Goal: Complete application form

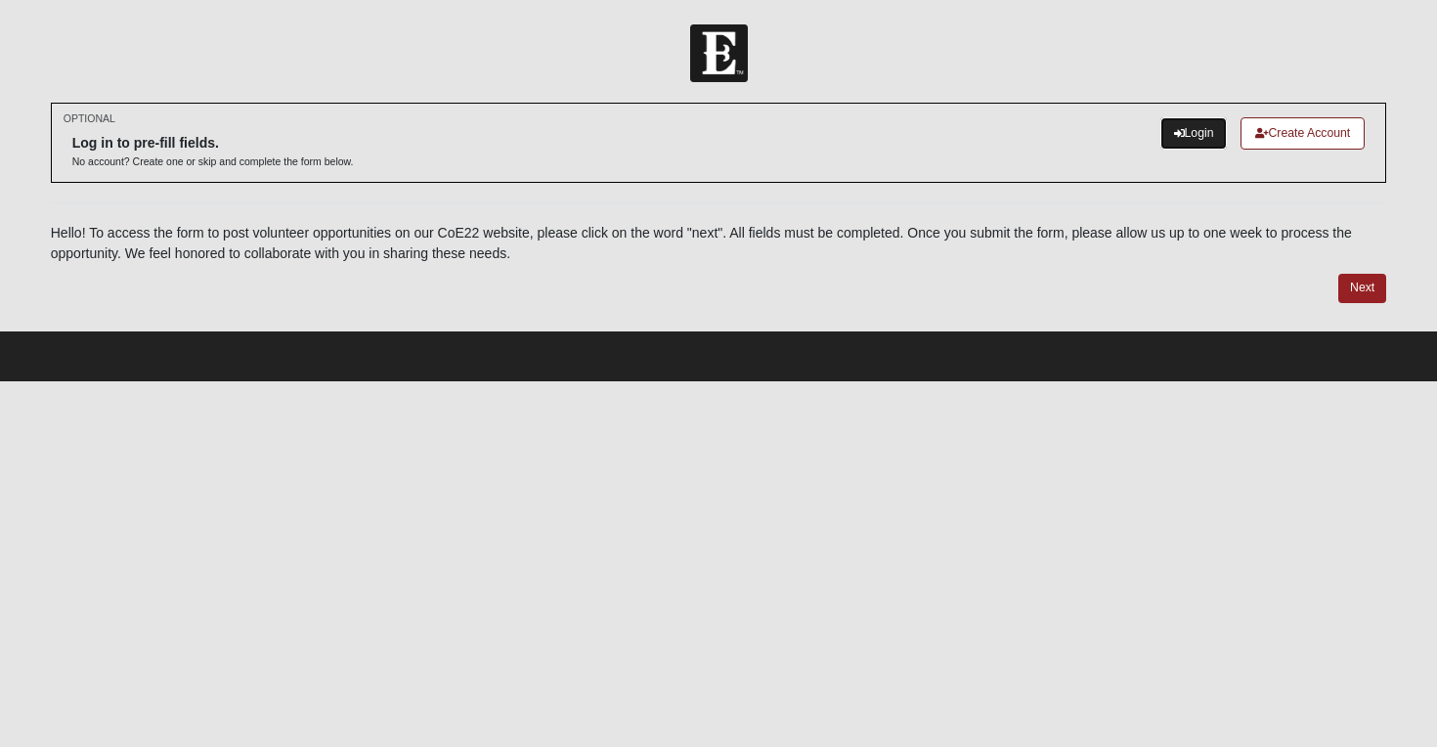
click at [1182, 148] on link "Login" at bounding box center [1194, 133] width 67 height 32
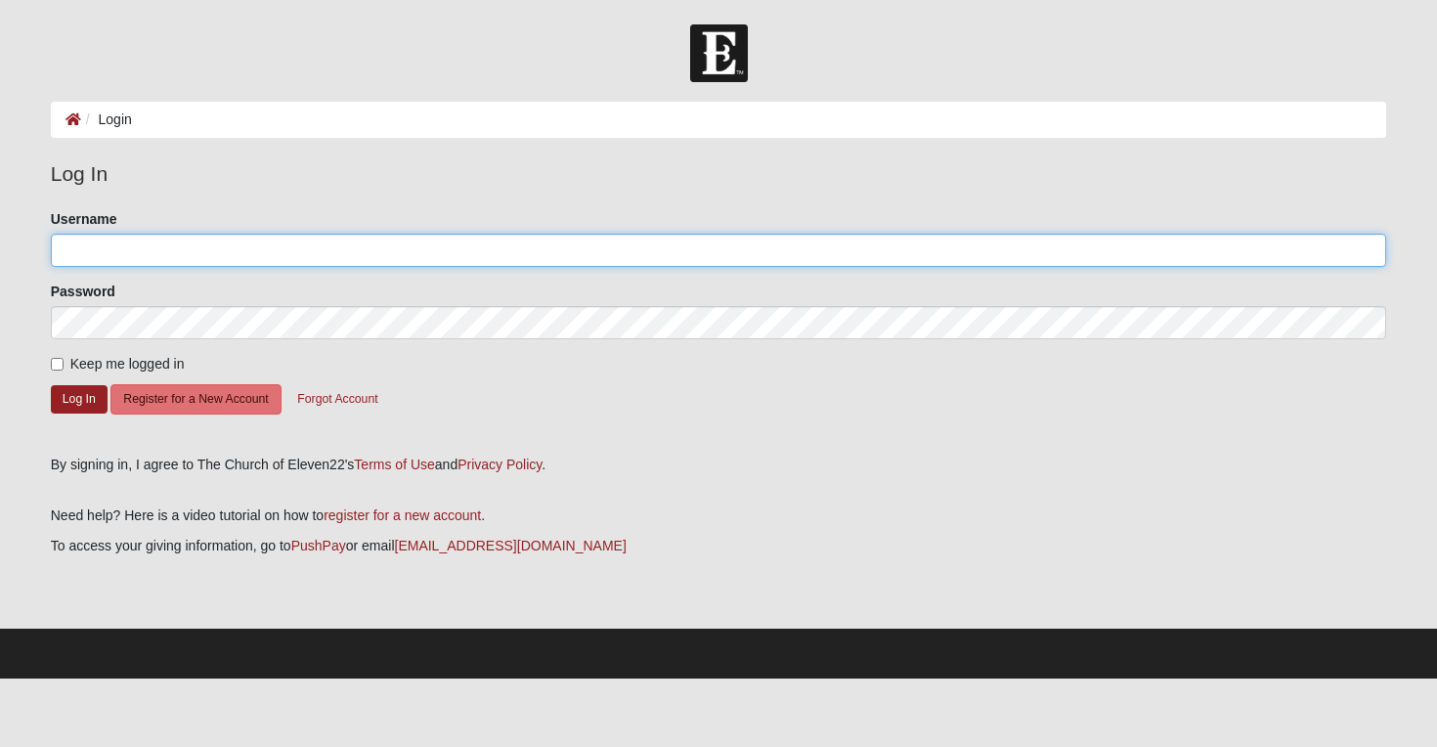
click at [149, 241] on input "Username" at bounding box center [719, 250] width 1337 height 33
type input "clweise1017"
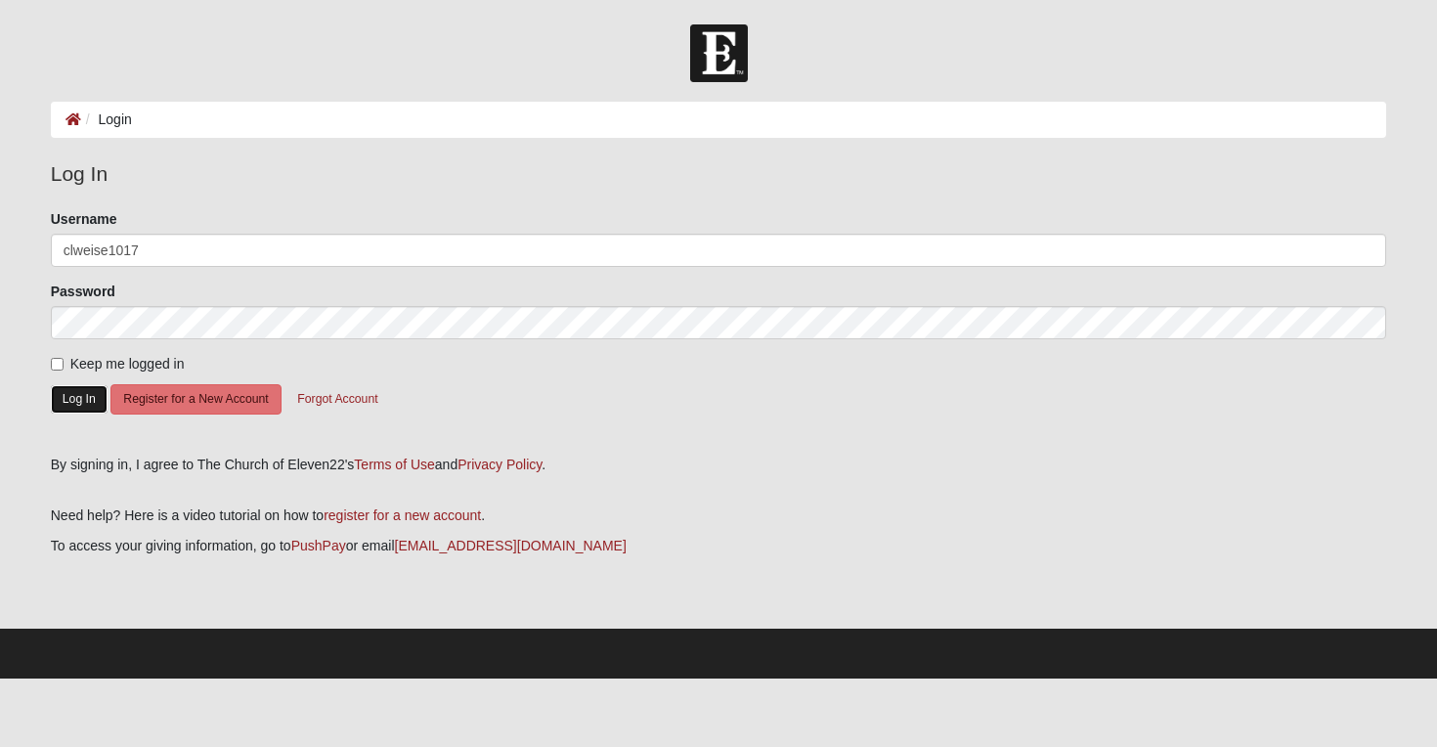
click at [88, 402] on button "Log In" at bounding box center [79, 399] width 57 height 28
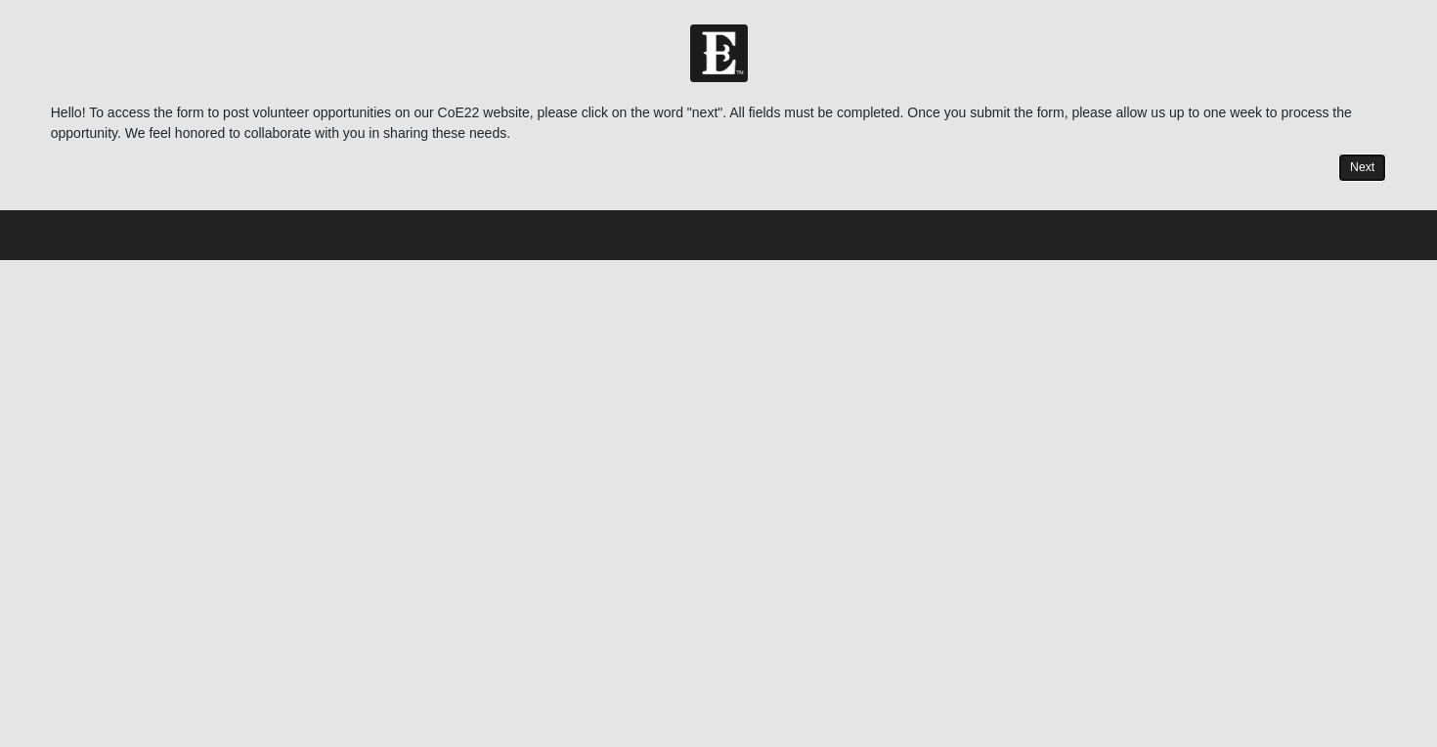
click at [1362, 172] on link "Next" at bounding box center [1363, 168] width 48 height 28
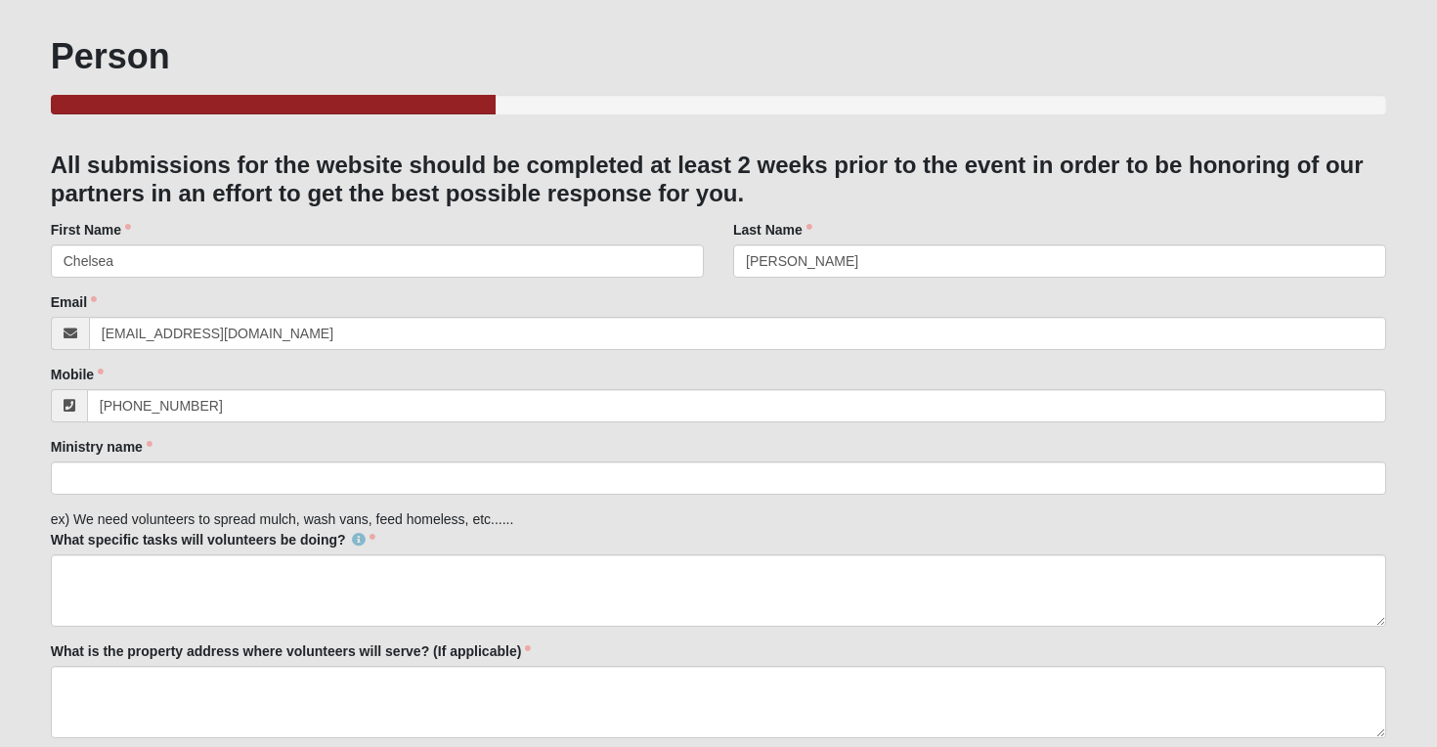
scroll to position [95, 0]
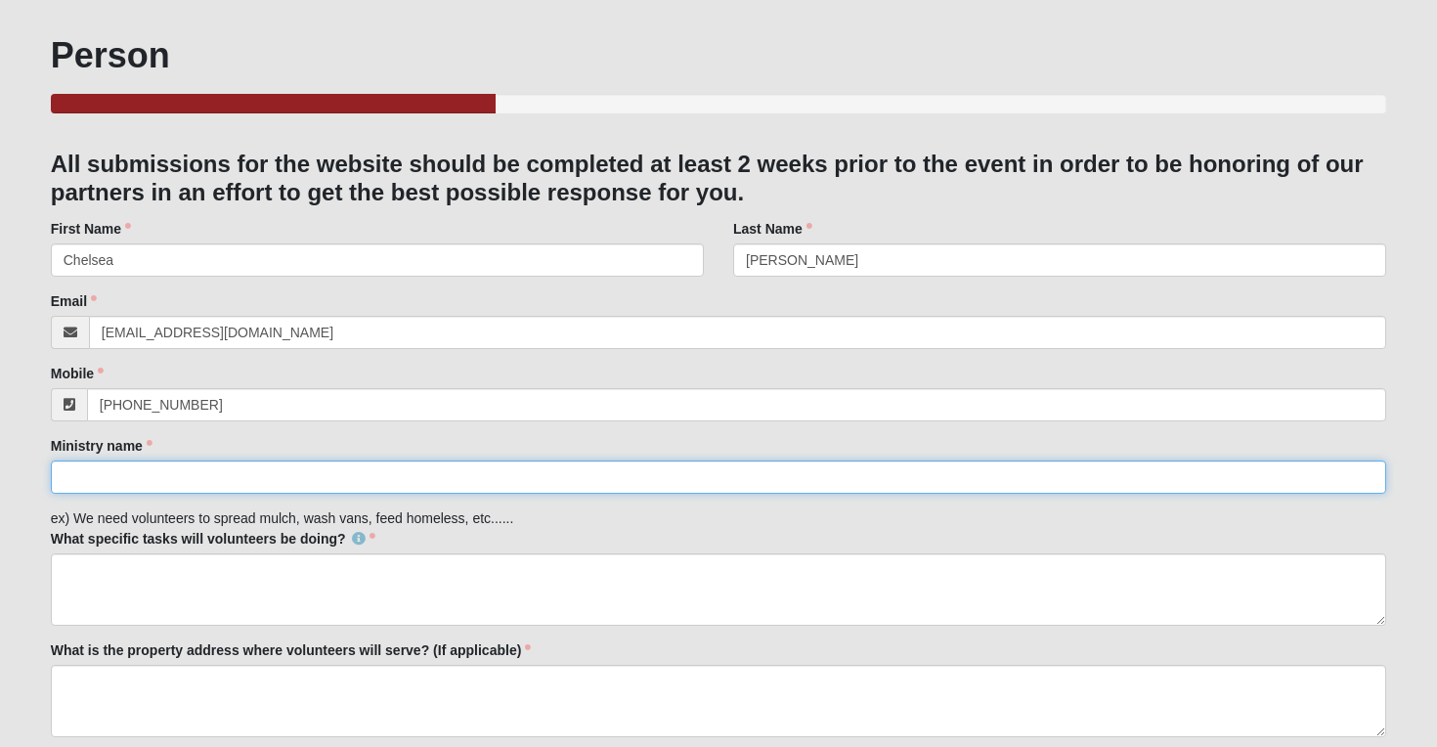
click at [485, 478] on input "Ministry name" at bounding box center [719, 477] width 1337 height 33
type input "YoungLives"
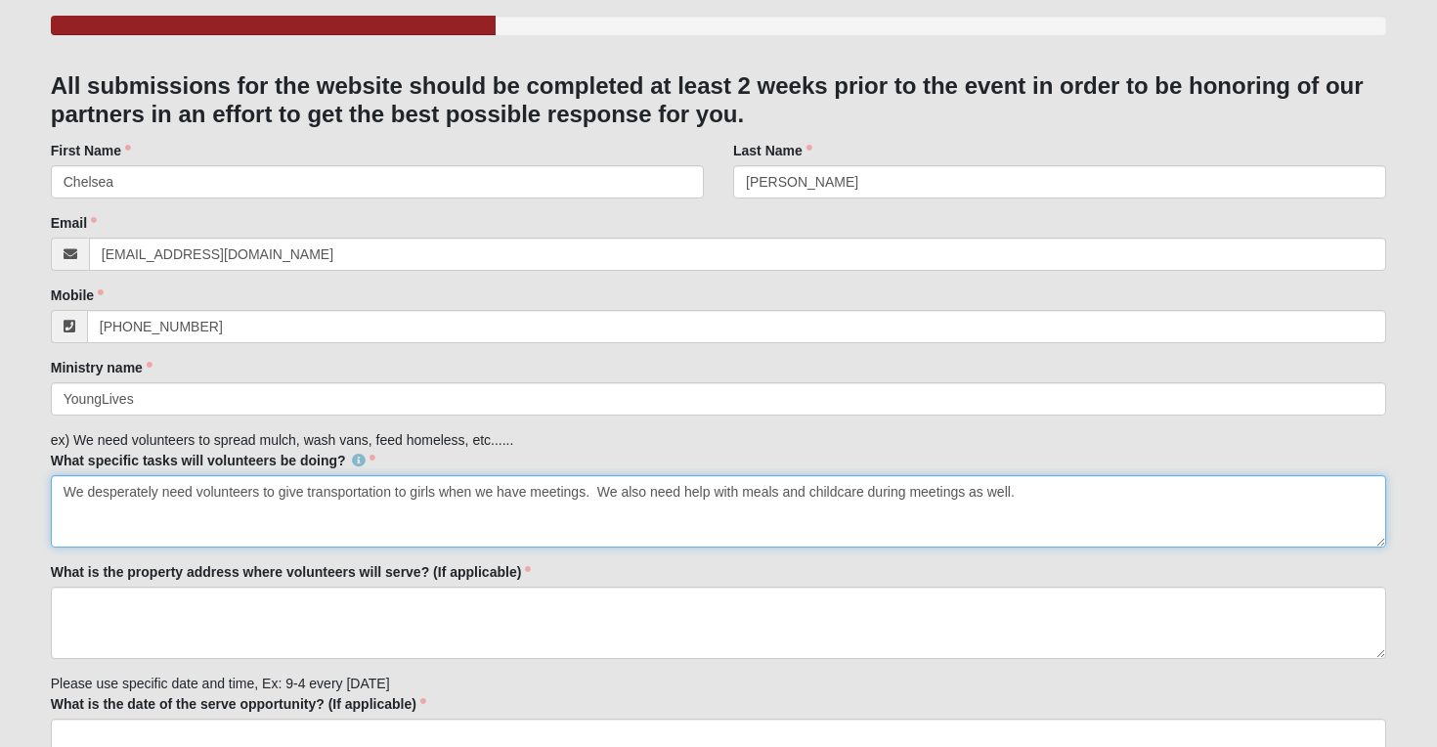
scroll to position [177, 0]
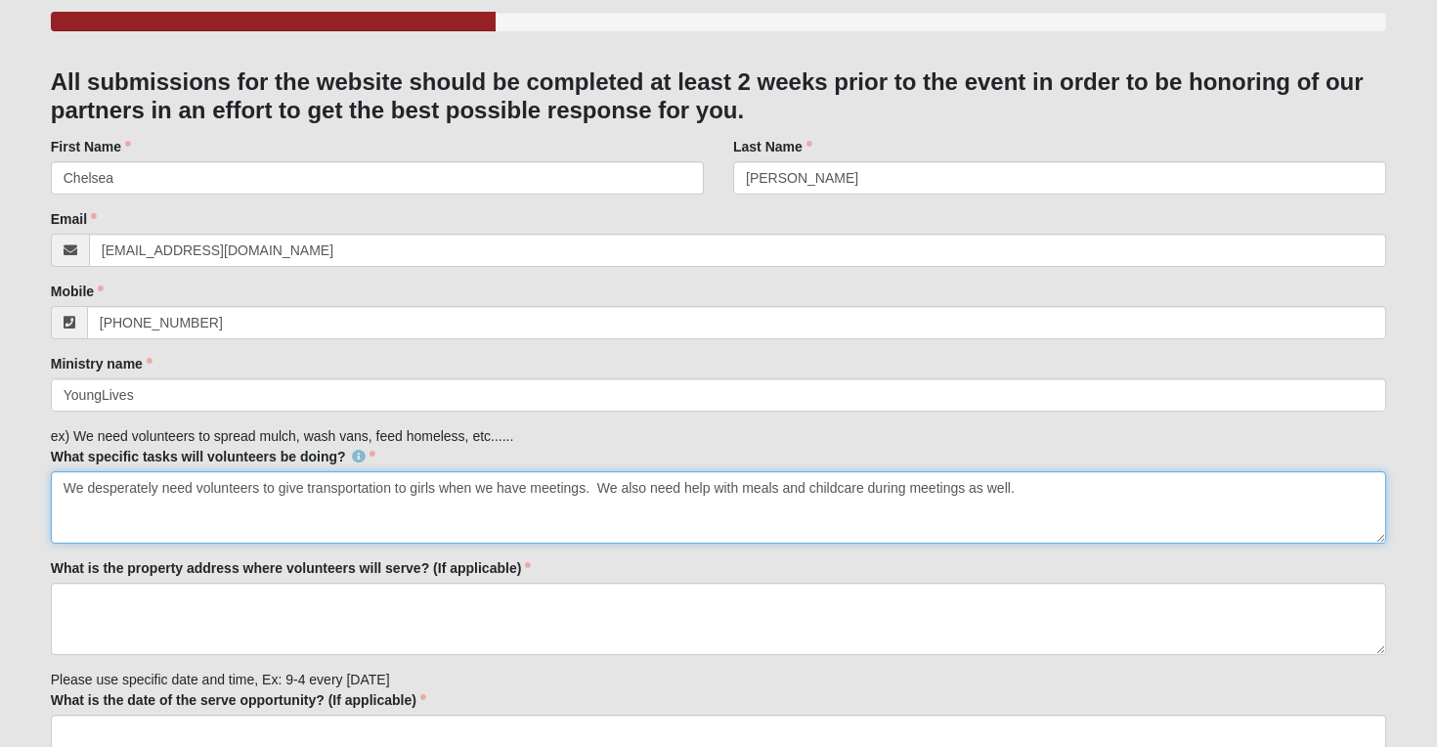
type textarea "We desperately need volunteers to give transportation to girls when we have mee…"
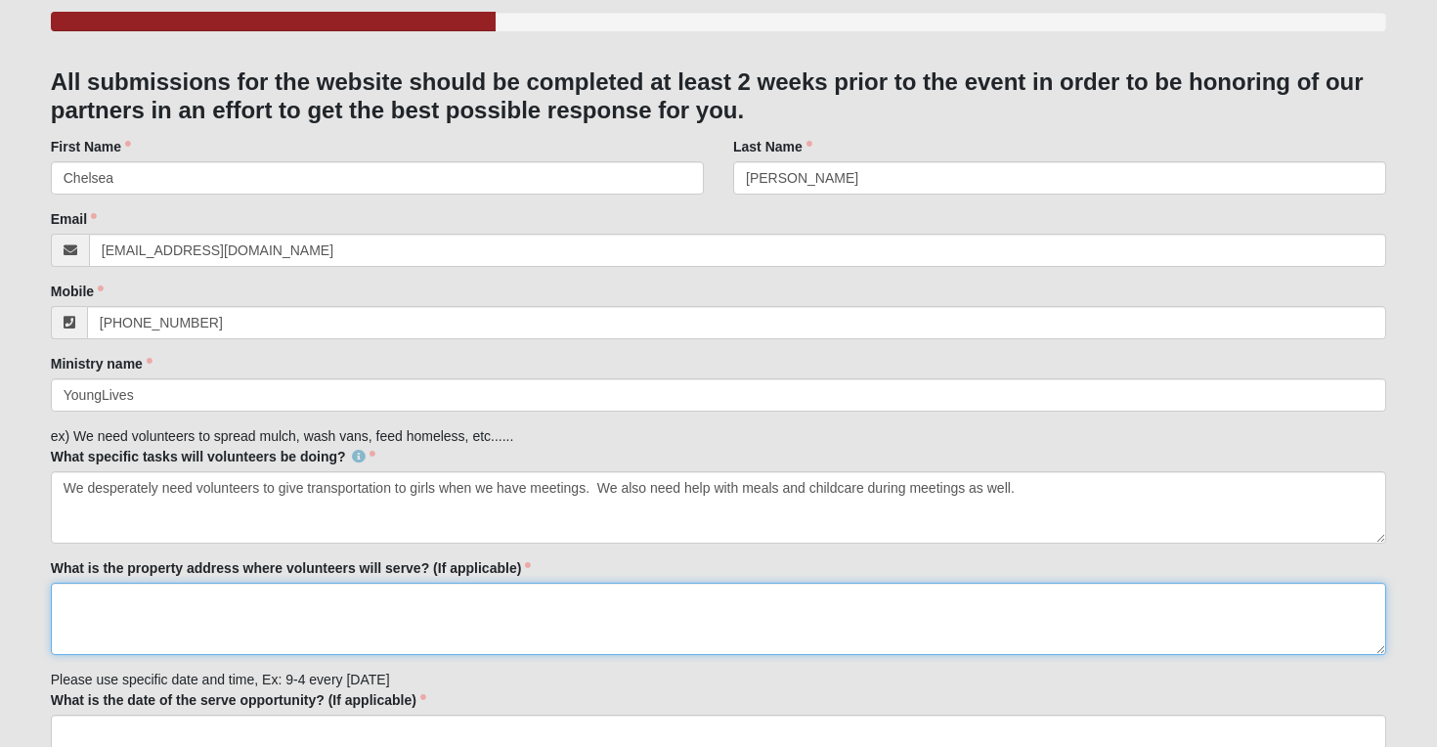
click at [249, 606] on textarea "What is the property address where volunteers will serve? (If applicable)" at bounding box center [719, 619] width 1337 height 72
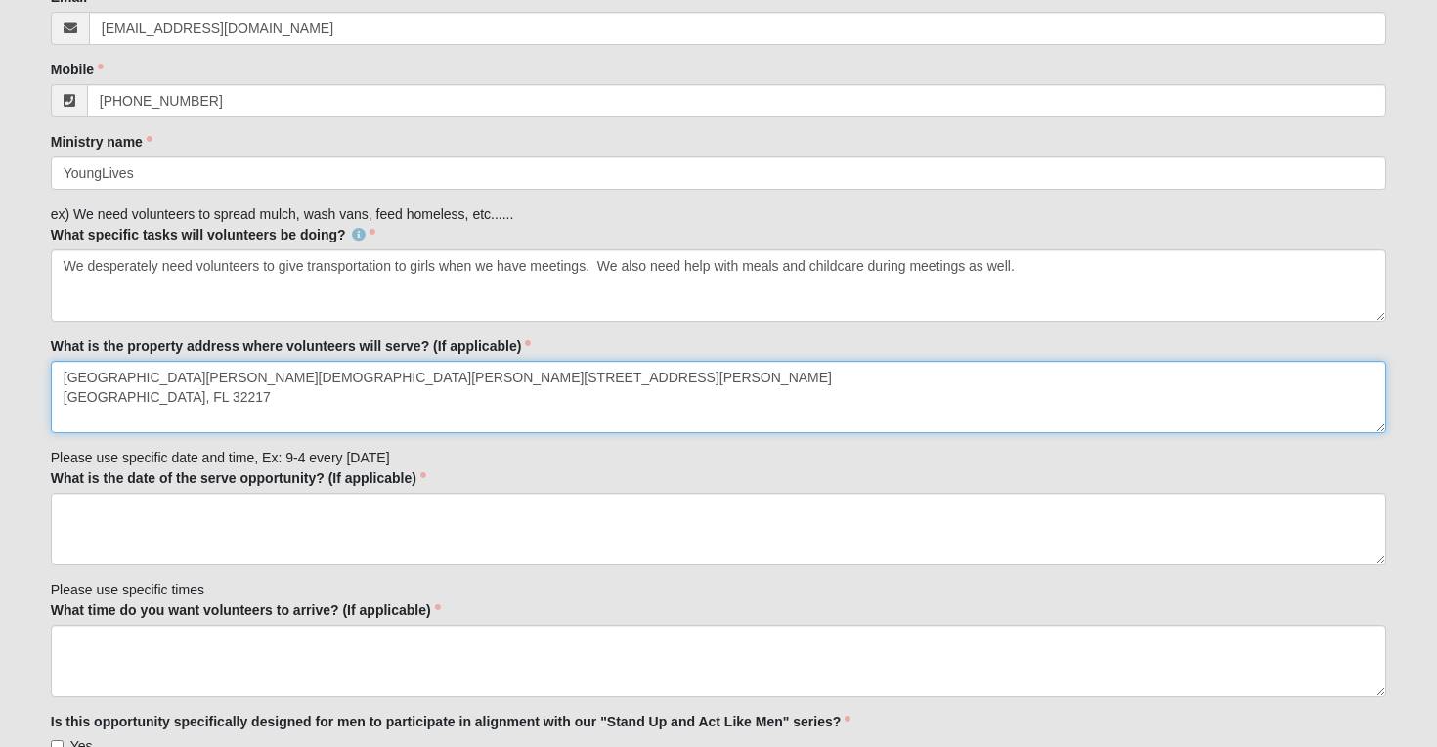
scroll to position [408, 0]
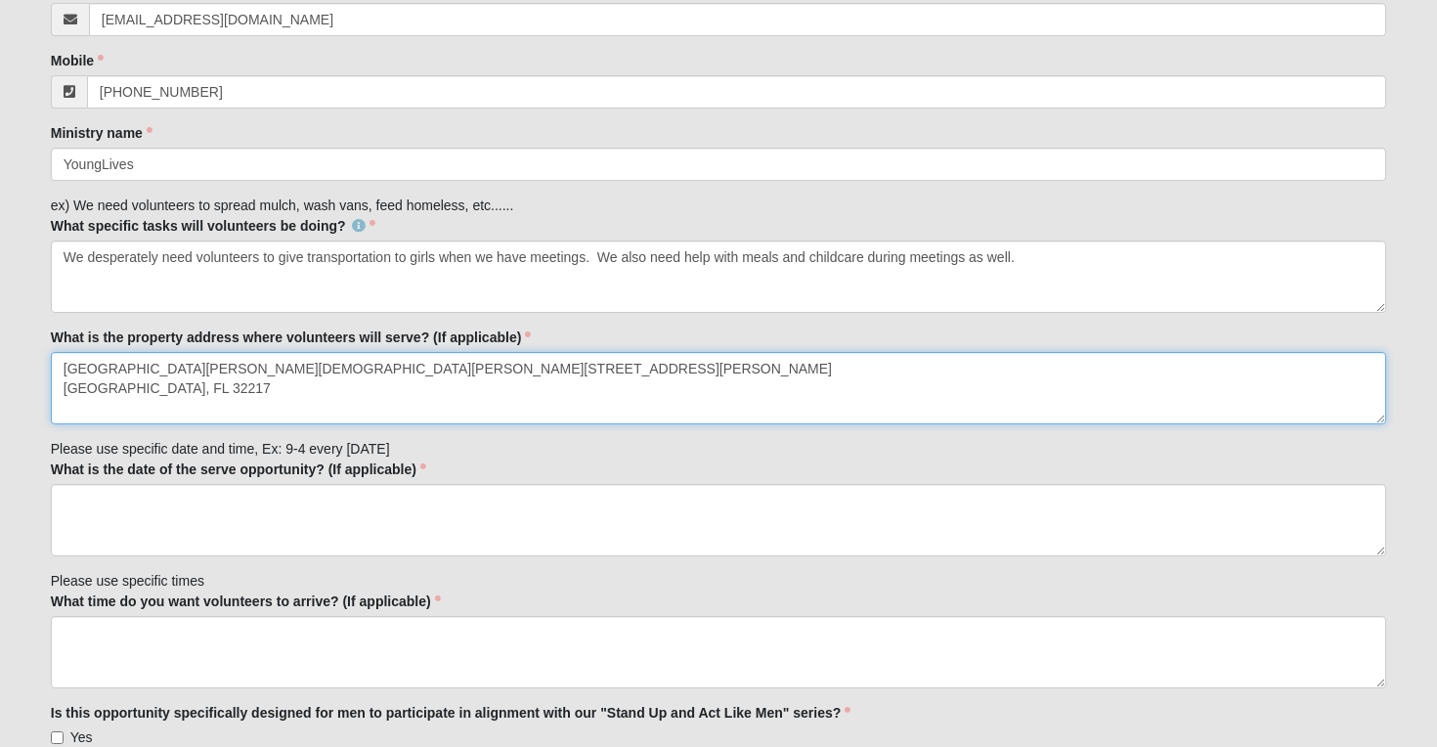
type textarea "San Jose Church of Christ 6233 San Jose Blvd. Jacksonville, FL 32217"
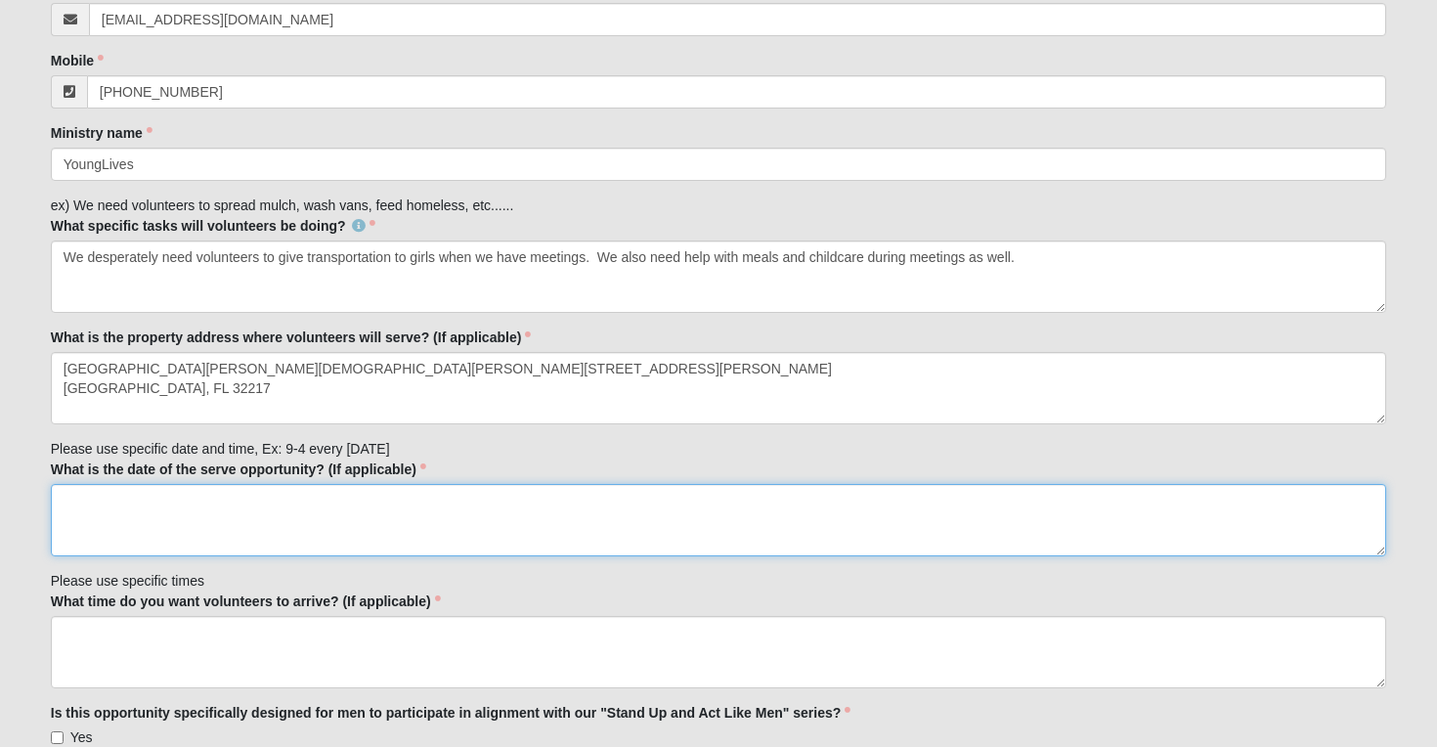
click at [253, 521] on textarea "What is the date of the serve opportunity? (If applicable)" at bounding box center [719, 520] width 1337 height 72
type textarea "T"
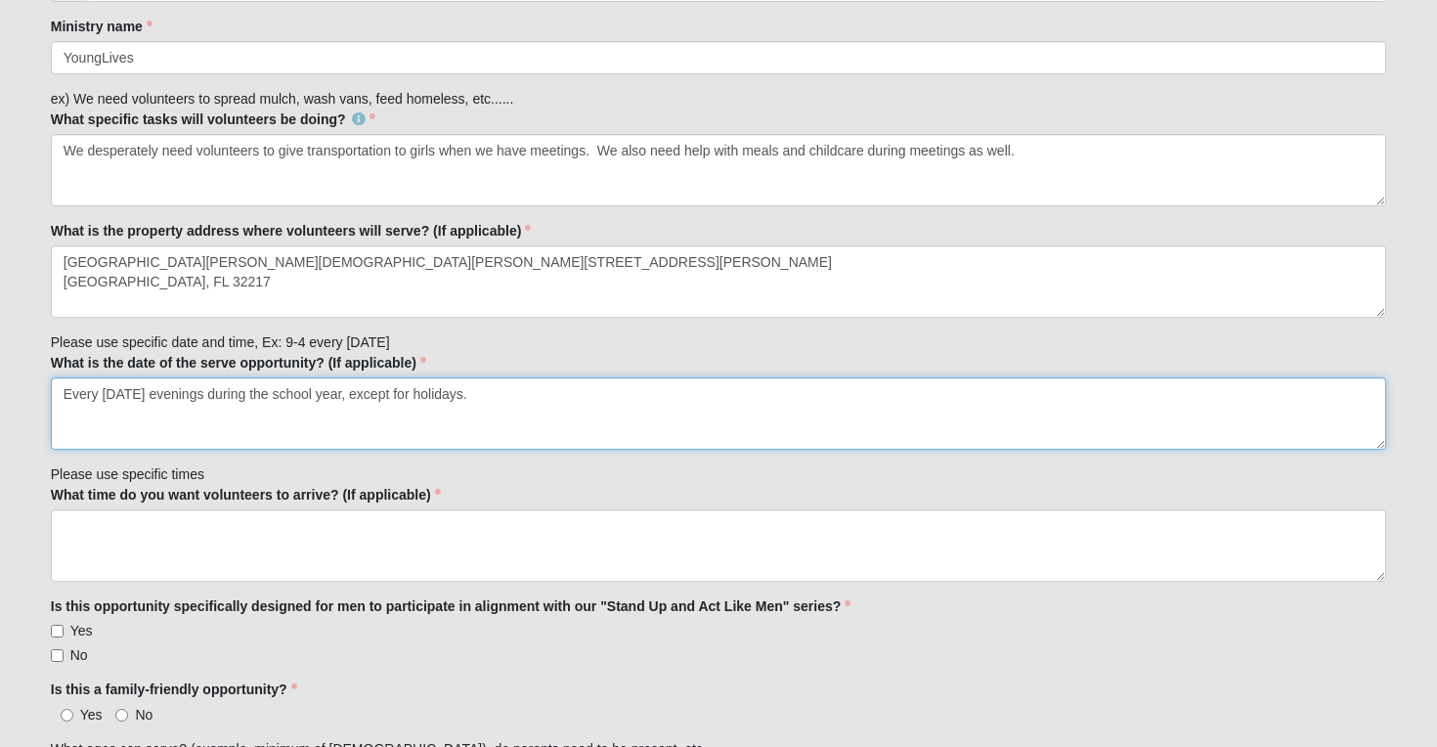
scroll to position [523, 0]
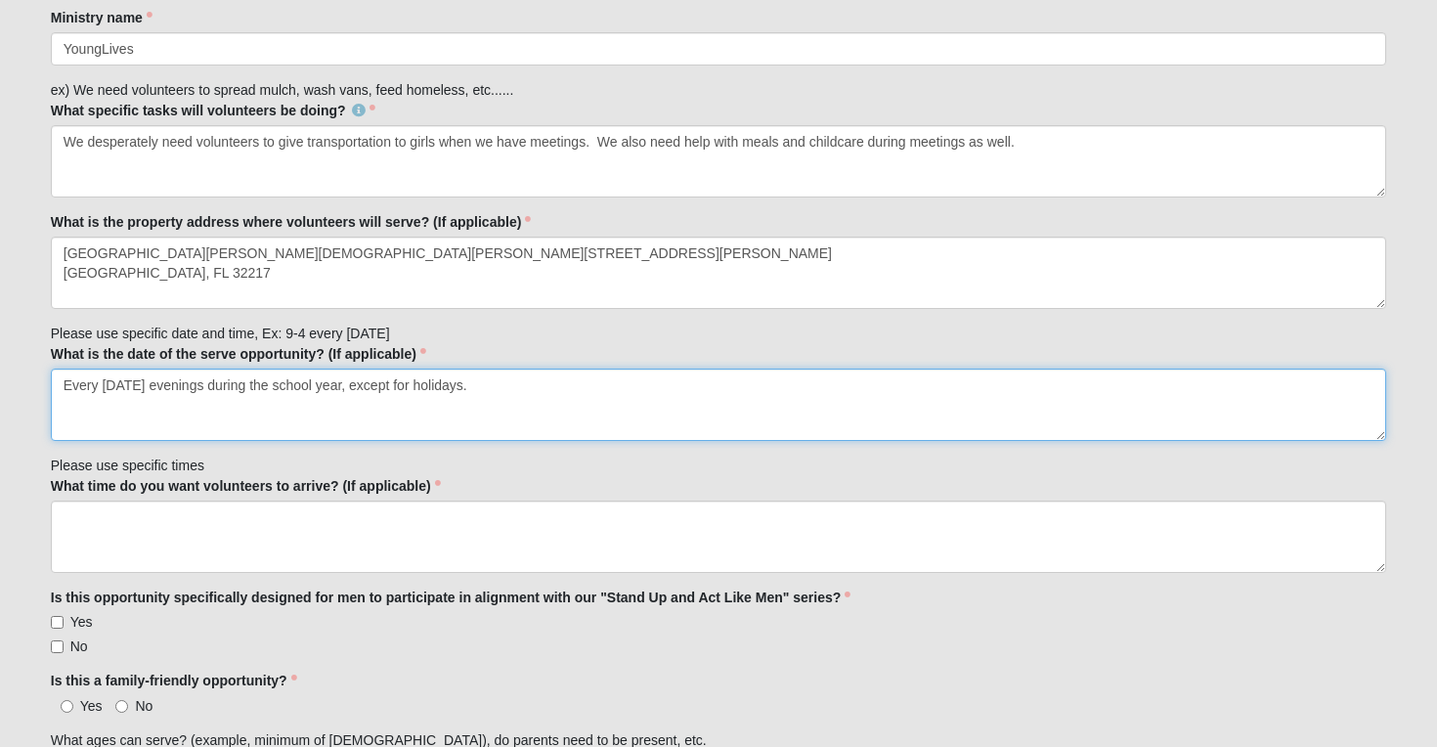
type textarea "Every Monday evenings during the school year, except for holidays."
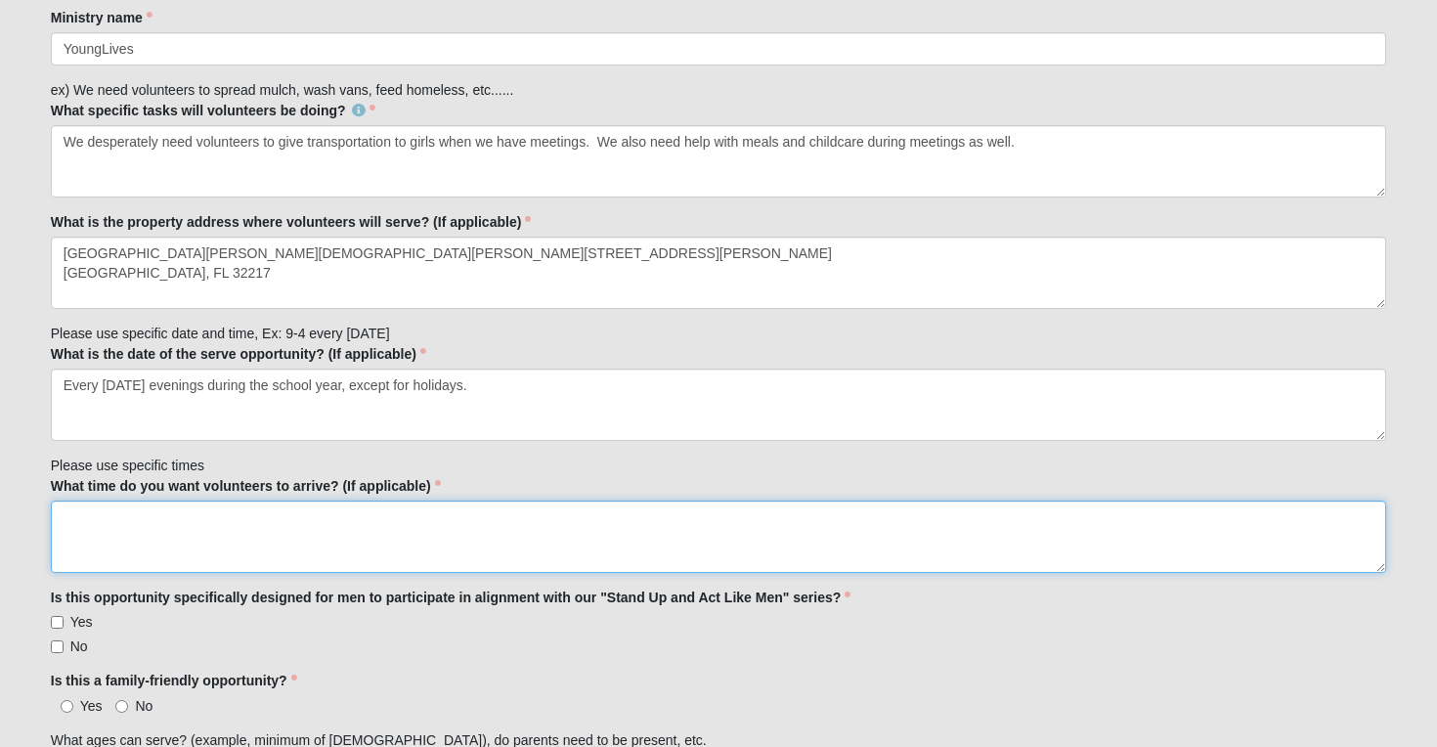
click at [129, 533] on textarea "What time do you want volunteers to arrive? (If applicable)" at bounding box center [719, 537] width 1337 height 72
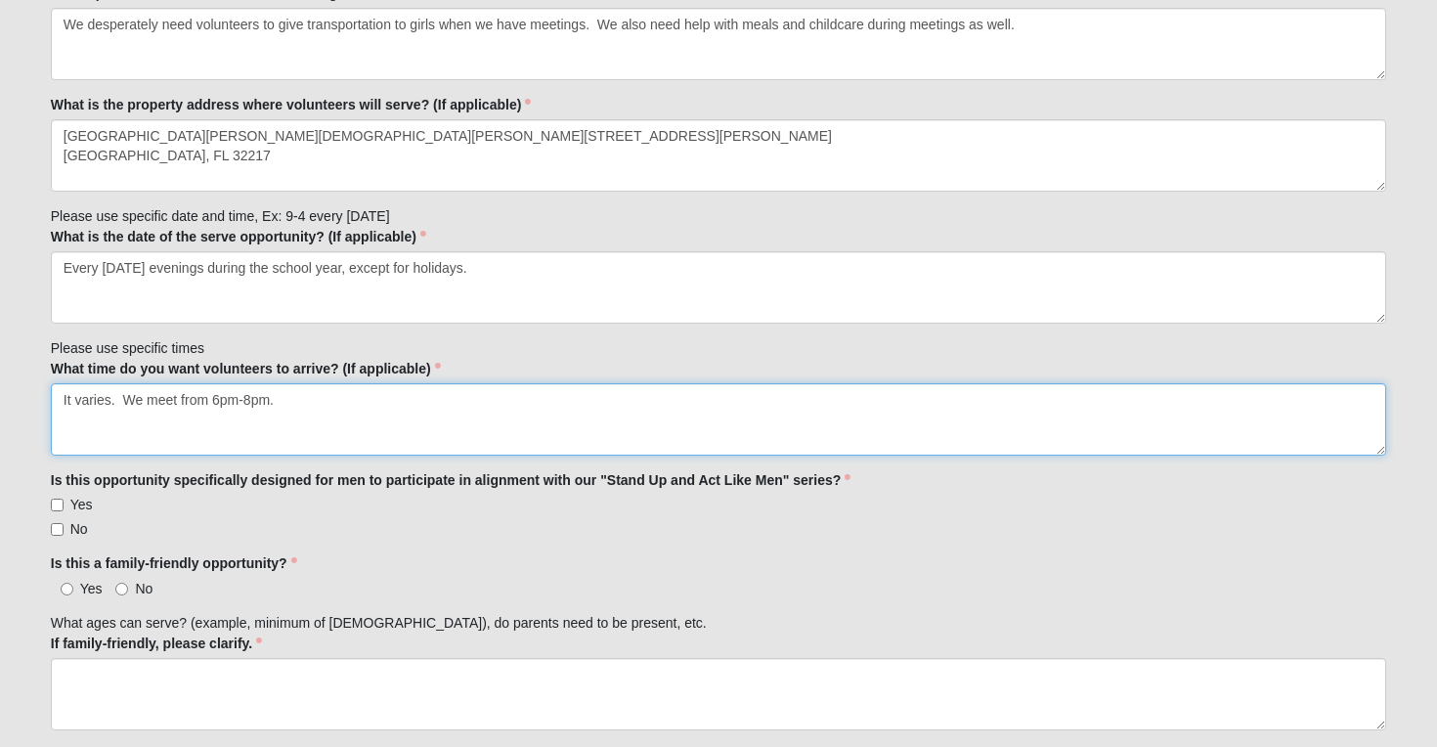
scroll to position [642, 0]
type textarea "It varies. We meet from 6pm-8pm."
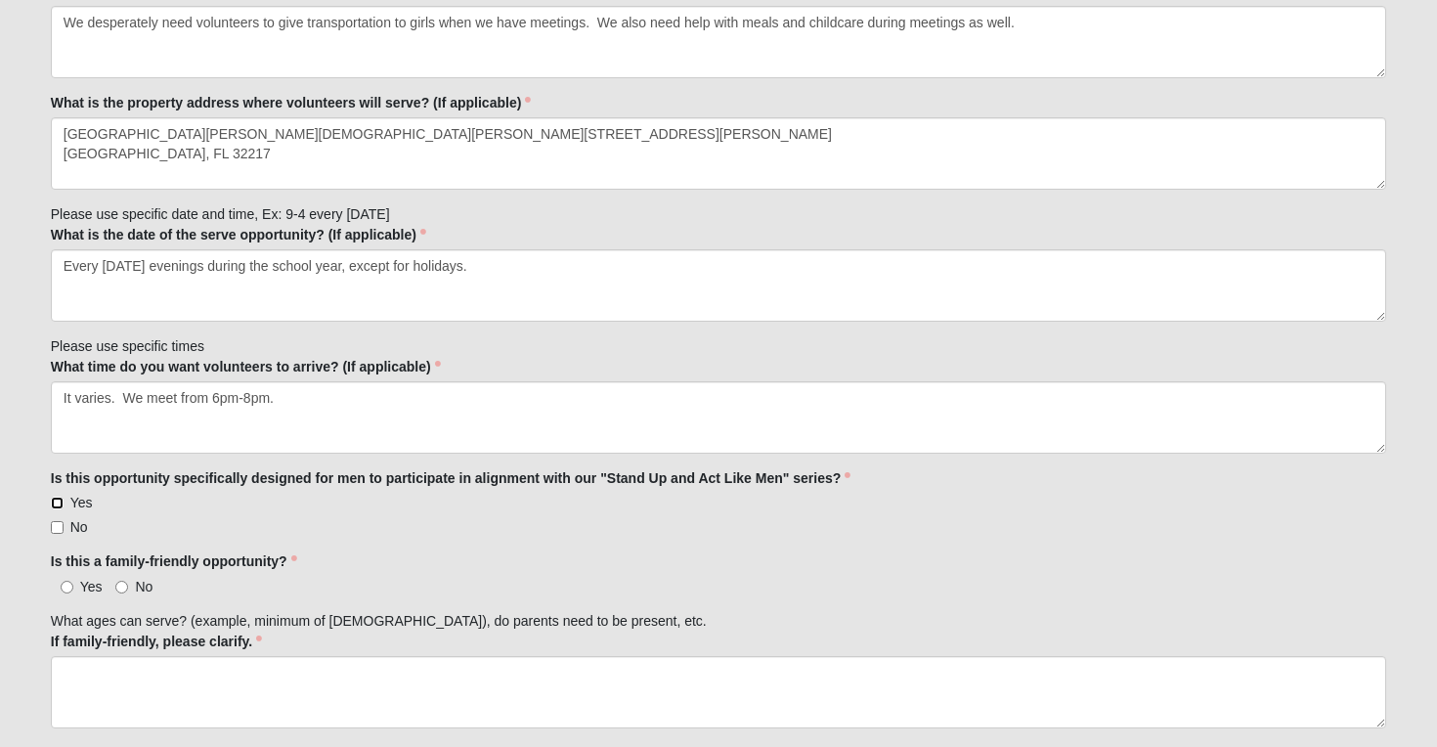
click at [56, 505] on input "Yes" at bounding box center [57, 503] width 13 height 13
checkbox input "true"
click at [64, 585] on input "Yes" at bounding box center [67, 587] width 13 height 13
radio input "true"
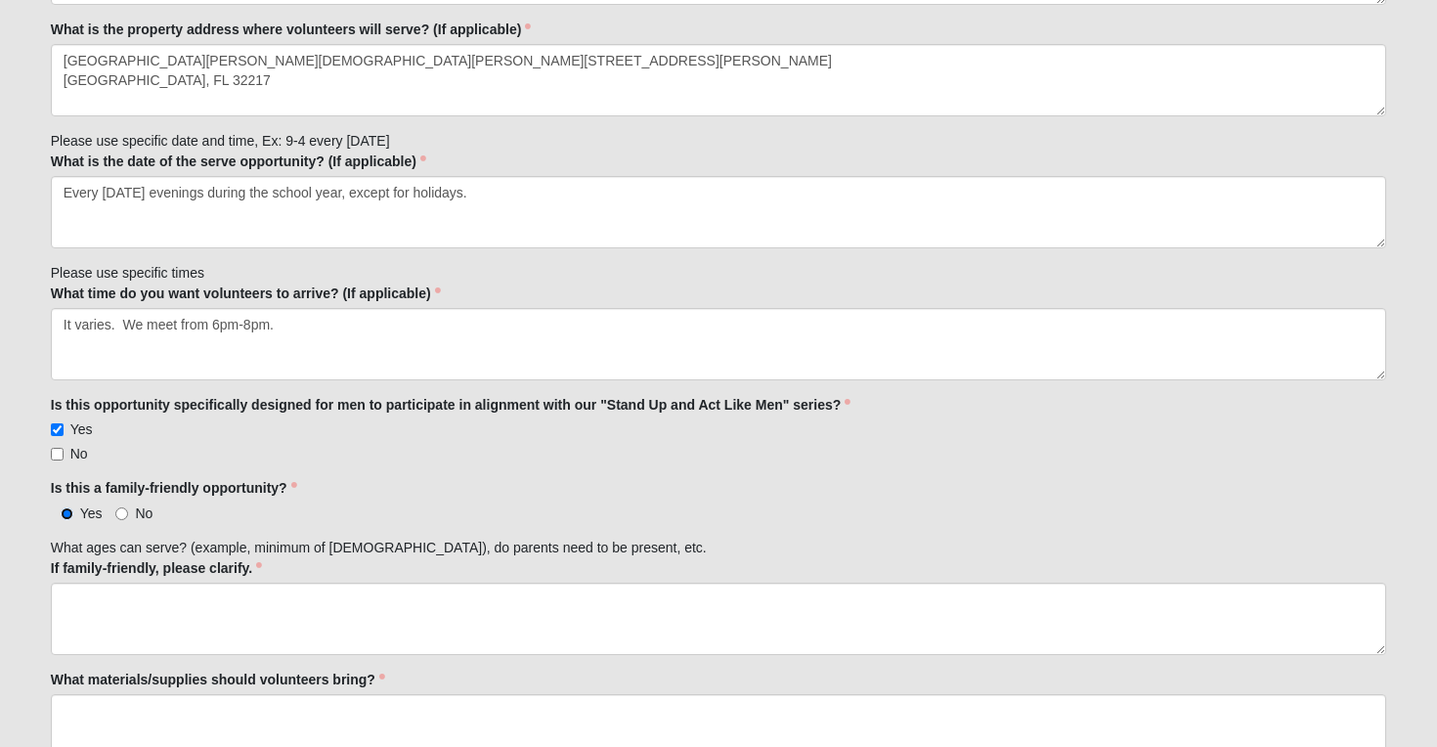
scroll to position [731, 0]
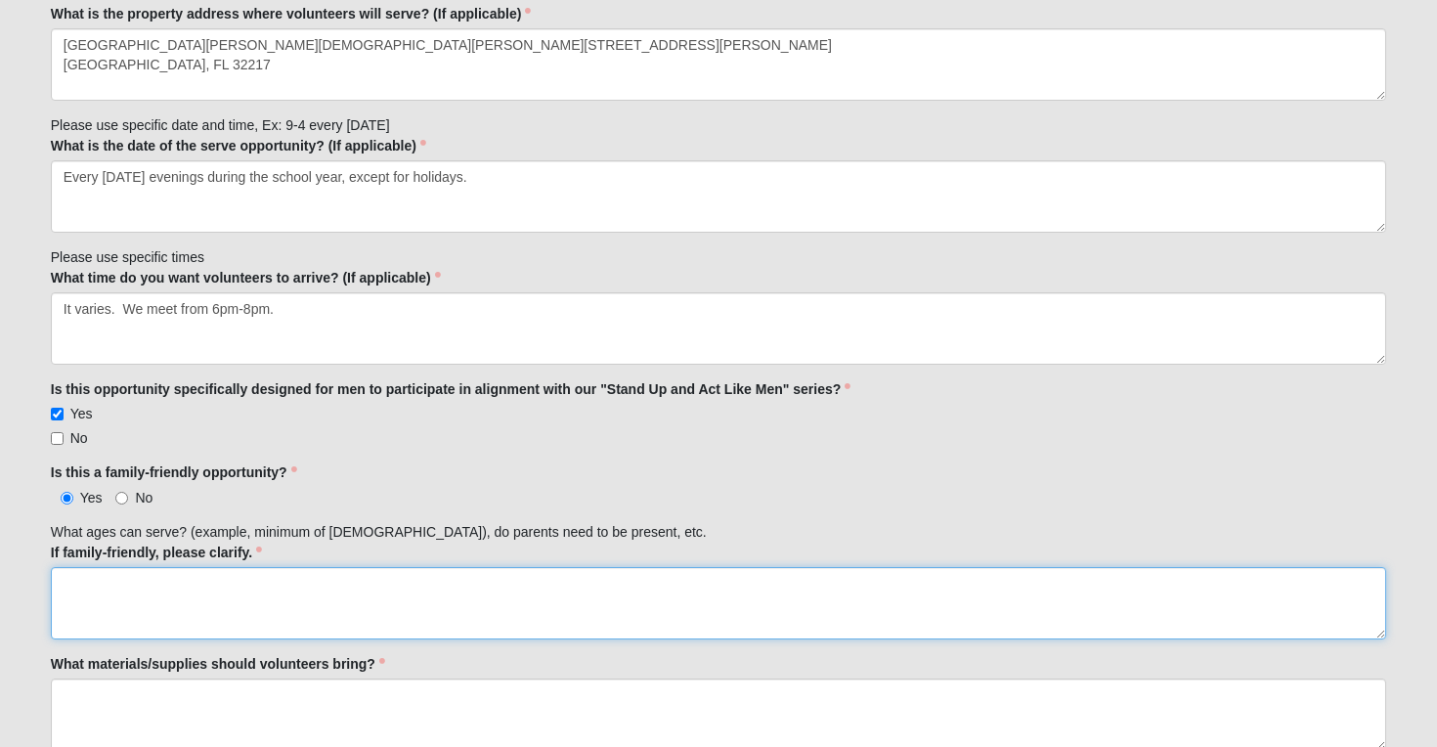
click at [80, 589] on textarea "If family-friendly, please clarify." at bounding box center [719, 603] width 1337 height 72
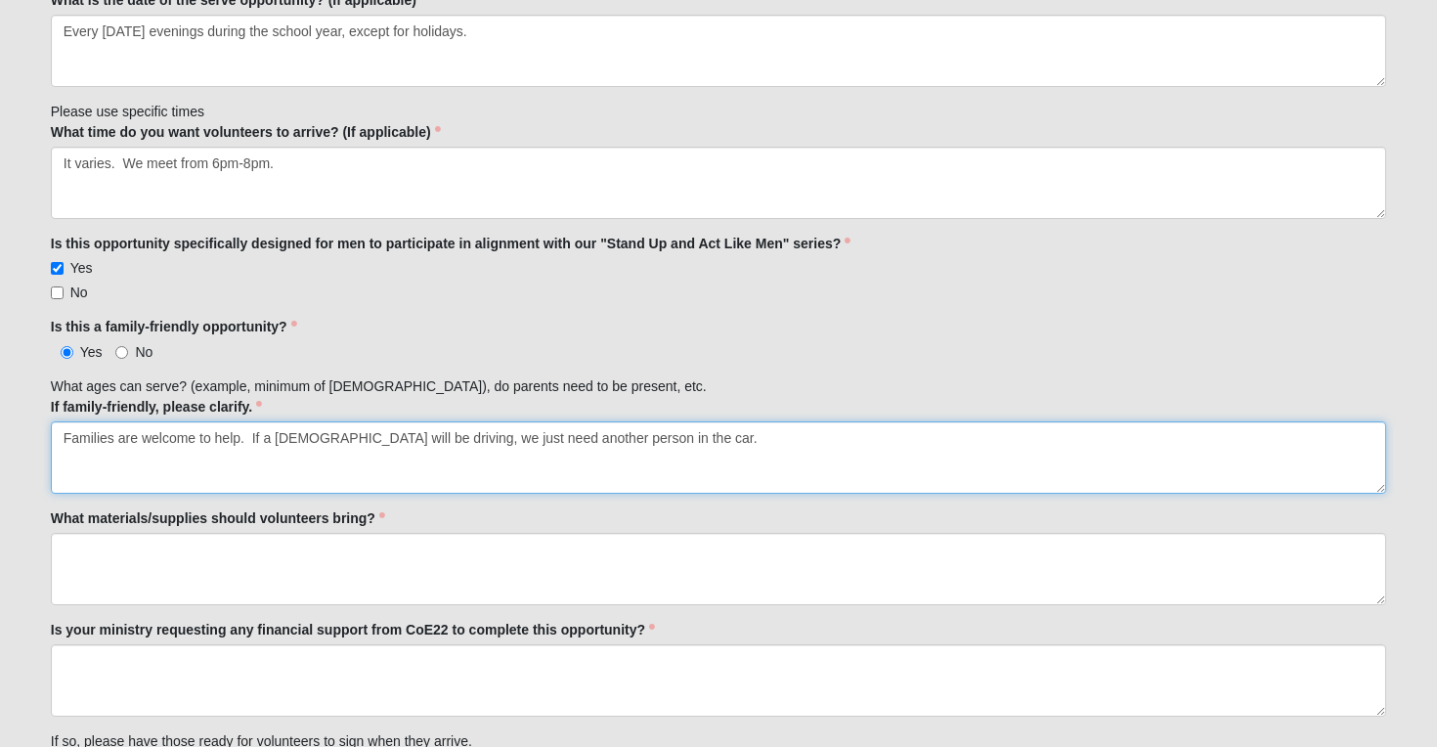
scroll to position [892, 0]
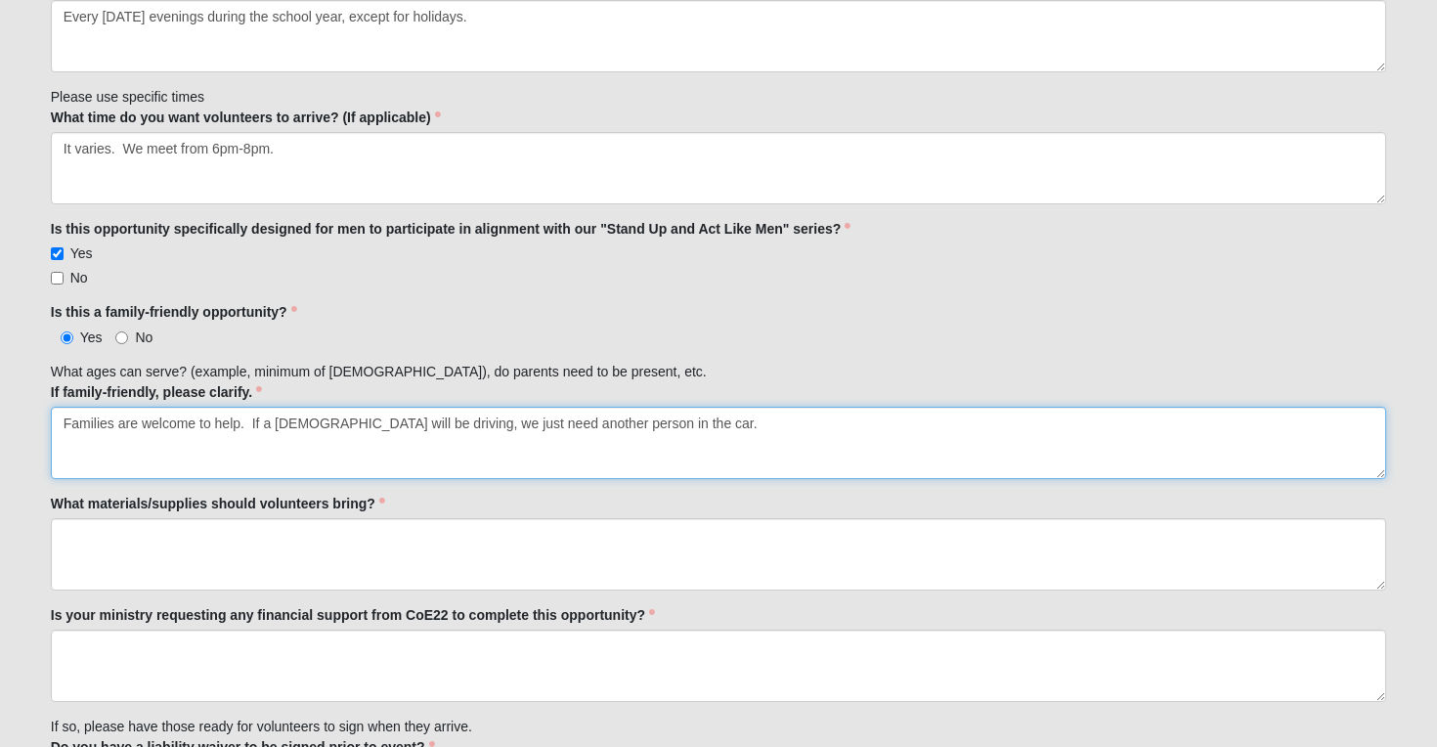
type textarea "Families are welcome to help. If a male will be driving, we just need another p…"
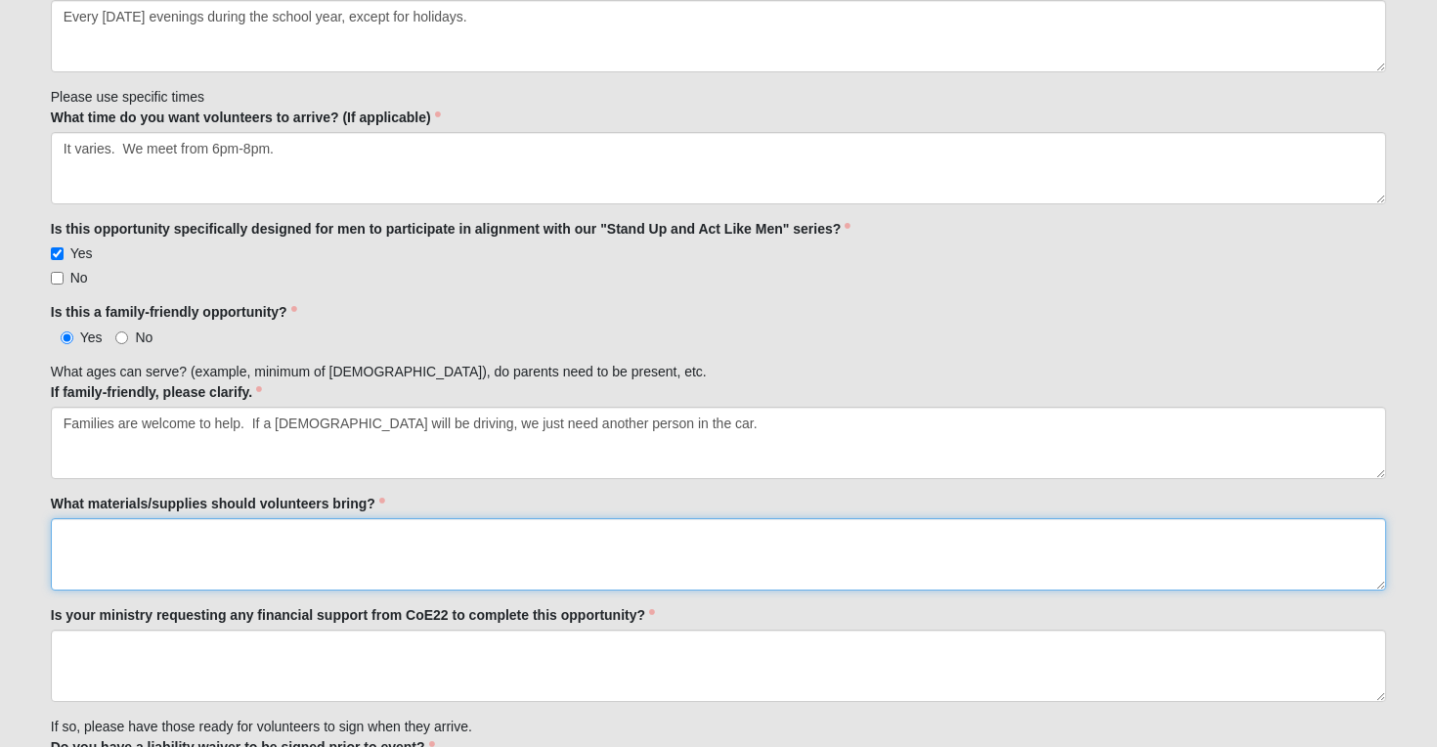
click at [213, 550] on textarea "What materials/supplies should volunteers bring?" at bounding box center [719, 554] width 1337 height 72
type textarea "We need help with meals and transportation - so it varies"
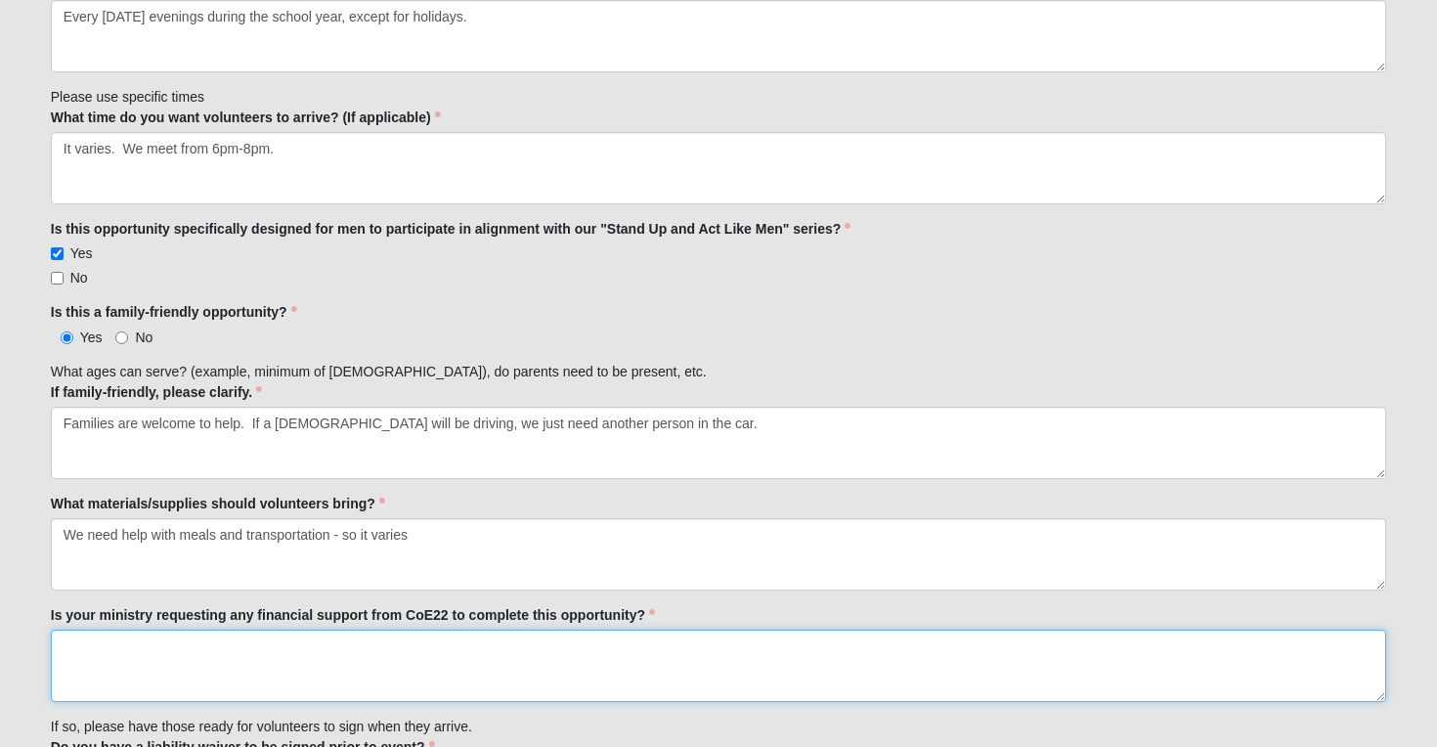
click at [257, 657] on textarea "Is your ministry requesting any financial support from CoE22 to complete this o…" at bounding box center [719, 666] width 1337 height 72
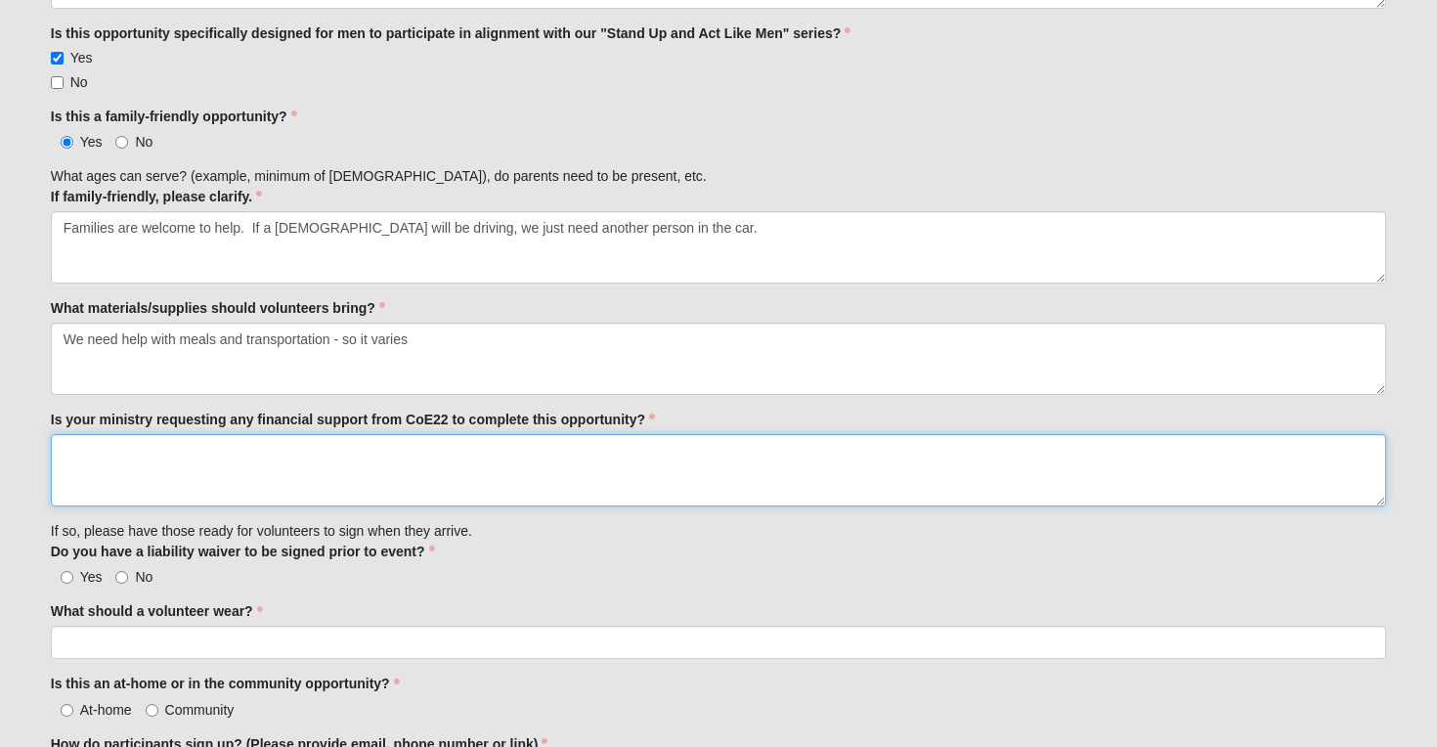
scroll to position [1084, 0]
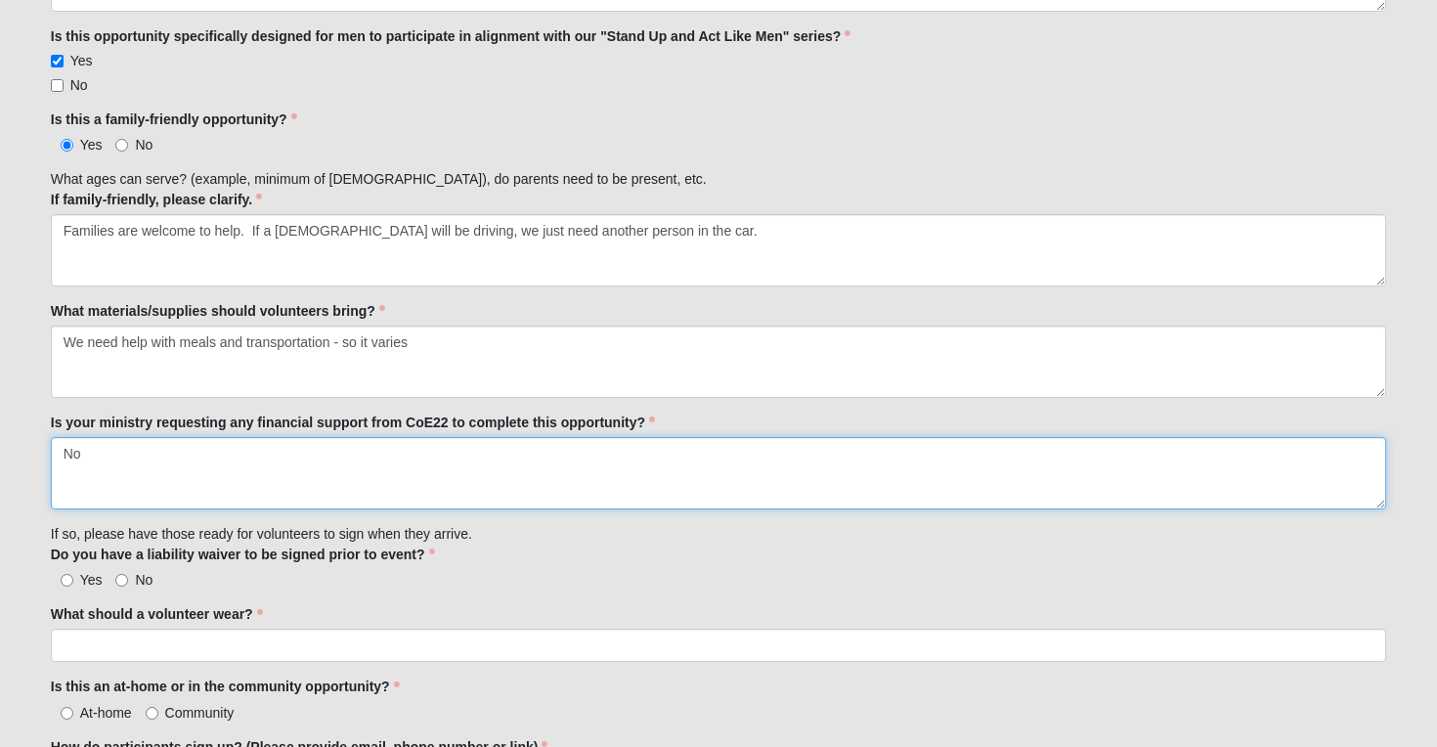
type textarea "No"
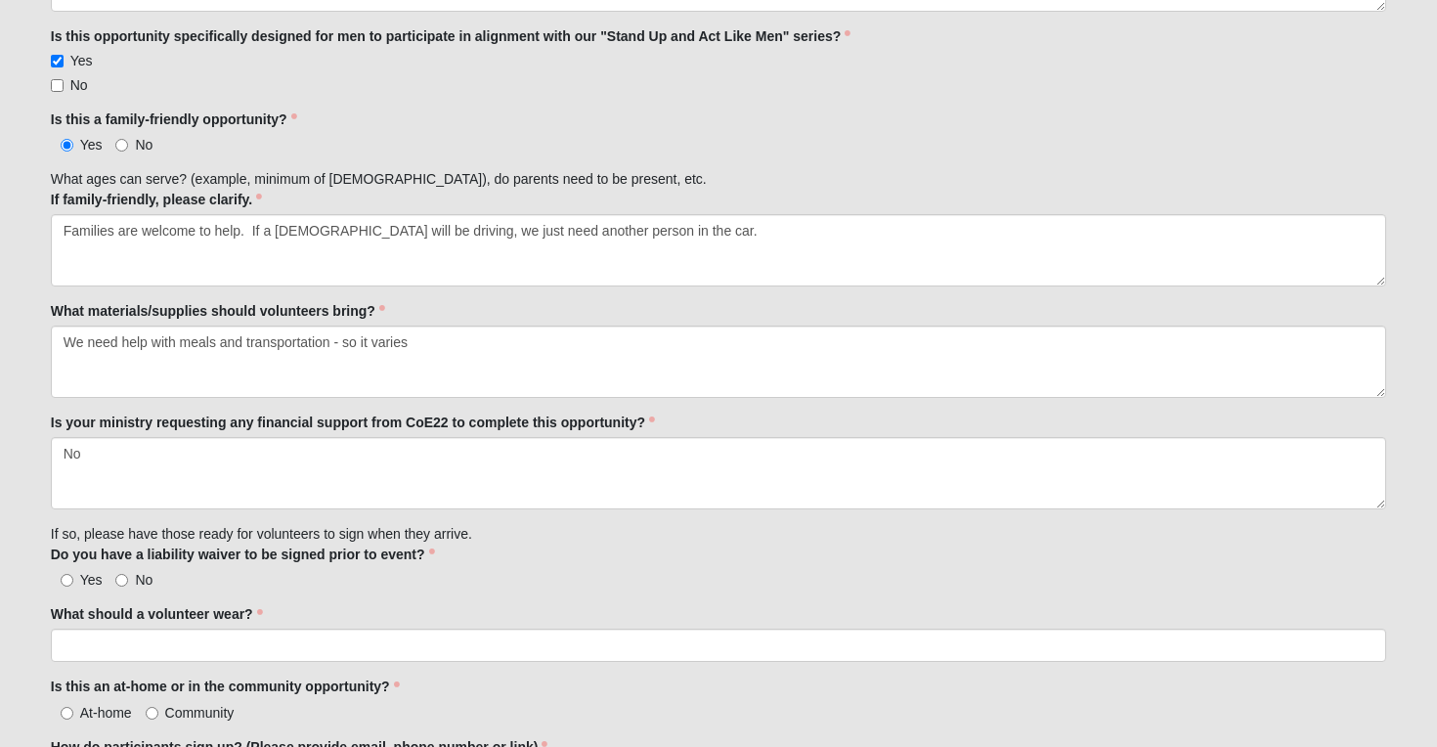
click at [85, 581] on span "Yes" at bounding box center [91, 580] width 22 height 16
click at [73, 581] on input "Yes" at bounding box center [67, 580] width 13 height 13
radio input "true"
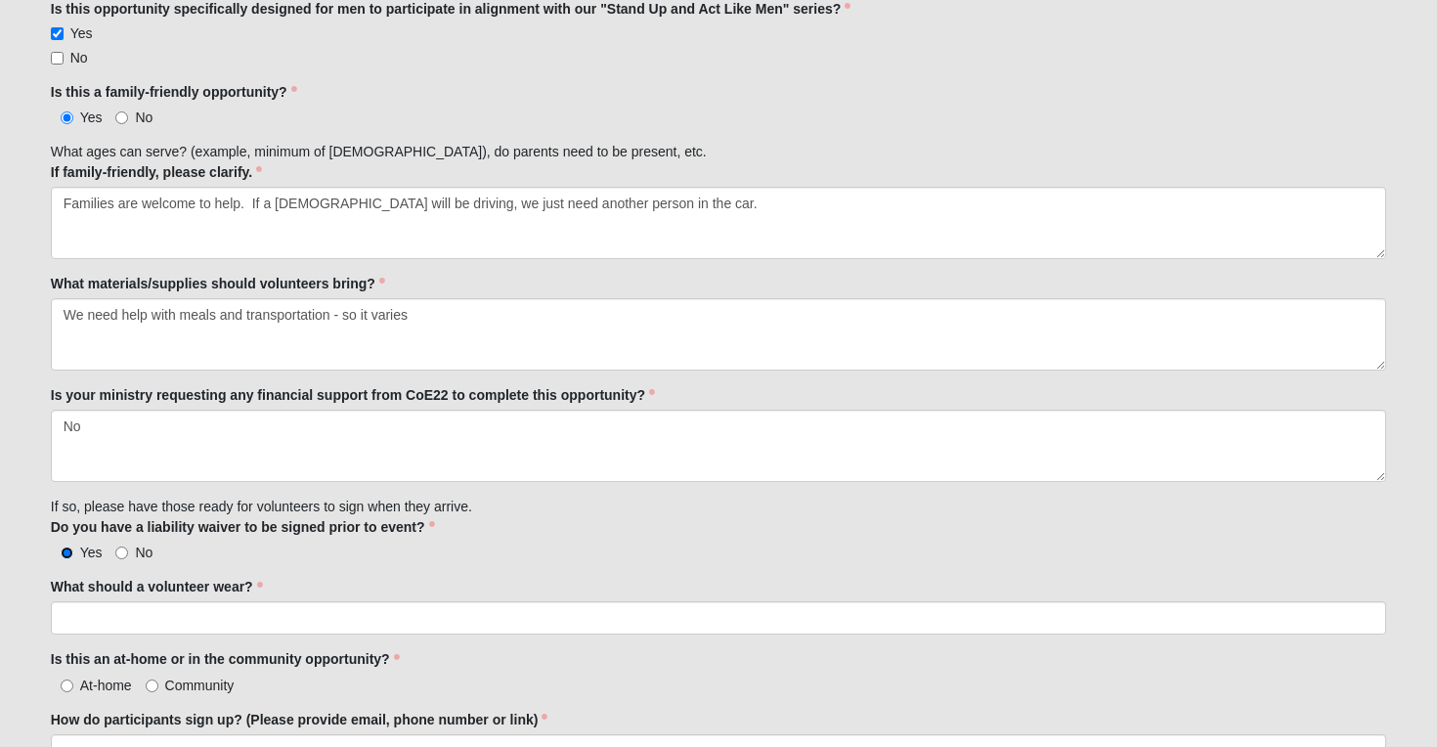
scroll to position [1114, 0]
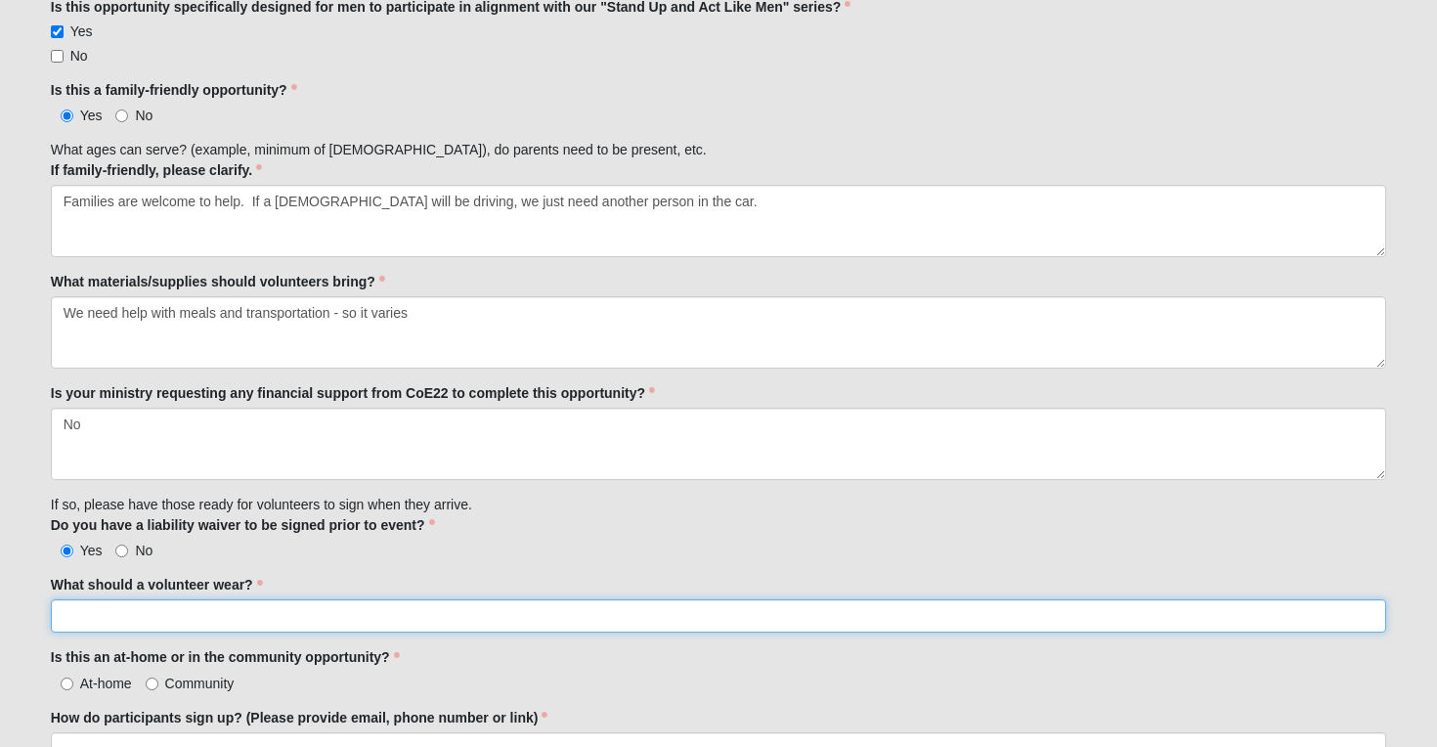
click at [77, 606] on input "What should a volunteer wear?" at bounding box center [719, 615] width 1337 height 33
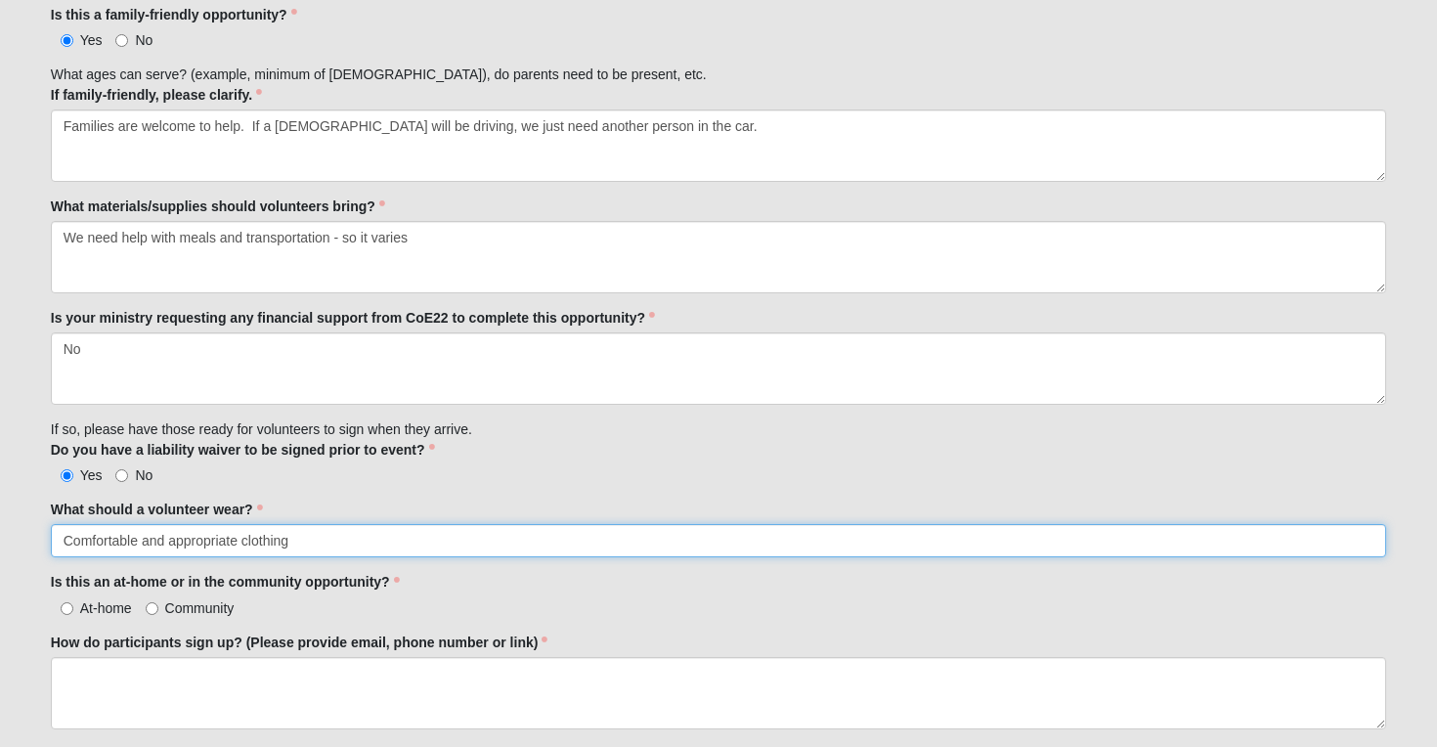
scroll to position [1206, 0]
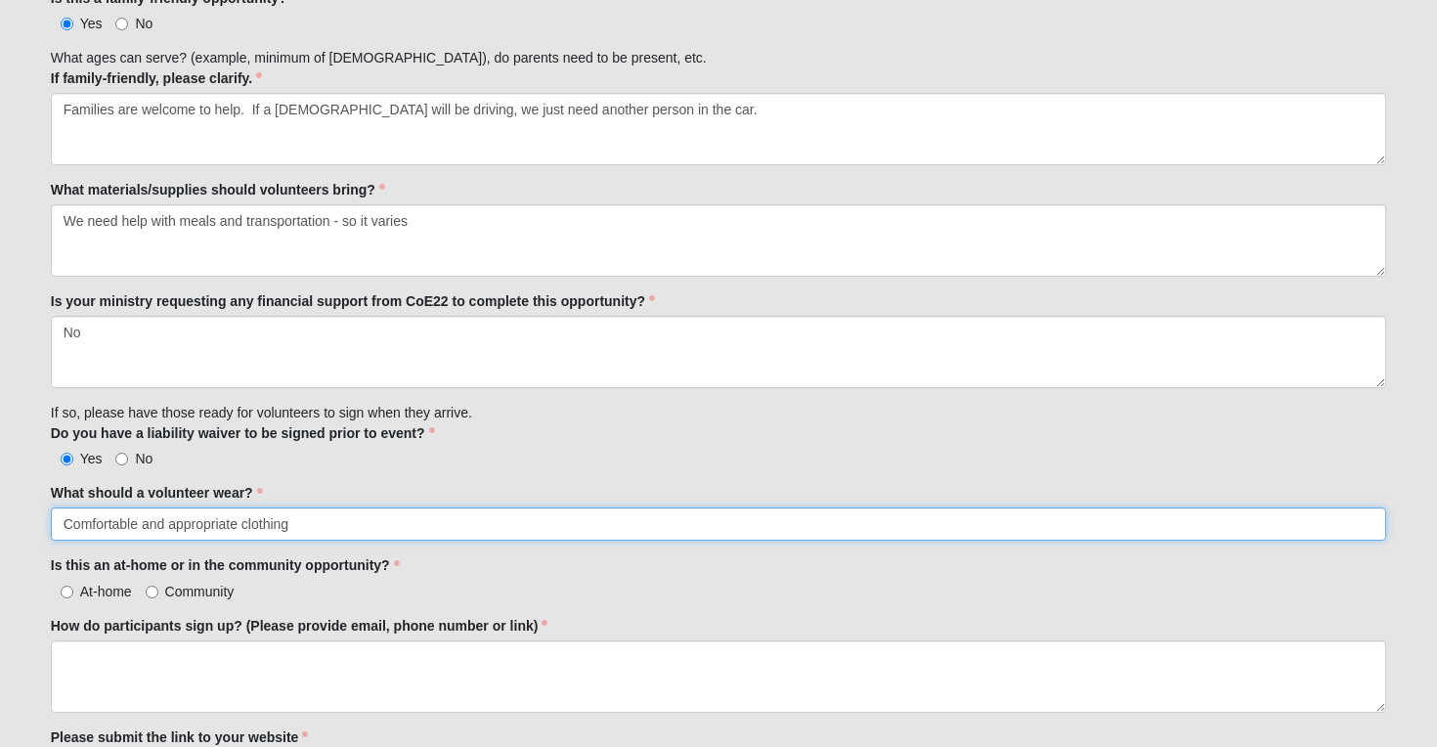
type input "Comfortable and appropriate clothing"
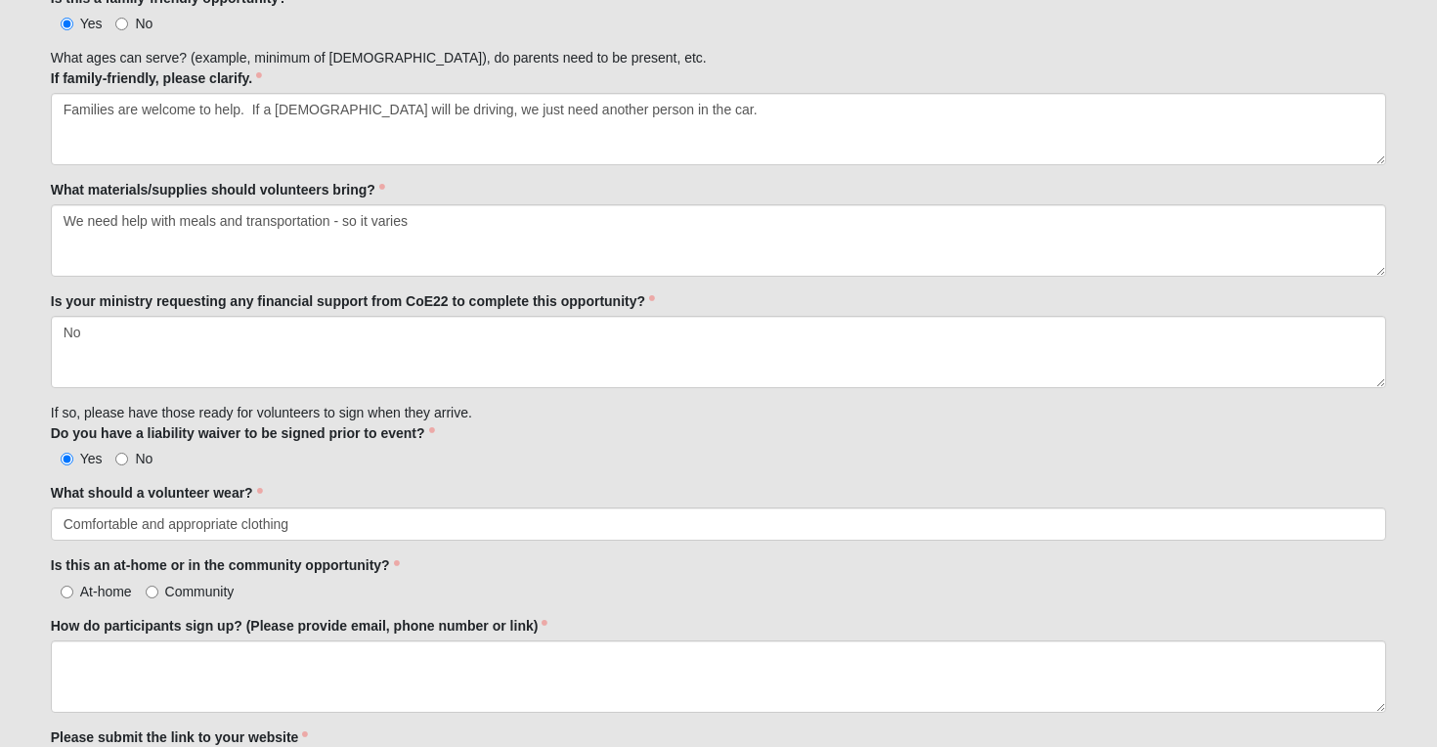
click at [179, 590] on span "Community" at bounding box center [199, 592] width 69 height 16
click at [158, 590] on input "Community" at bounding box center [152, 592] width 13 height 13
radio input "true"
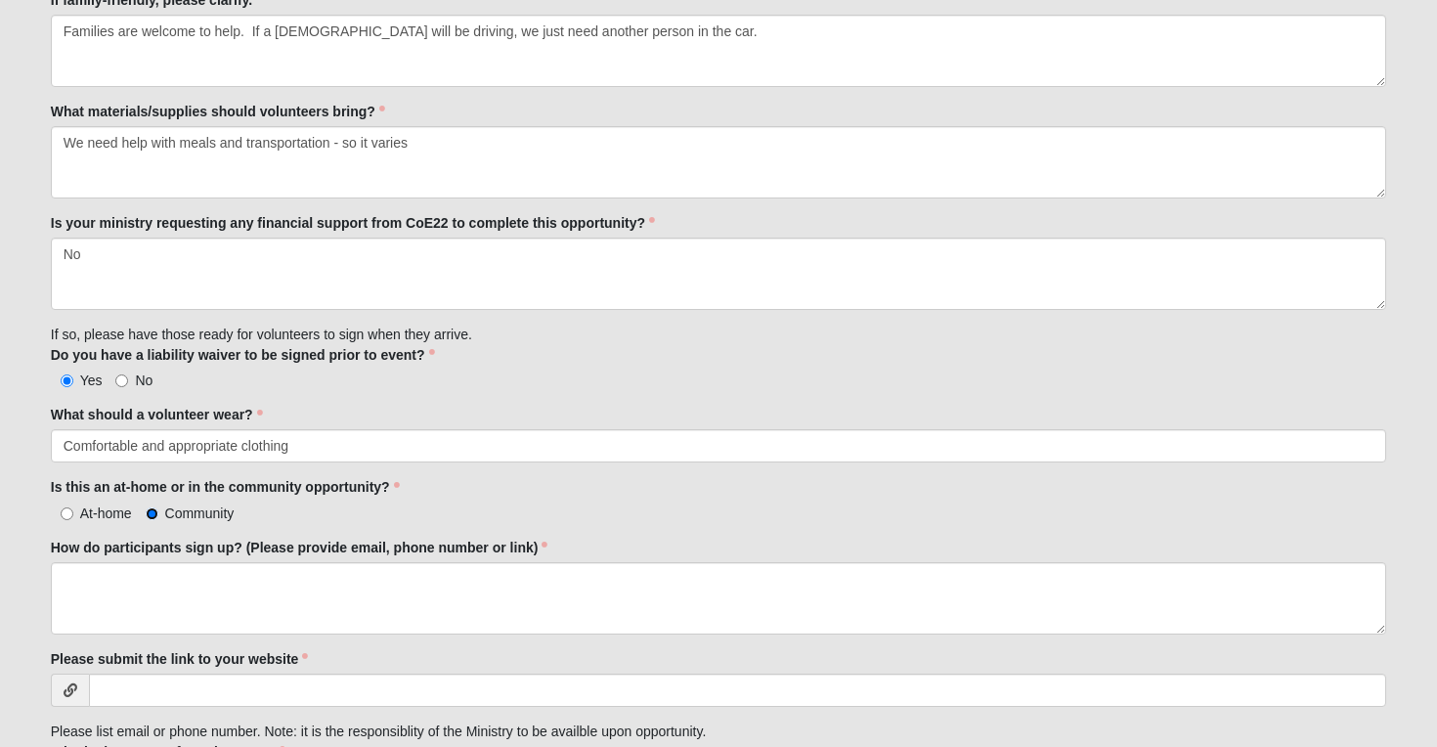
scroll to position [1295, 0]
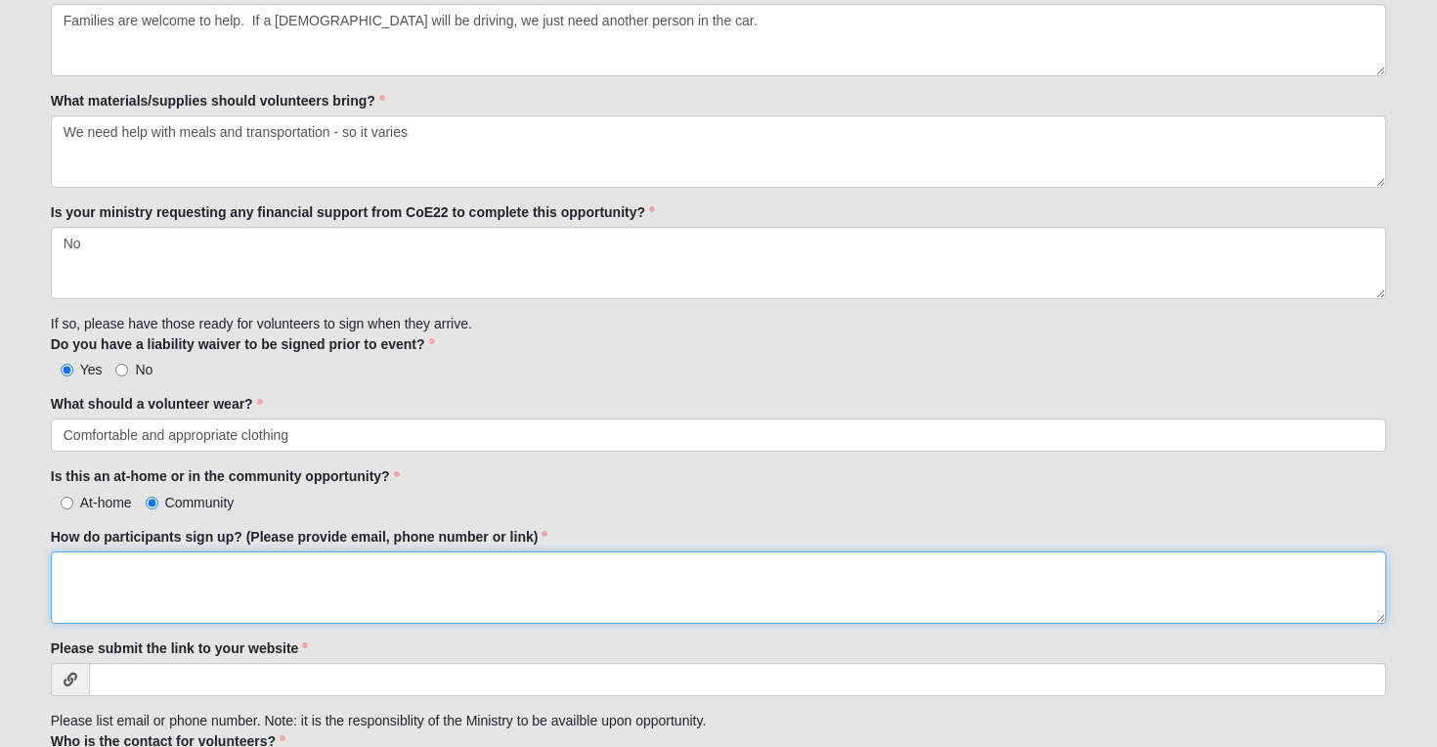
click at [179, 587] on textarea "How do participants sign up? (Please provide email, phone number or link)" at bounding box center [719, 587] width 1337 height 72
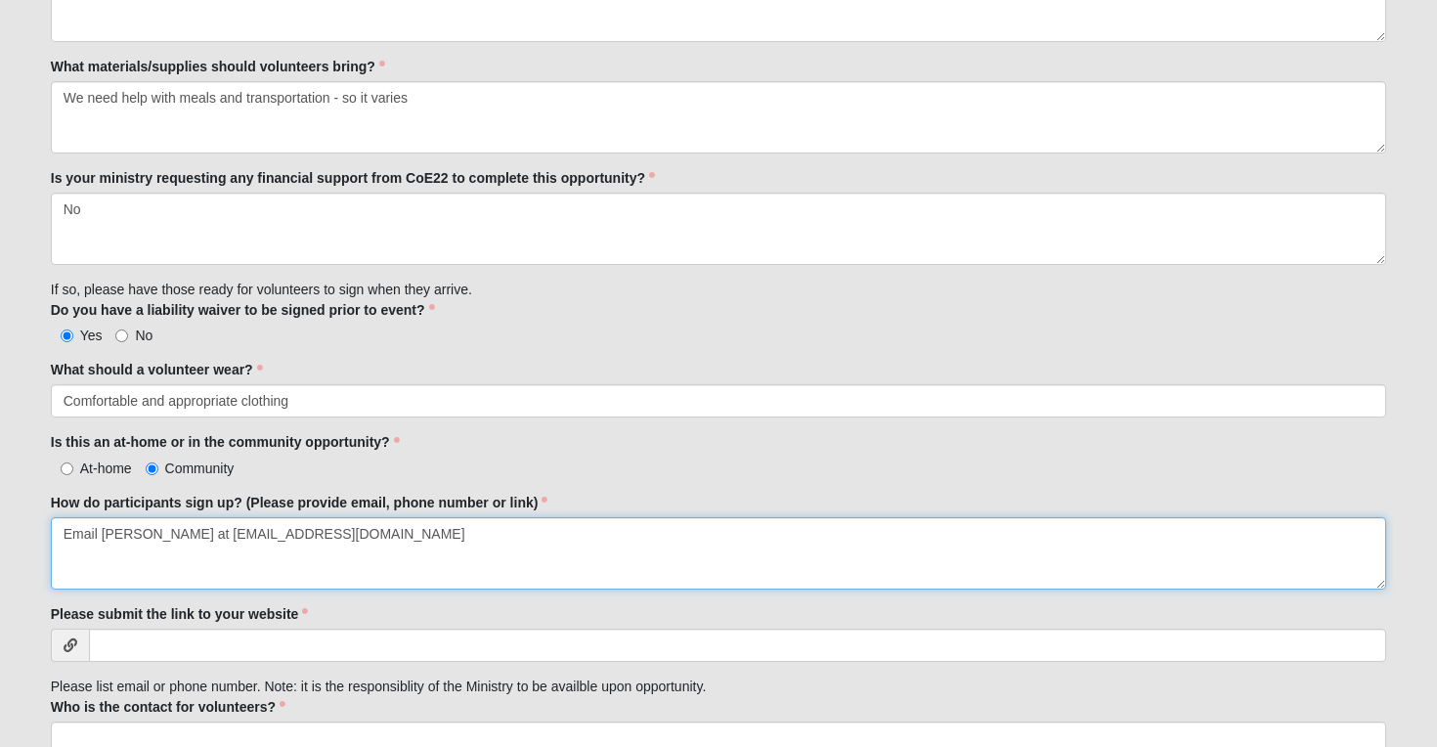
scroll to position [1335, 0]
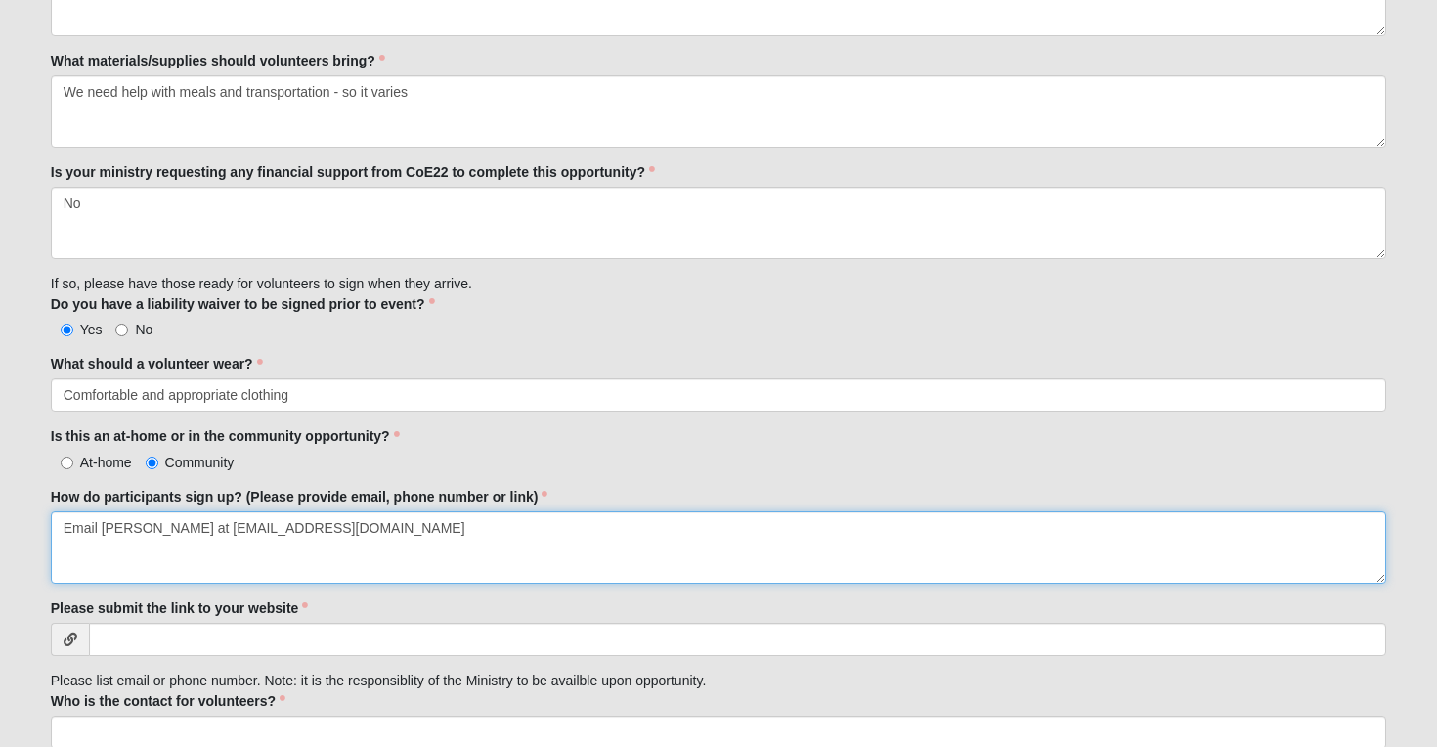
type textarea "Email Chelsea Weise at clweise1017@gmail.com"
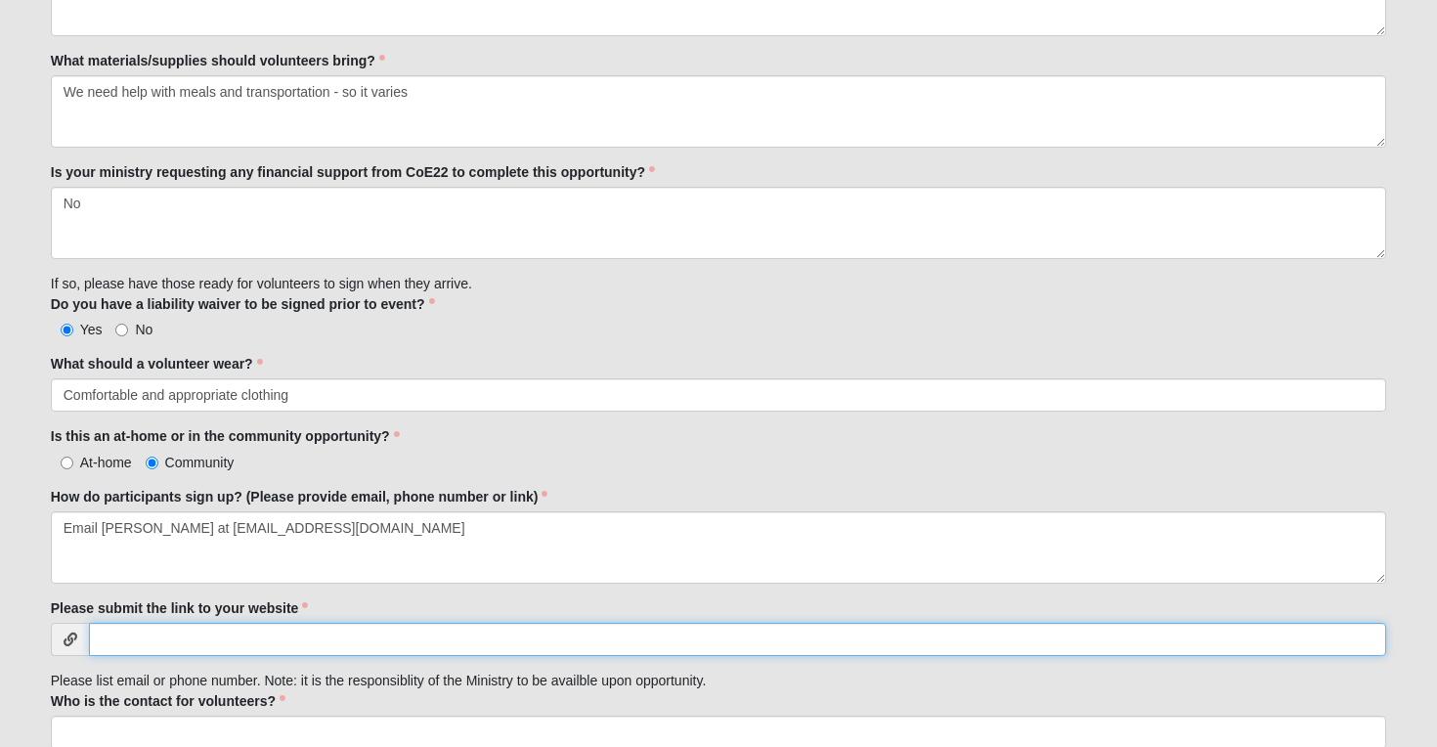
click at [298, 638] on input "Please submit the link to your website" at bounding box center [738, 639] width 1299 height 33
paste input "https://jaxmetroyounglives.younglife.org/"
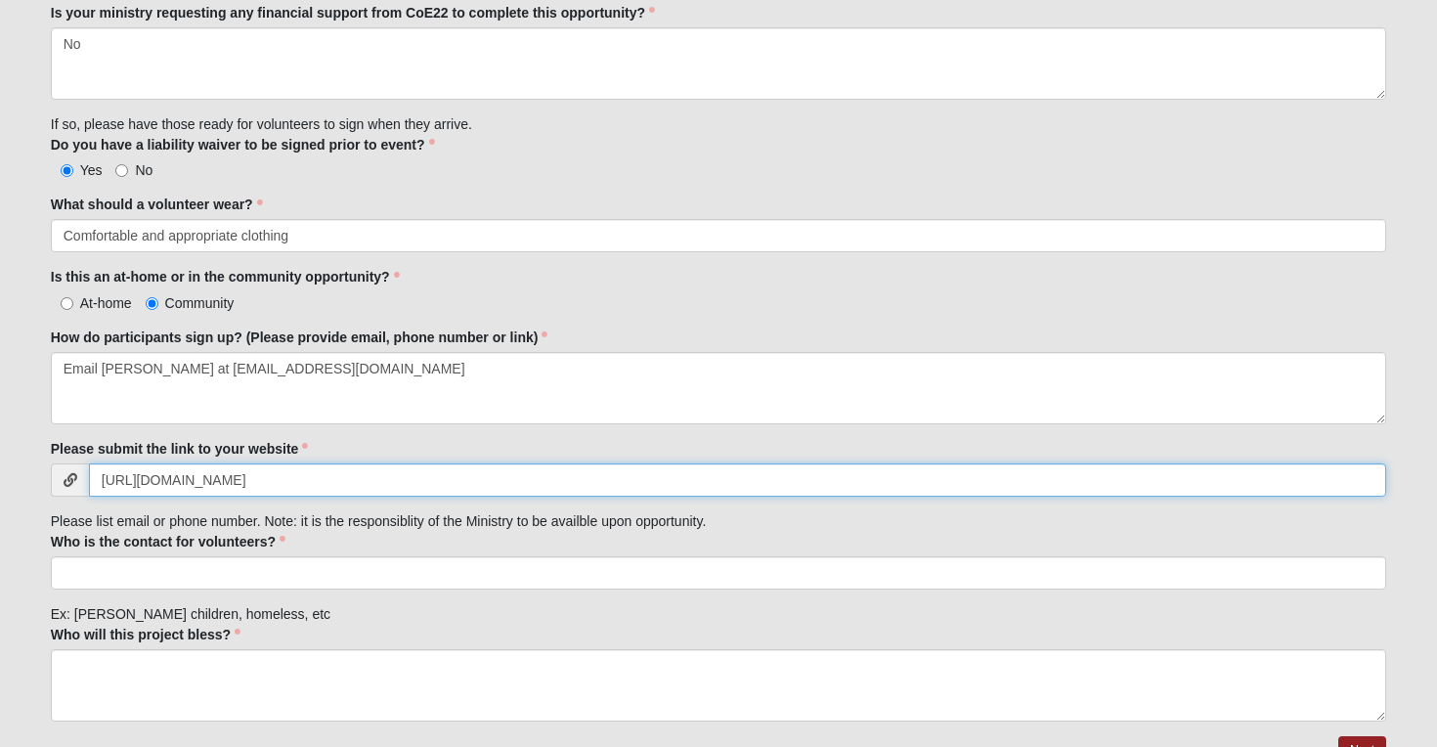
scroll to position [1538, 0]
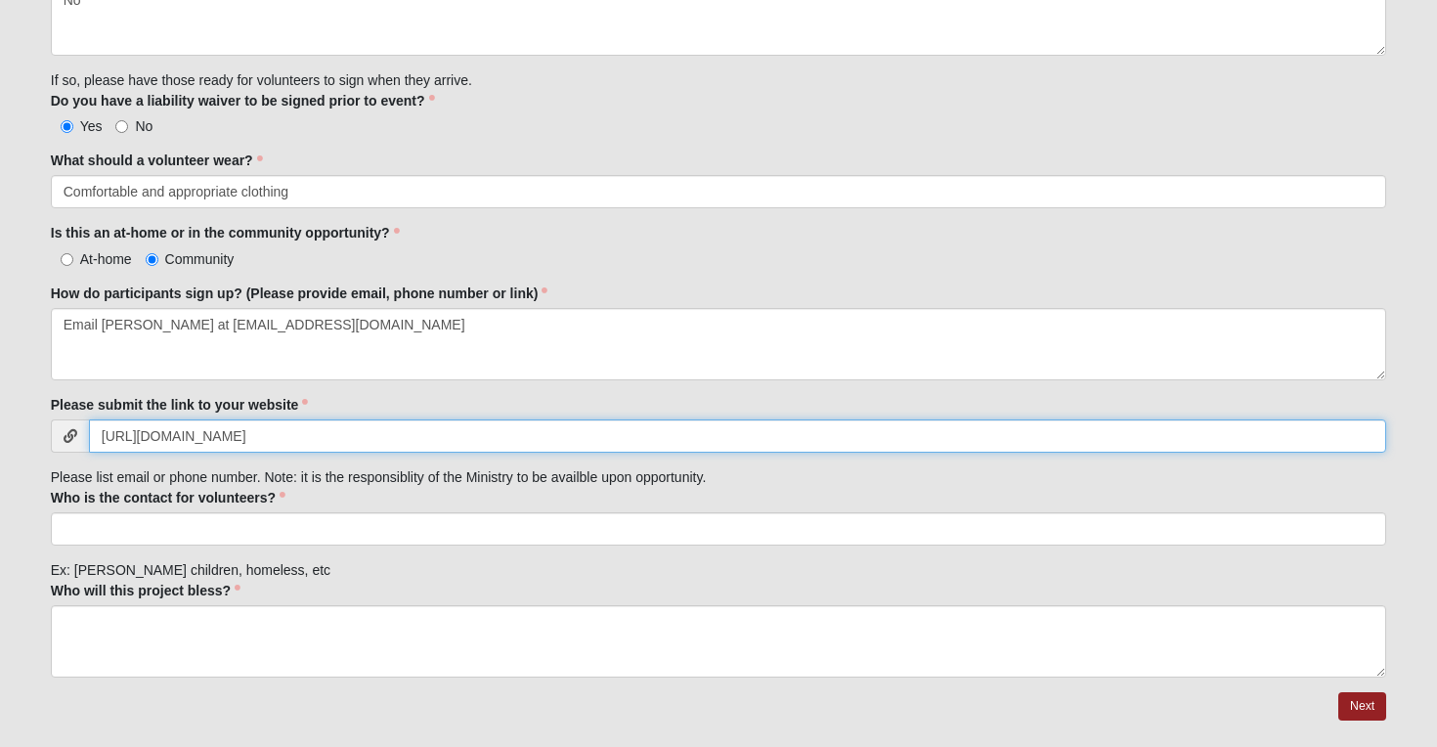
type input "https://jaxmetroyounglives.younglife.org/"
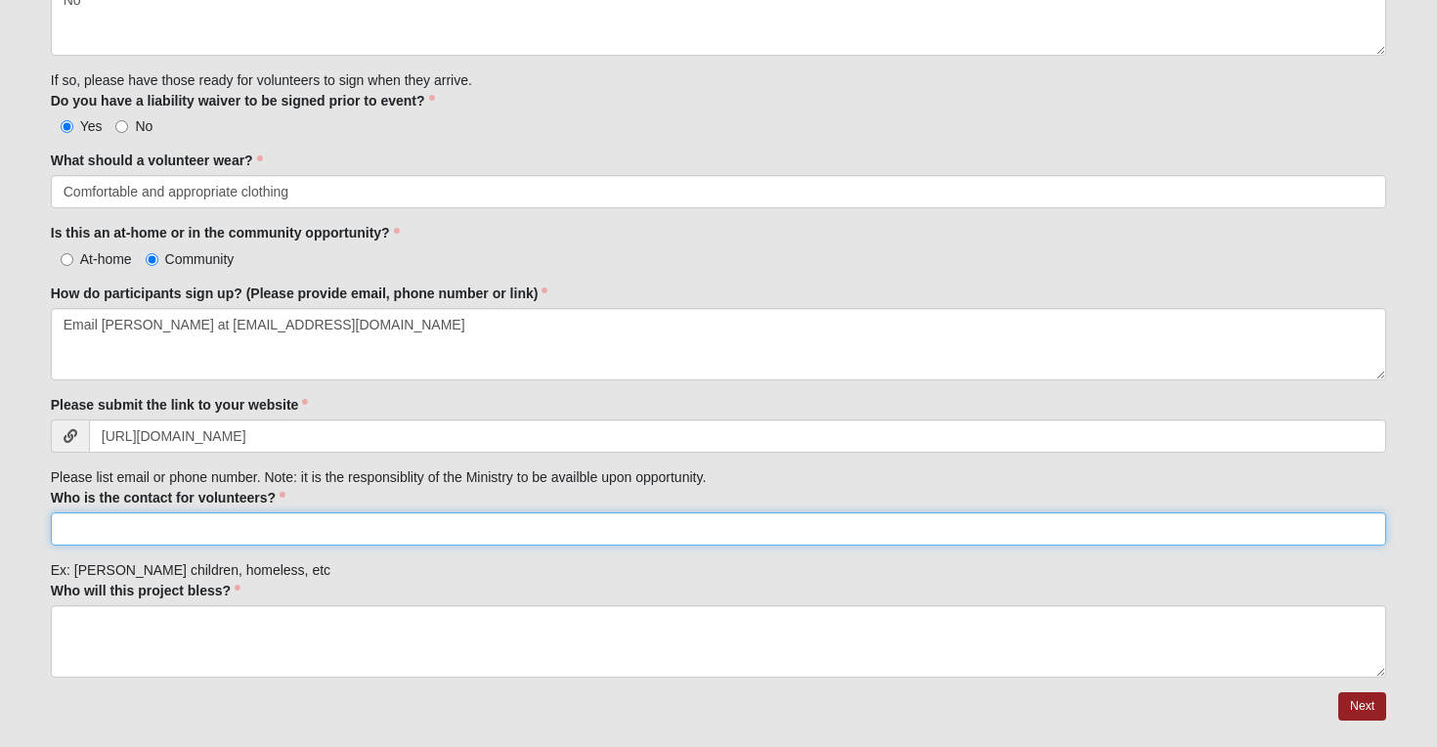
click at [405, 532] on input "Who is the contact for volunteers?" at bounding box center [719, 528] width 1337 height 33
type input "[PERSON_NAME]"
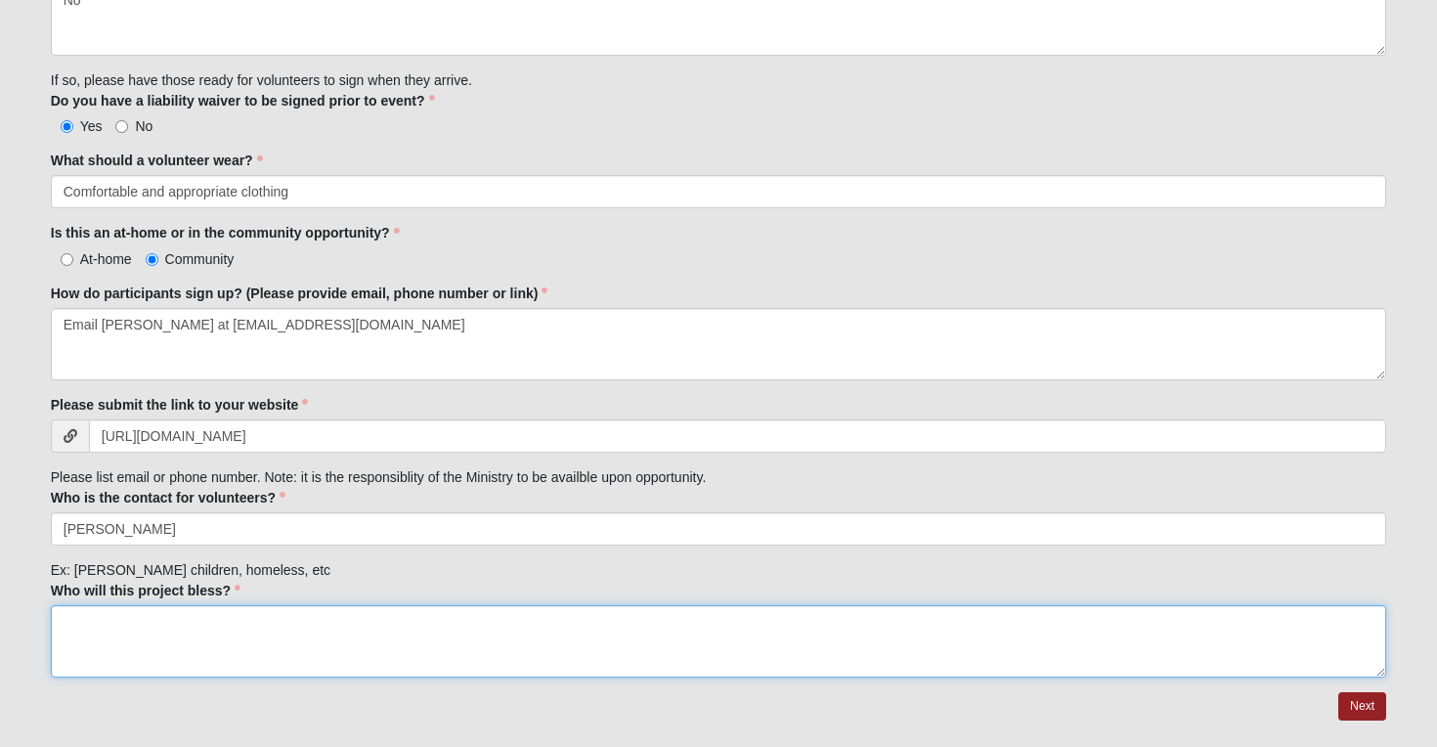
click at [361, 636] on textarea "Who will this project bless?" at bounding box center [719, 641] width 1337 height 72
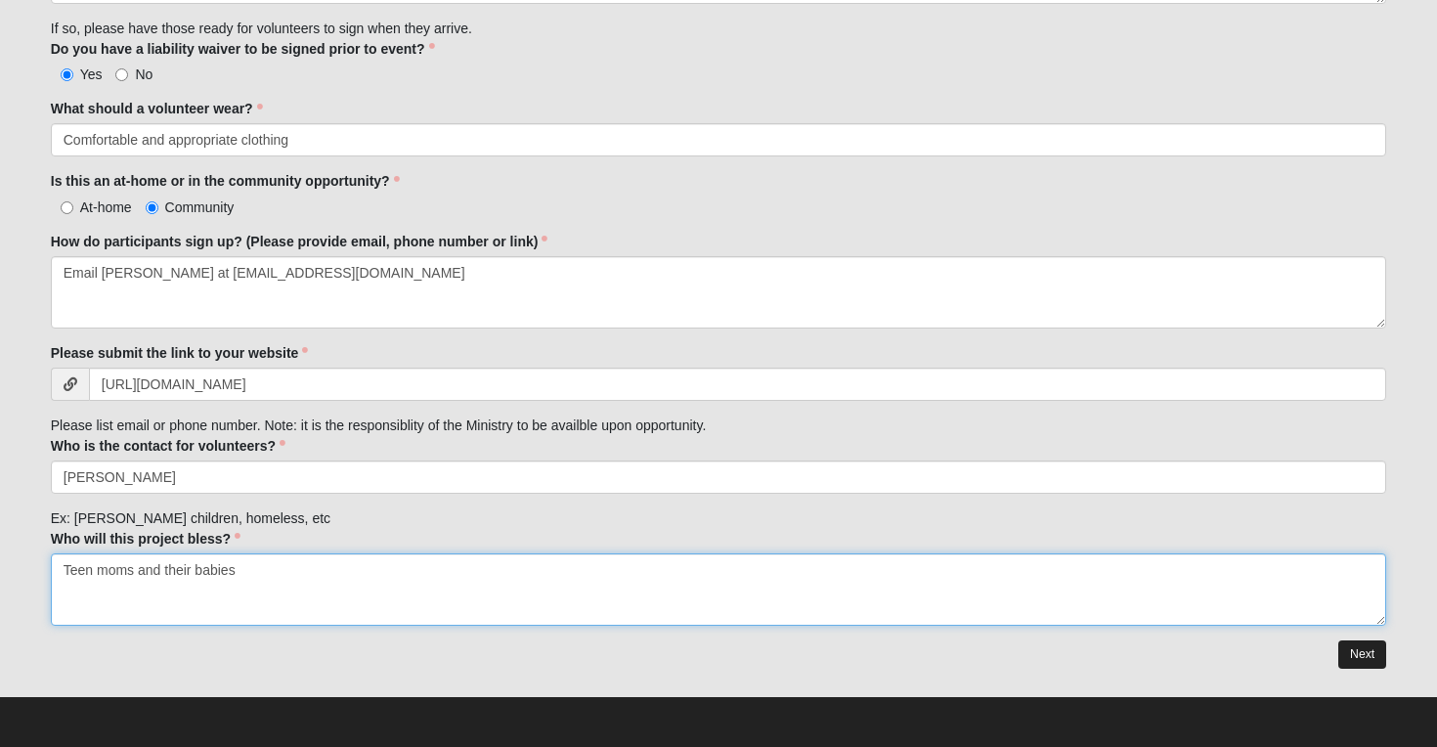
type textarea "Teen moms and their babies"
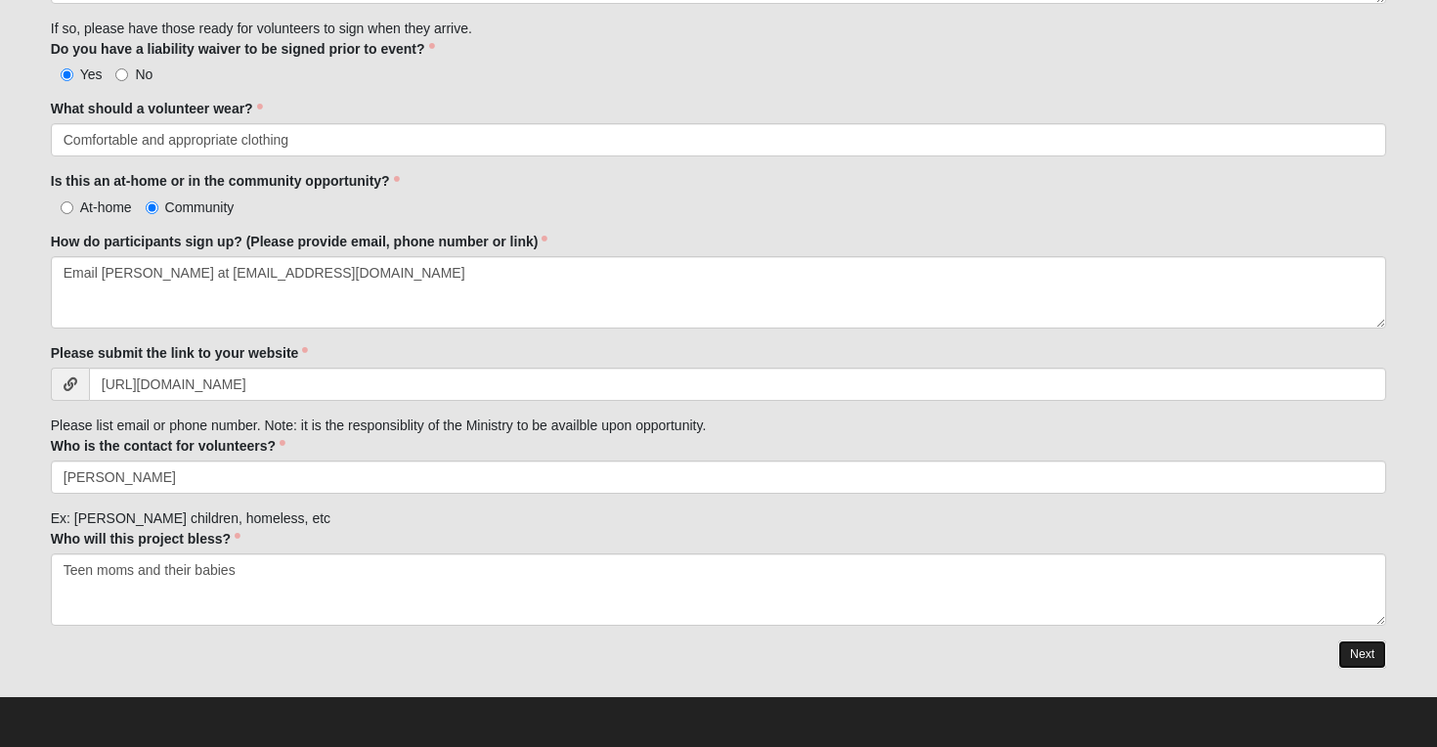
click at [1380, 648] on link "Next" at bounding box center [1363, 654] width 48 height 28
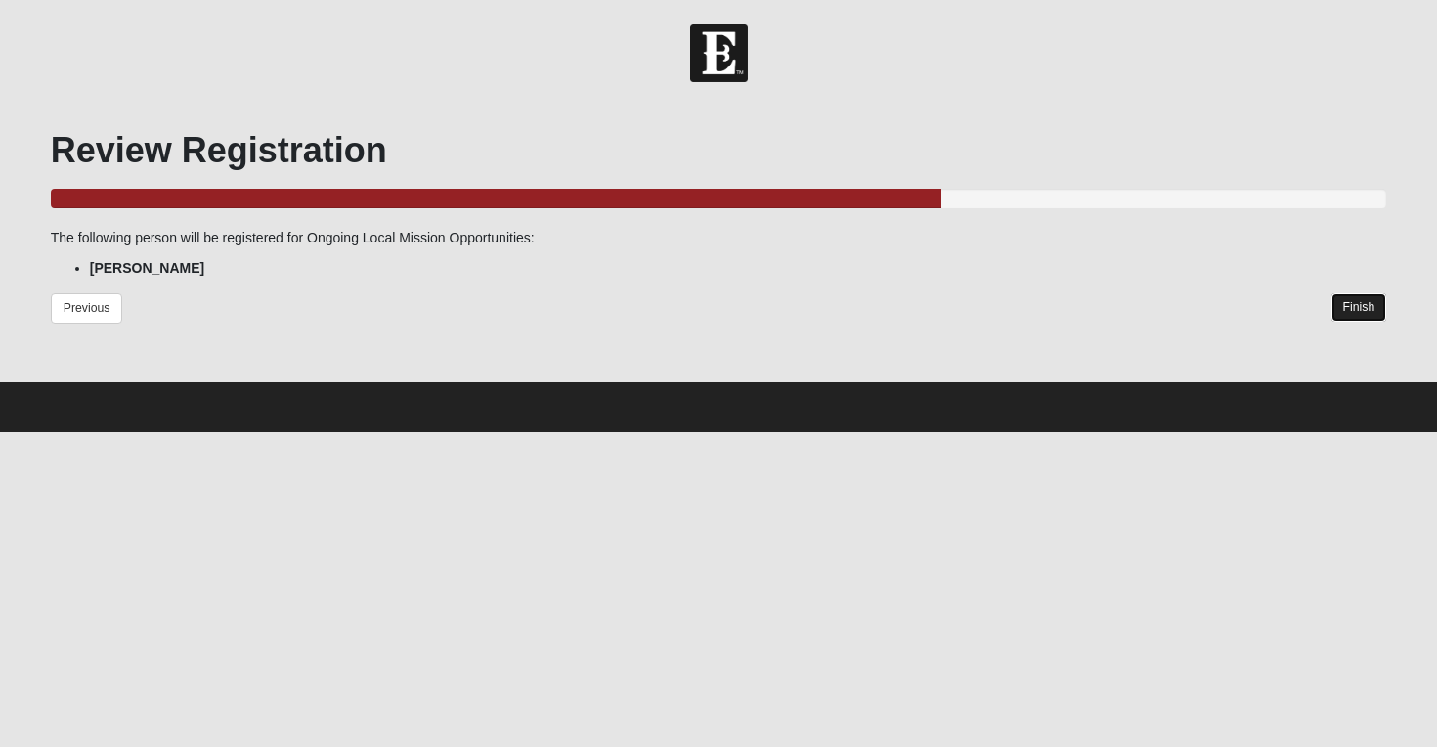
click at [1365, 313] on link "Finish" at bounding box center [1360, 307] width 56 height 28
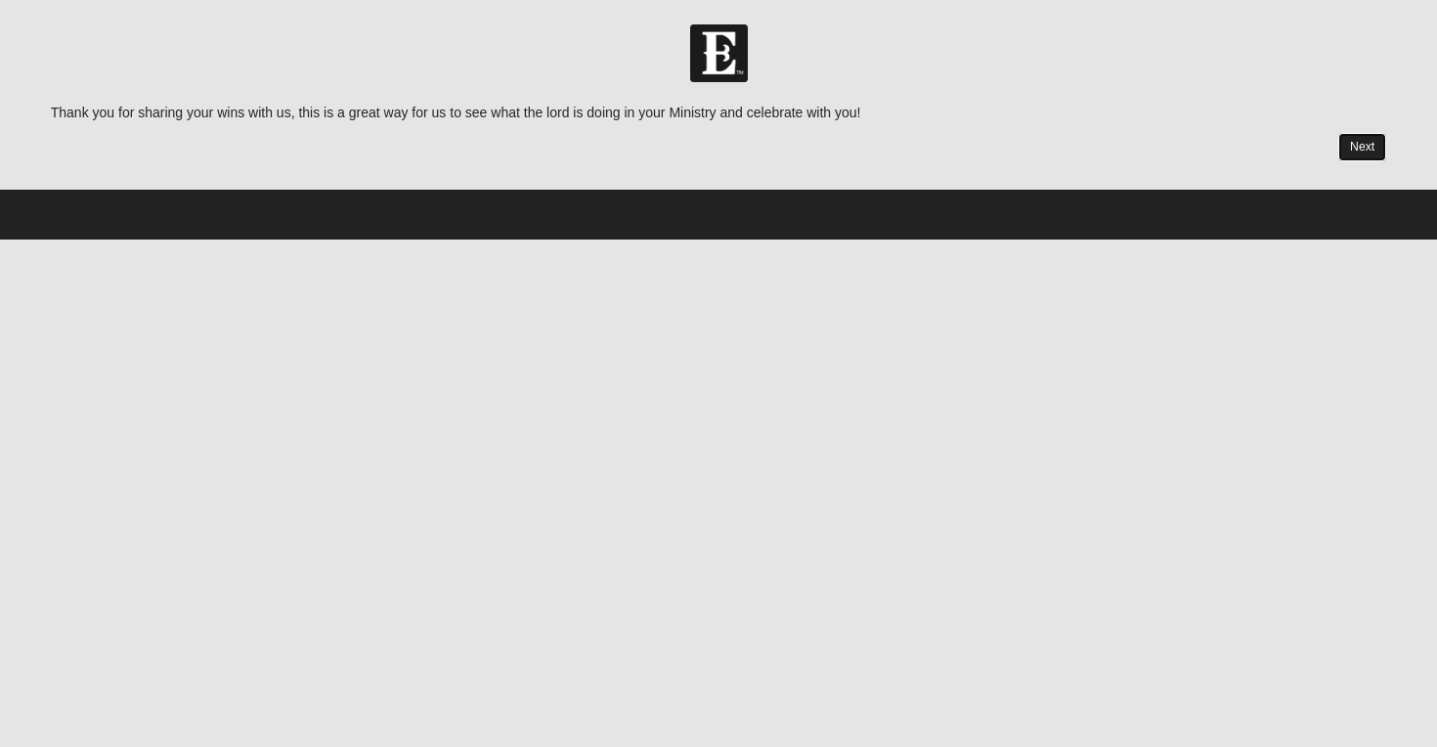
click at [1362, 141] on link "Next" at bounding box center [1363, 147] width 48 height 28
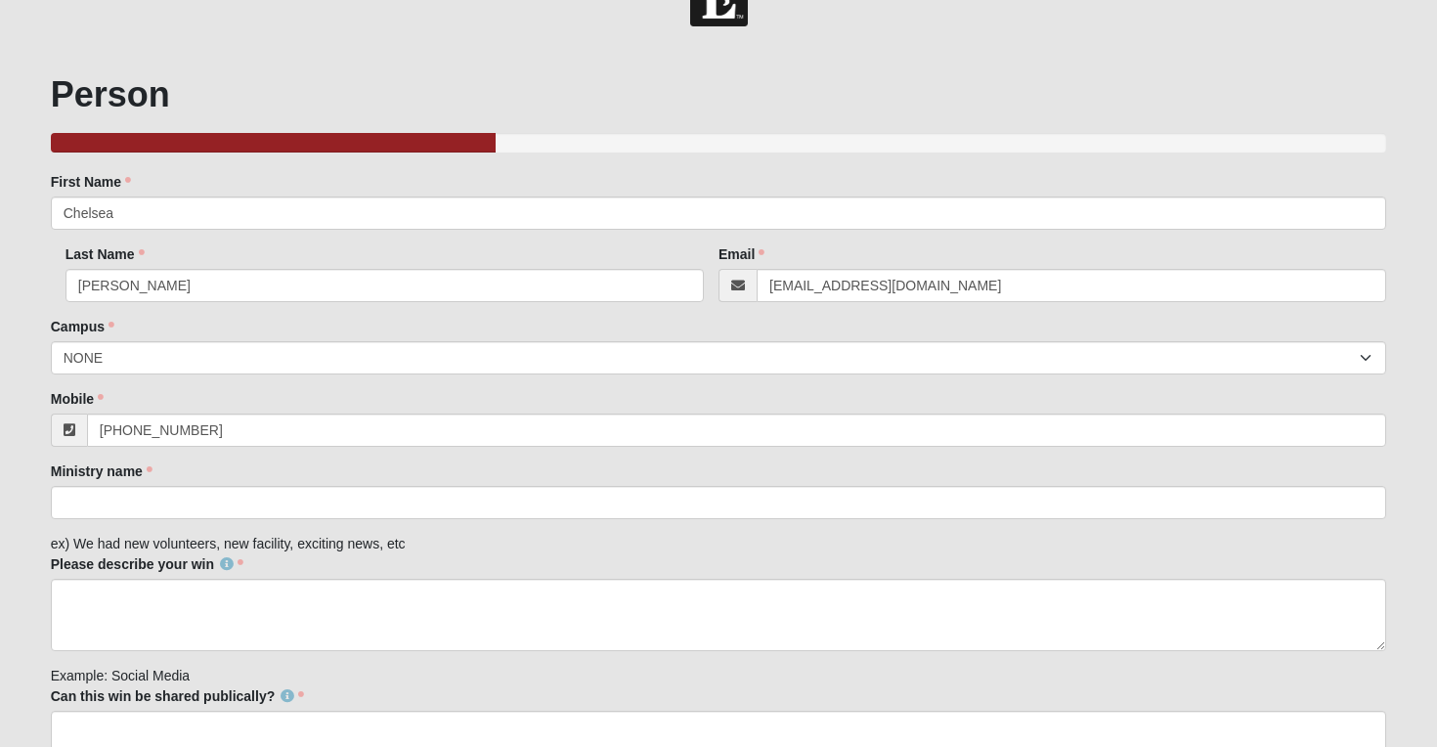
scroll to position [91, 0]
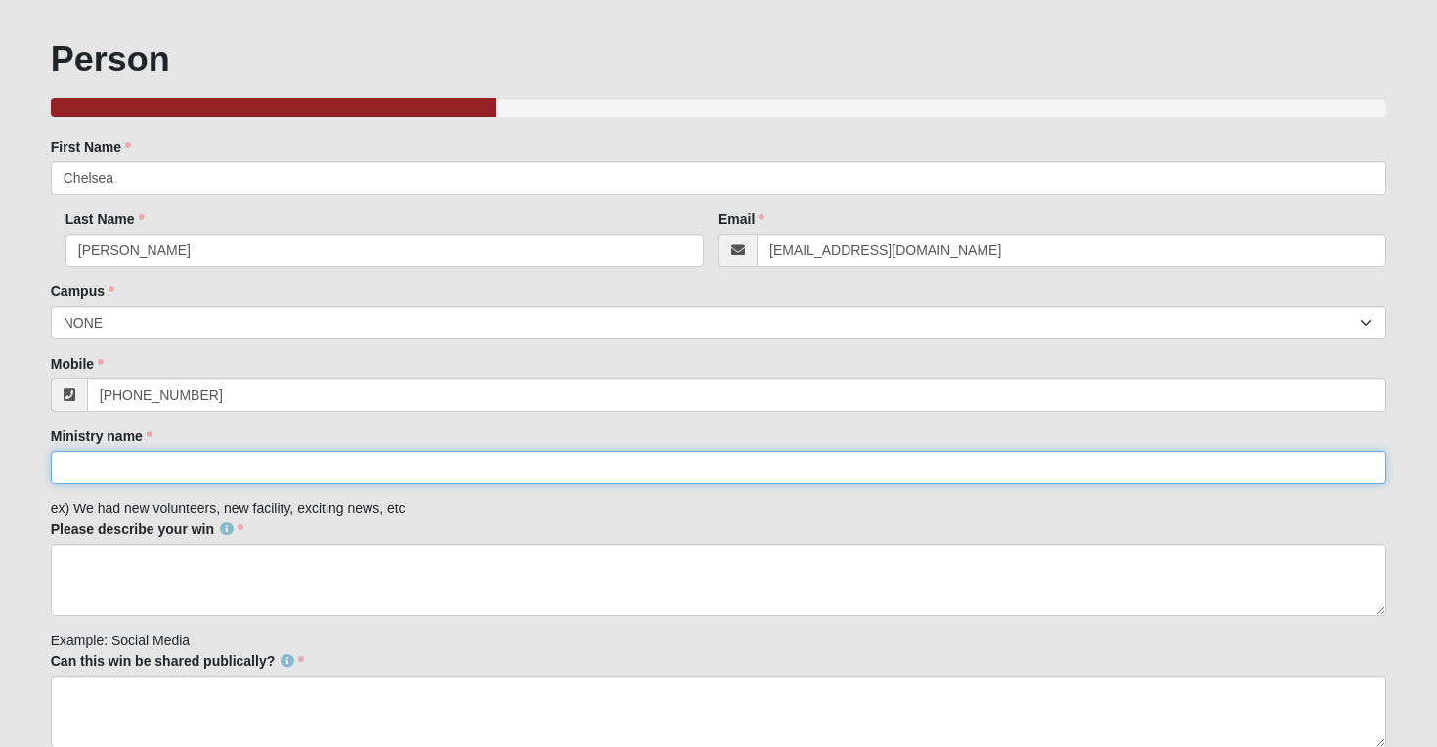
click at [447, 464] on input "Ministry name" at bounding box center [719, 467] width 1337 height 33
type input "Young Lives"
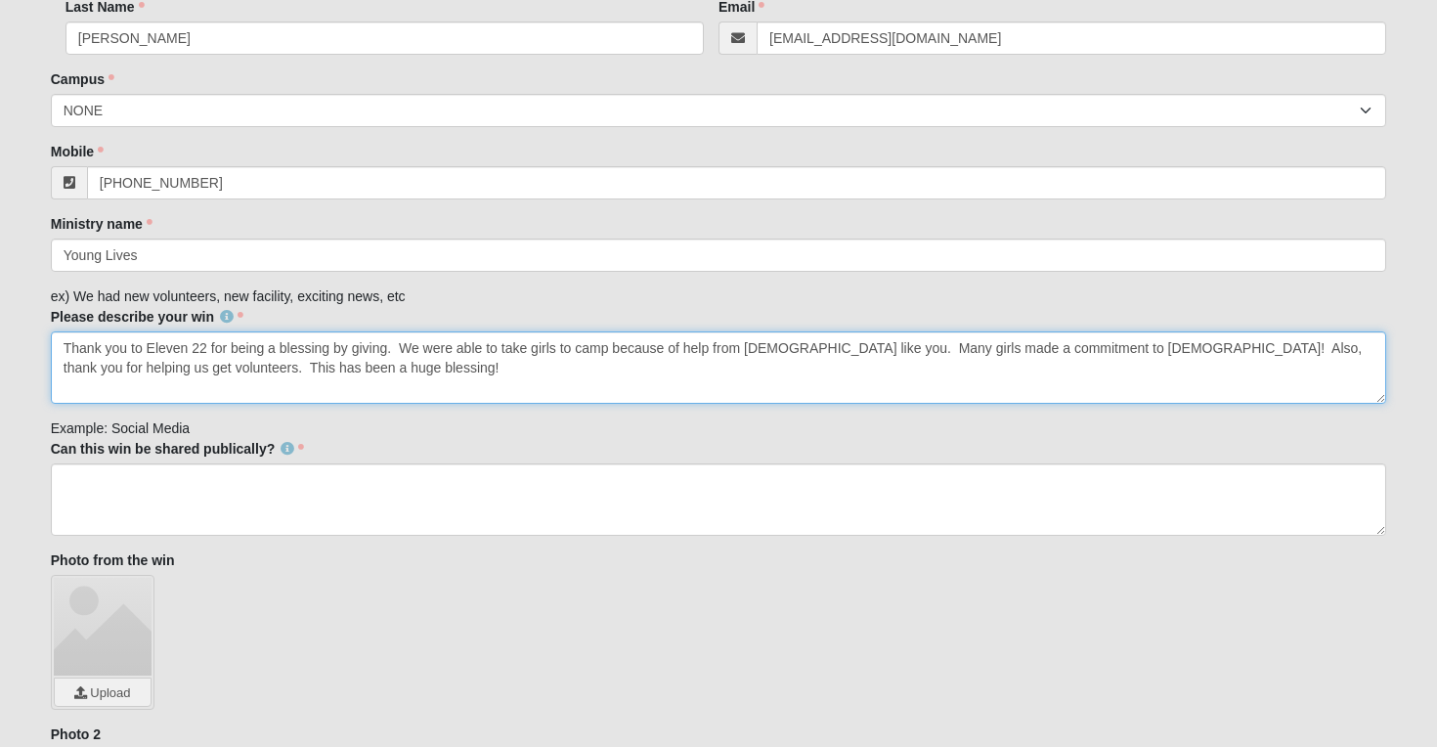
scroll to position [308, 0]
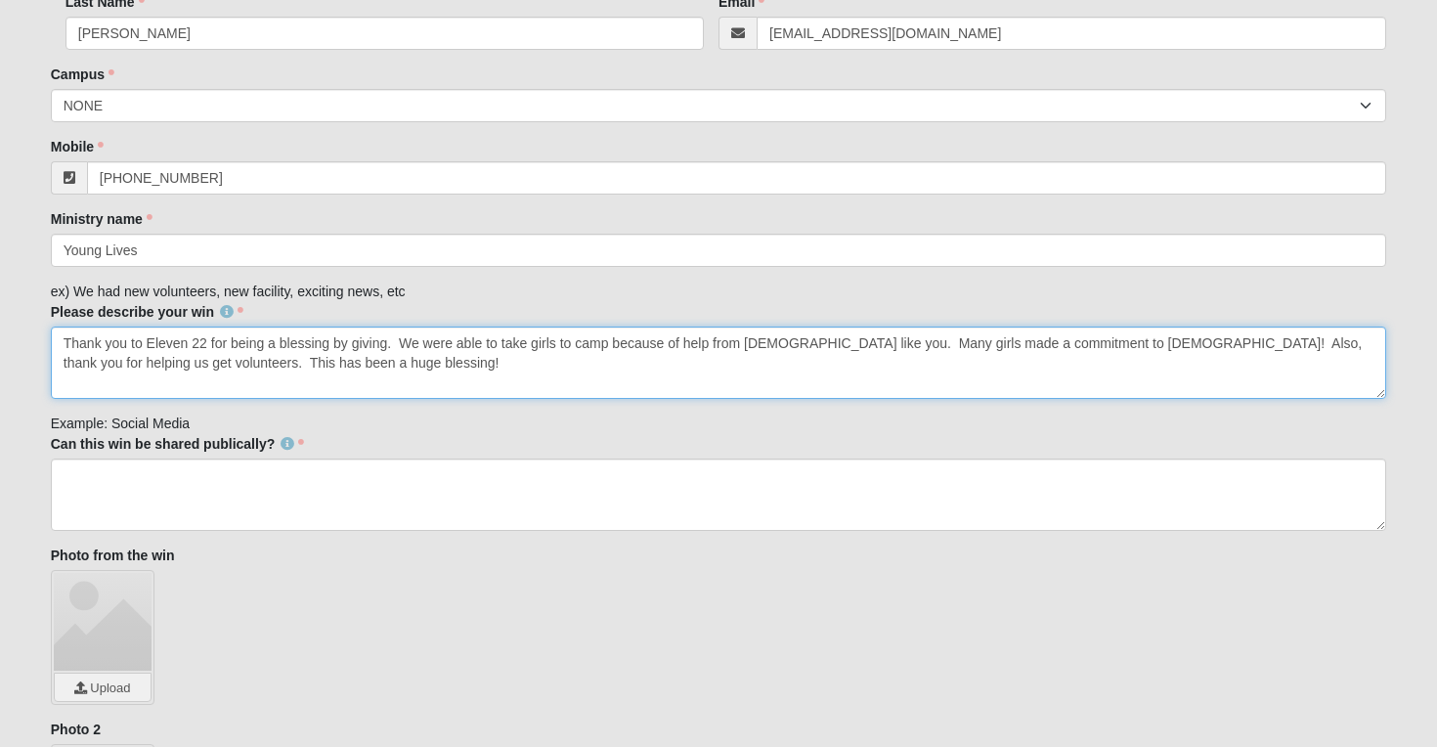
type textarea "Thank you to Eleven 22 for being a blessing by giving. We were able to take gir…"
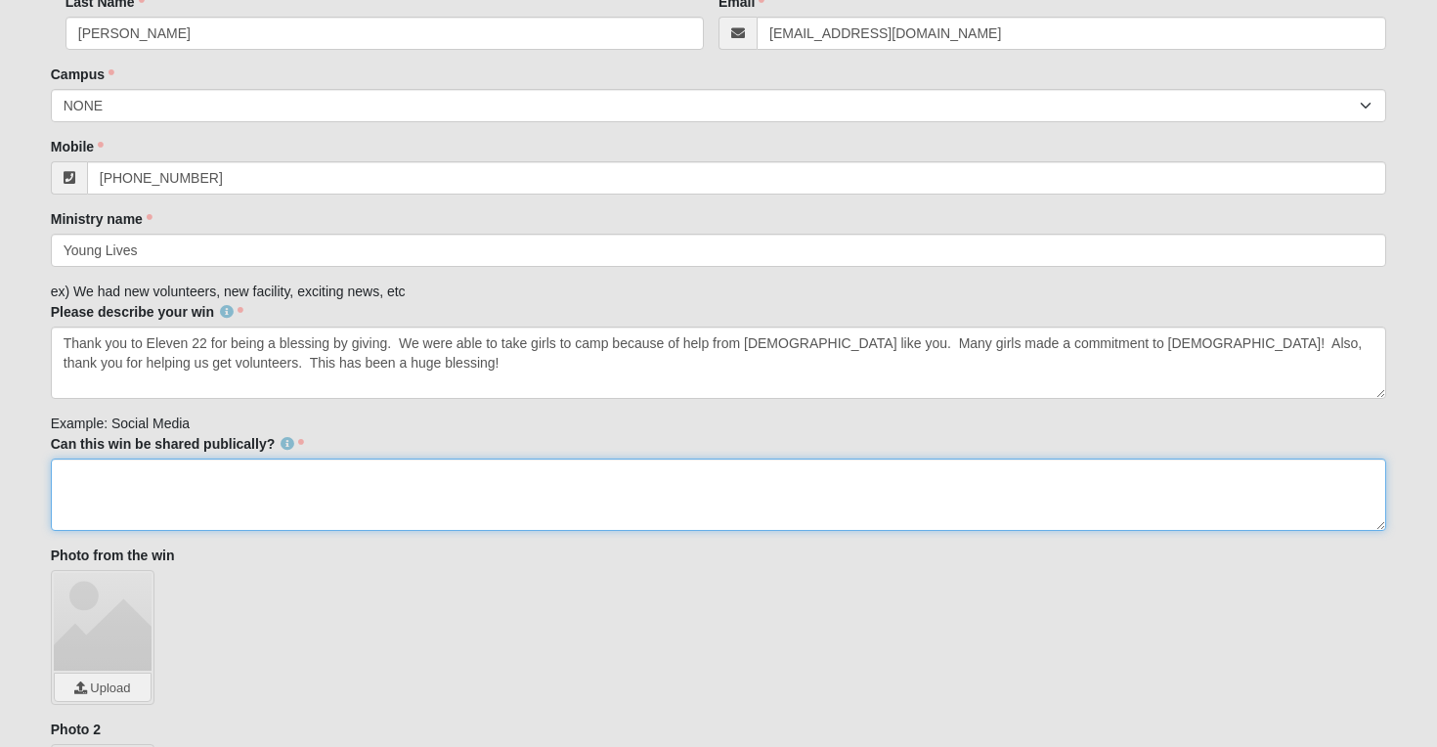
click at [323, 500] on textarea "Can this win be shared publically?" at bounding box center [719, 495] width 1337 height 72
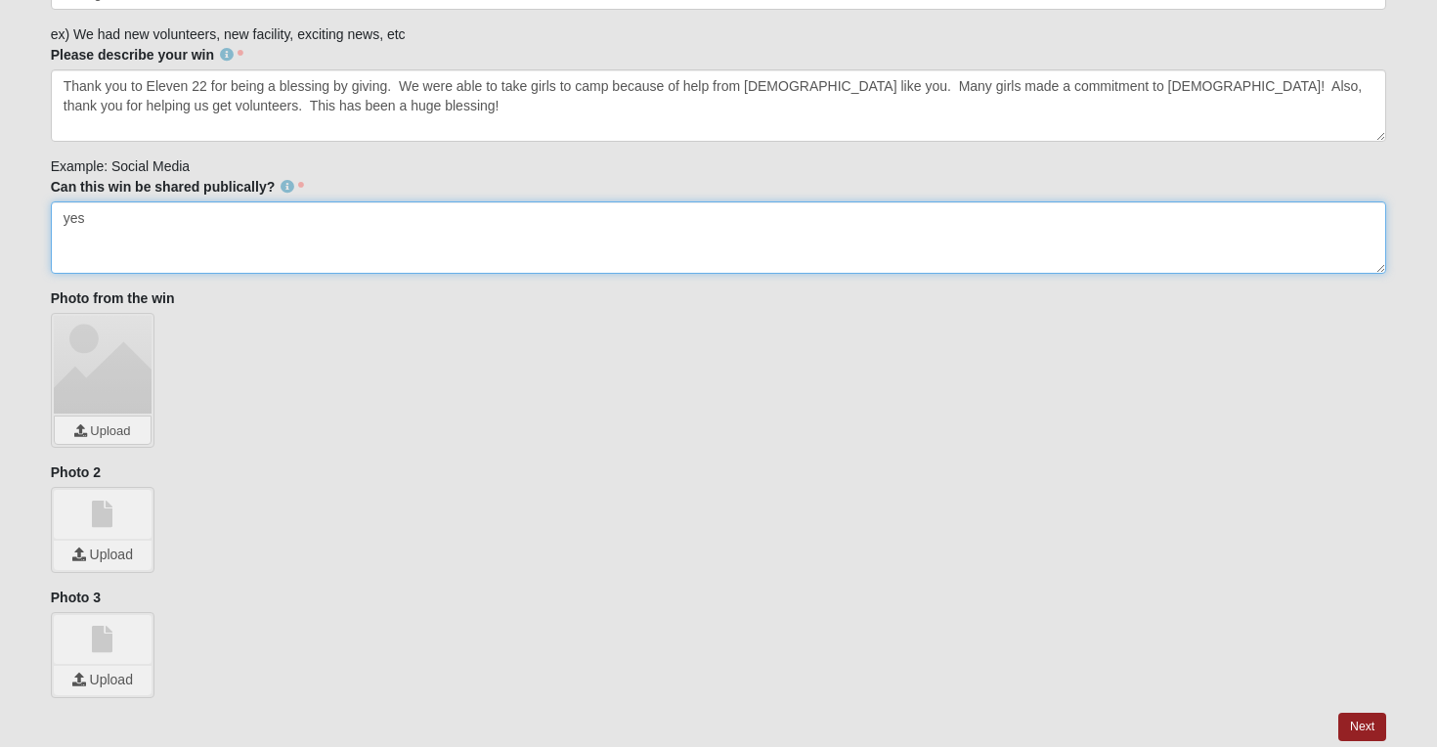
scroll to position [580, 0]
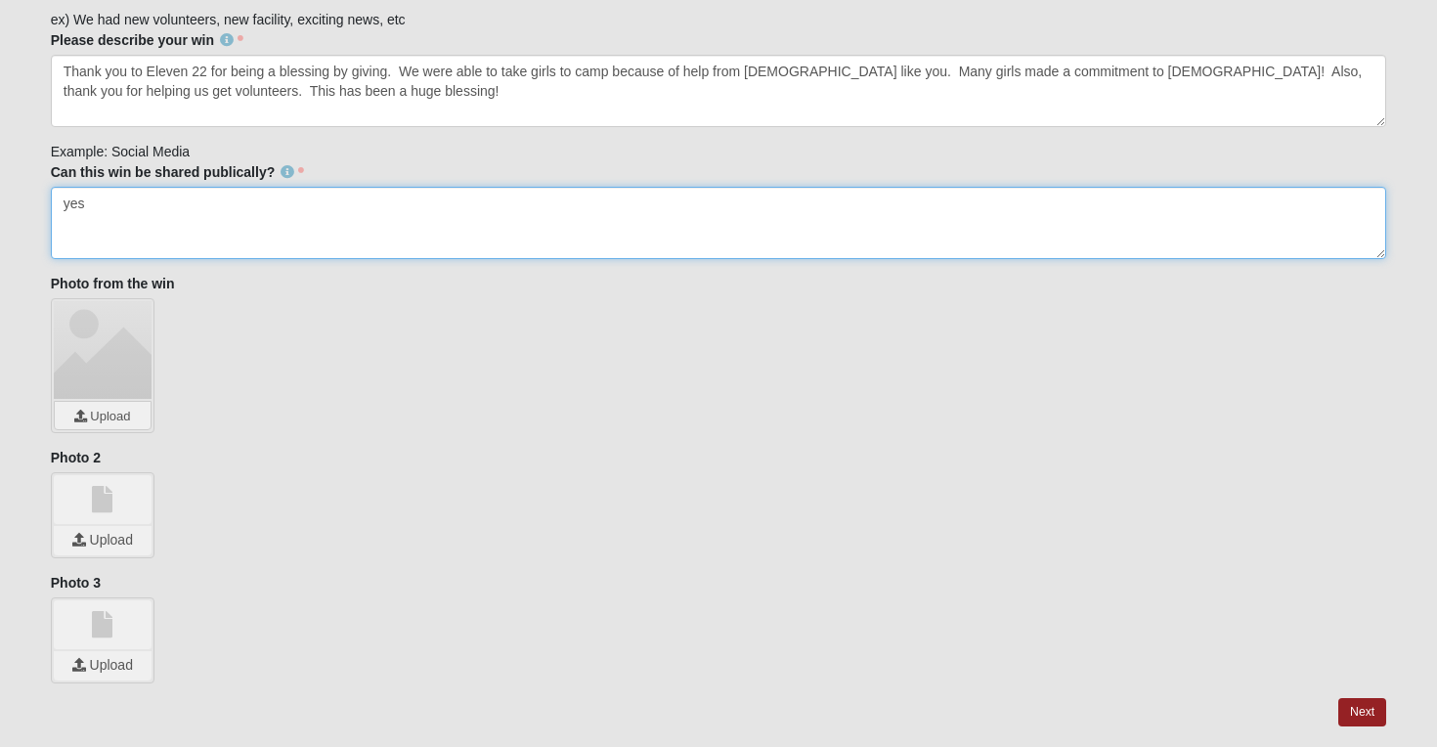
type textarea "yes"
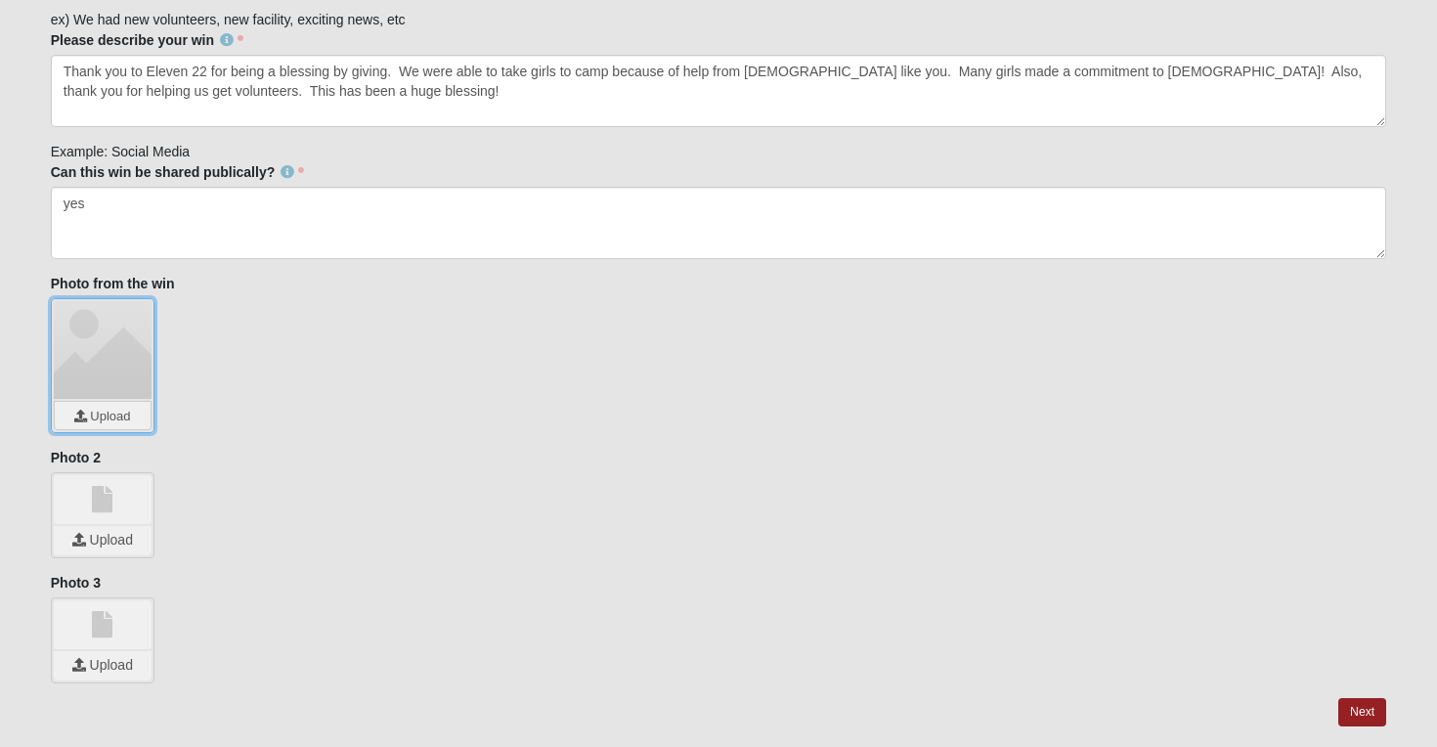
click at [114, 414] on input "file" at bounding box center [103, 415] width 96 height 27
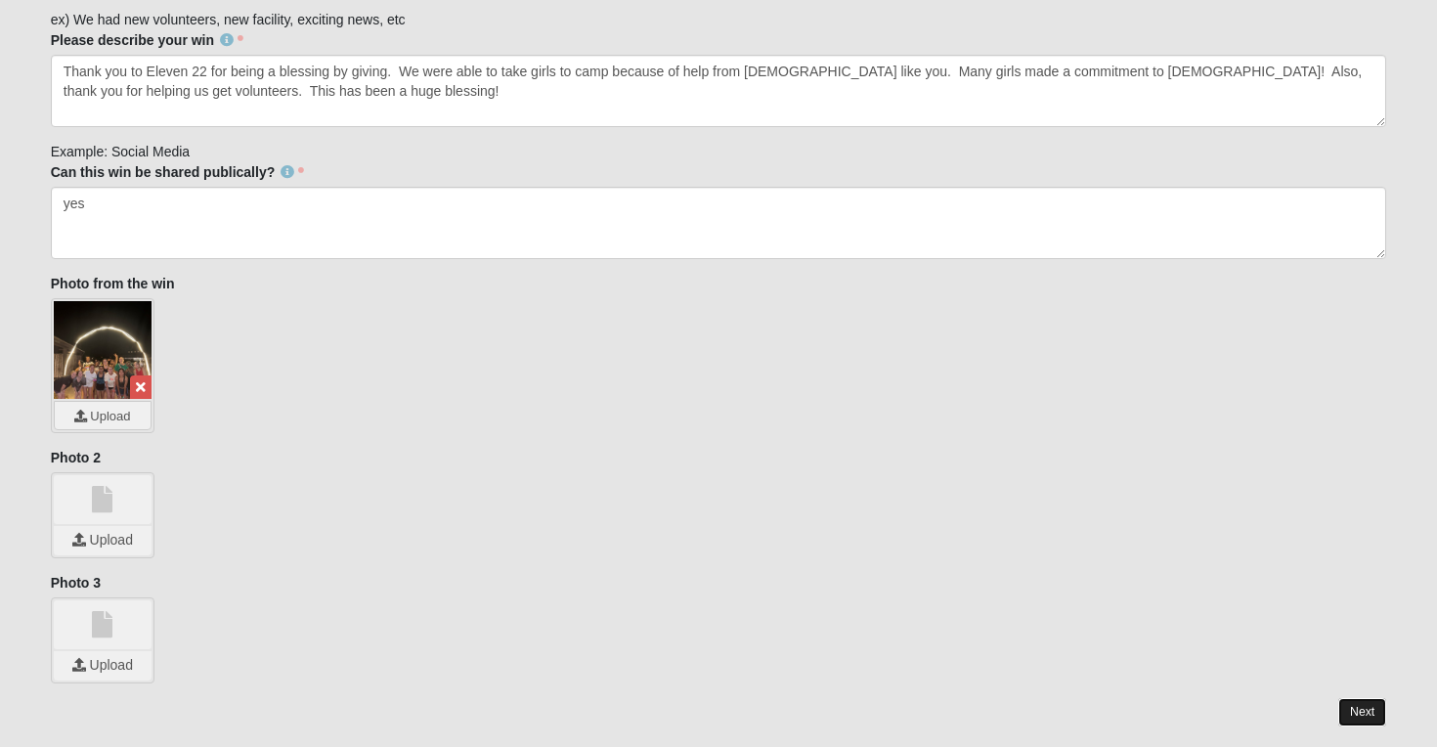
click at [1355, 717] on link "Next" at bounding box center [1363, 712] width 48 height 28
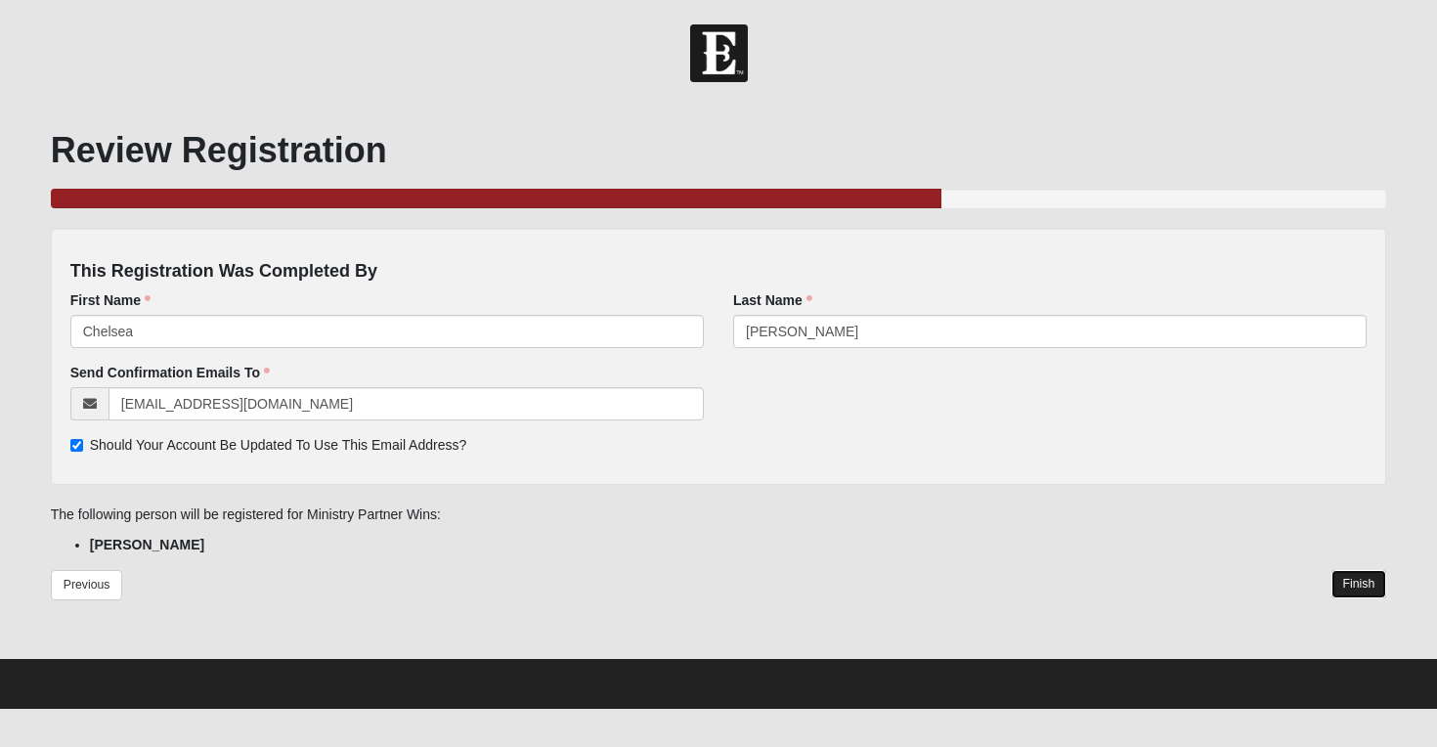
click at [1350, 588] on link "Finish" at bounding box center [1360, 584] width 56 height 28
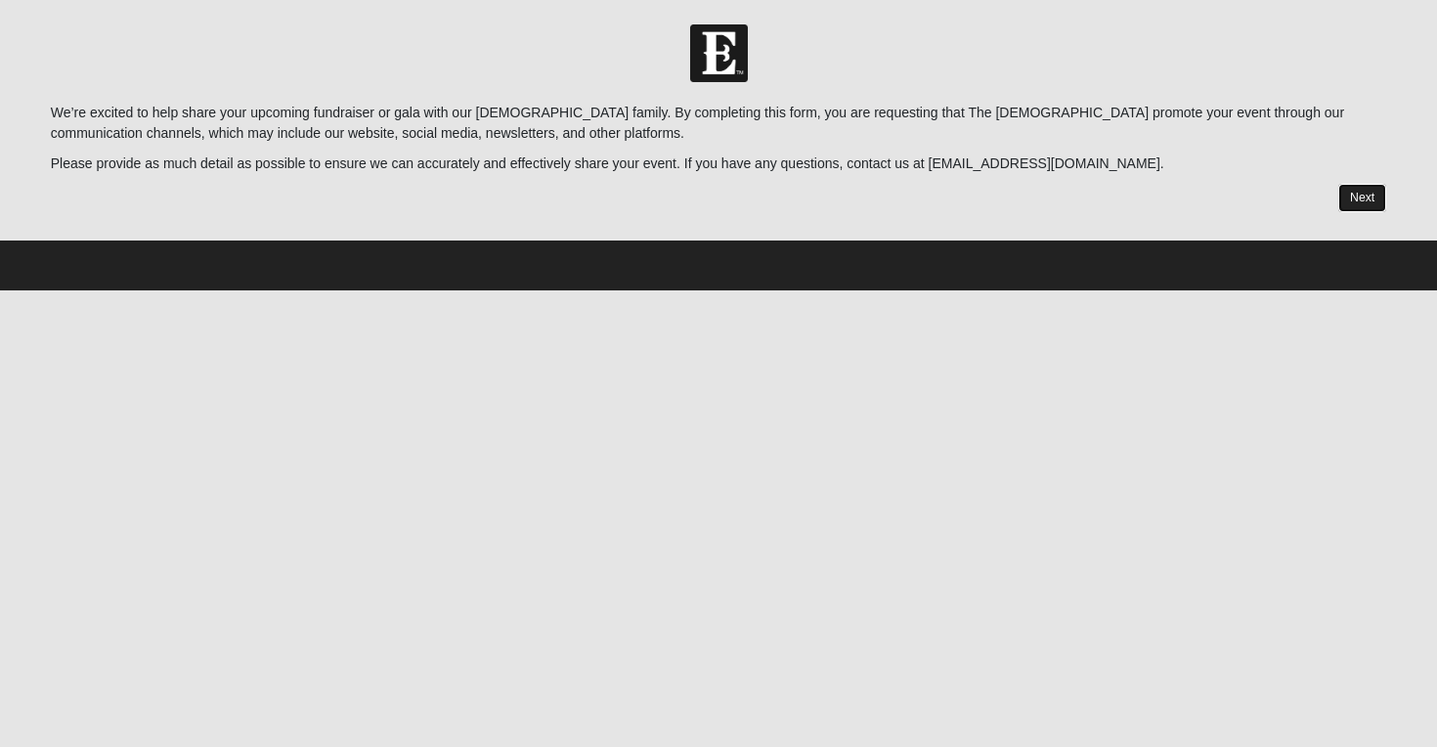
click at [1358, 202] on link "Next" at bounding box center [1363, 198] width 48 height 28
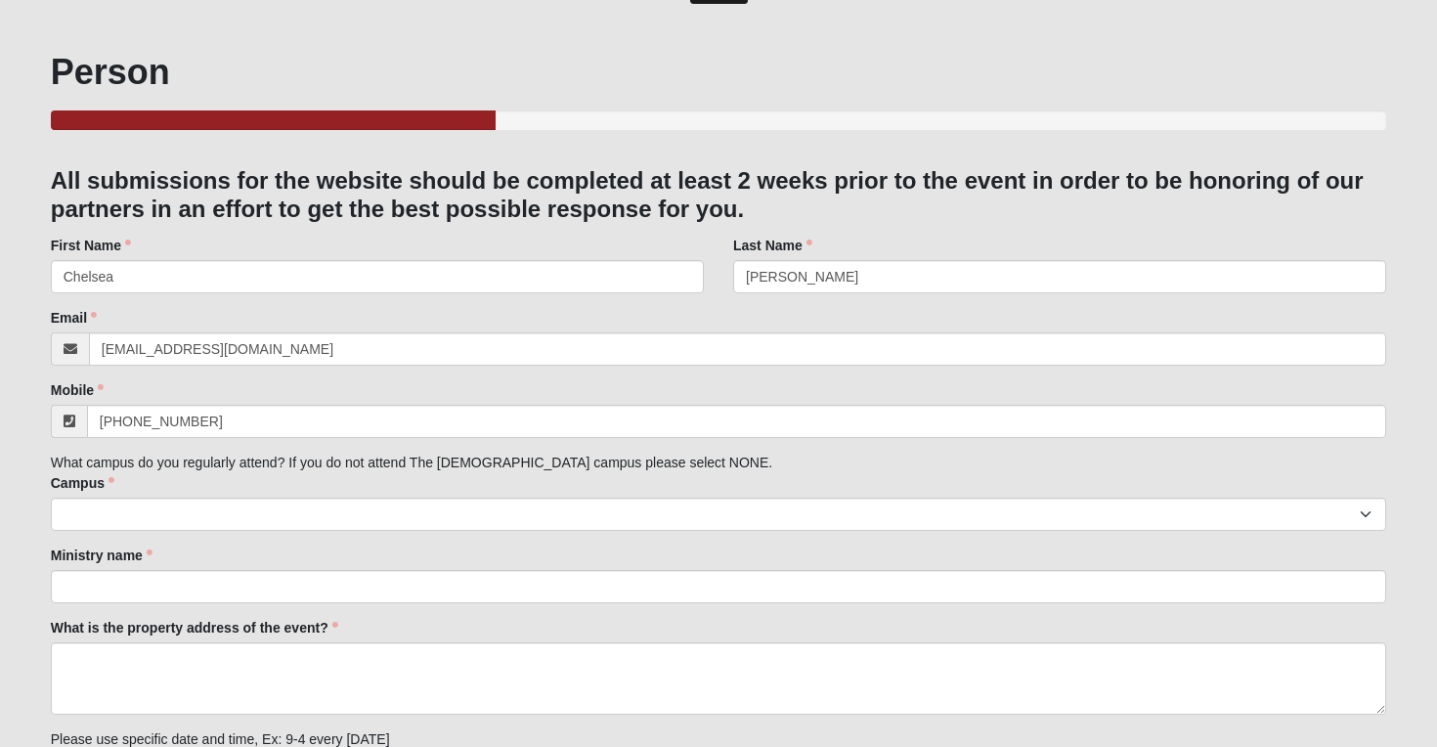
scroll to position [91, 0]
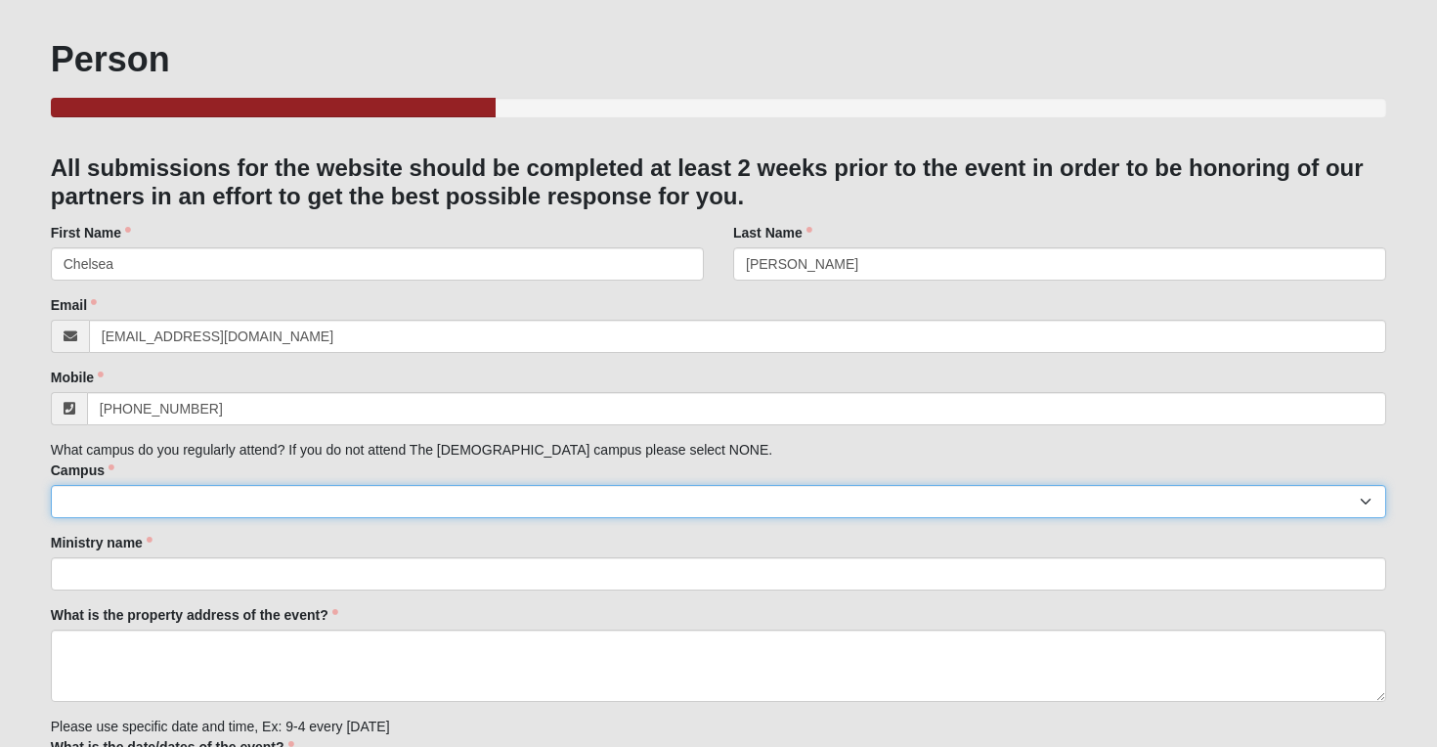
click at [472, 495] on select "Arlington Baymeadows Eleven22 Online [PERSON_NAME][GEOGRAPHIC_DATA] Jesup [GEOG…" at bounding box center [719, 501] width 1337 height 33
select select "14"
click at [51, 485] on select "Arlington Baymeadows Eleven22 Online [PERSON_NAME][GEOGRAPHIC_DATA] Jesup [GEOG…" at bounding box center [719, 501] width 1337 height 33
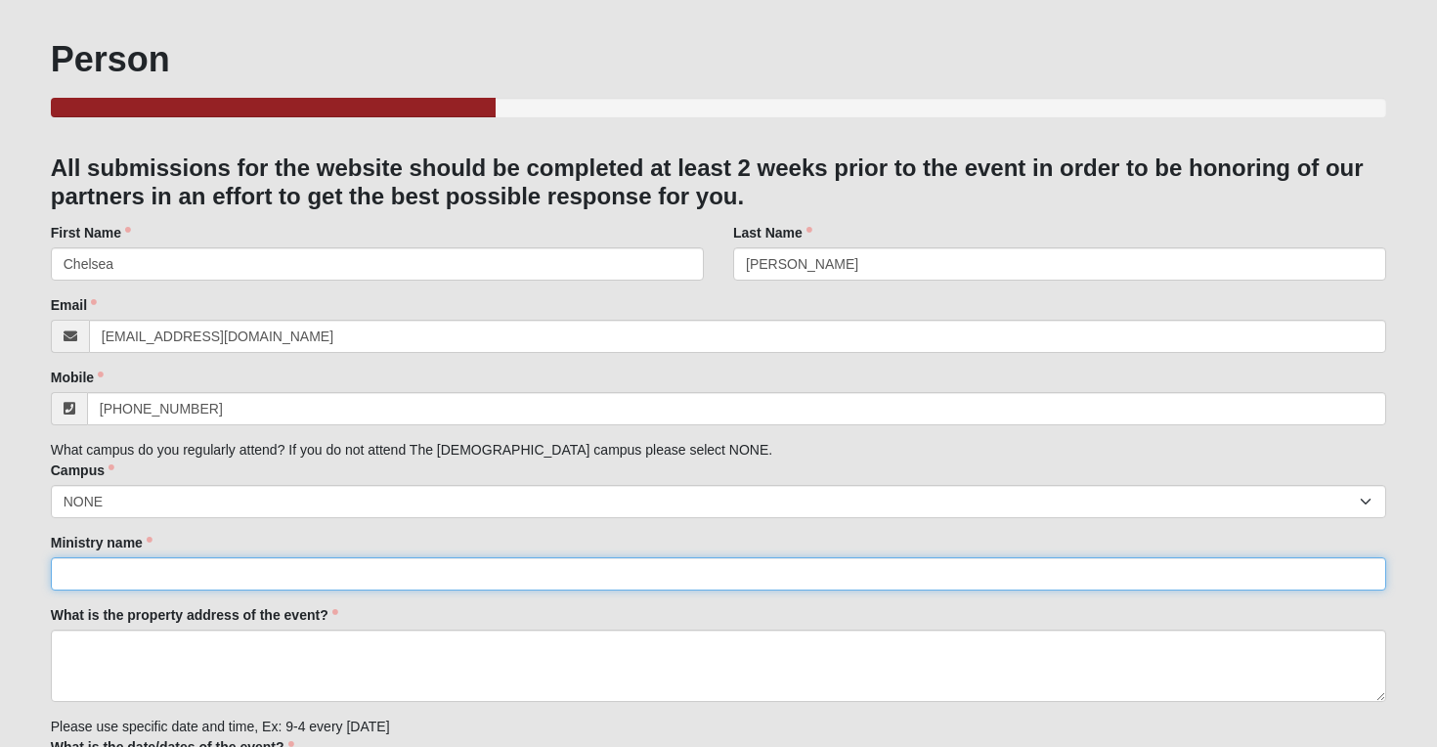
click at [187, 568] on input "Ministry name" at bounding box center [719, 573] width 1337 height 33
type input "Young Lives"
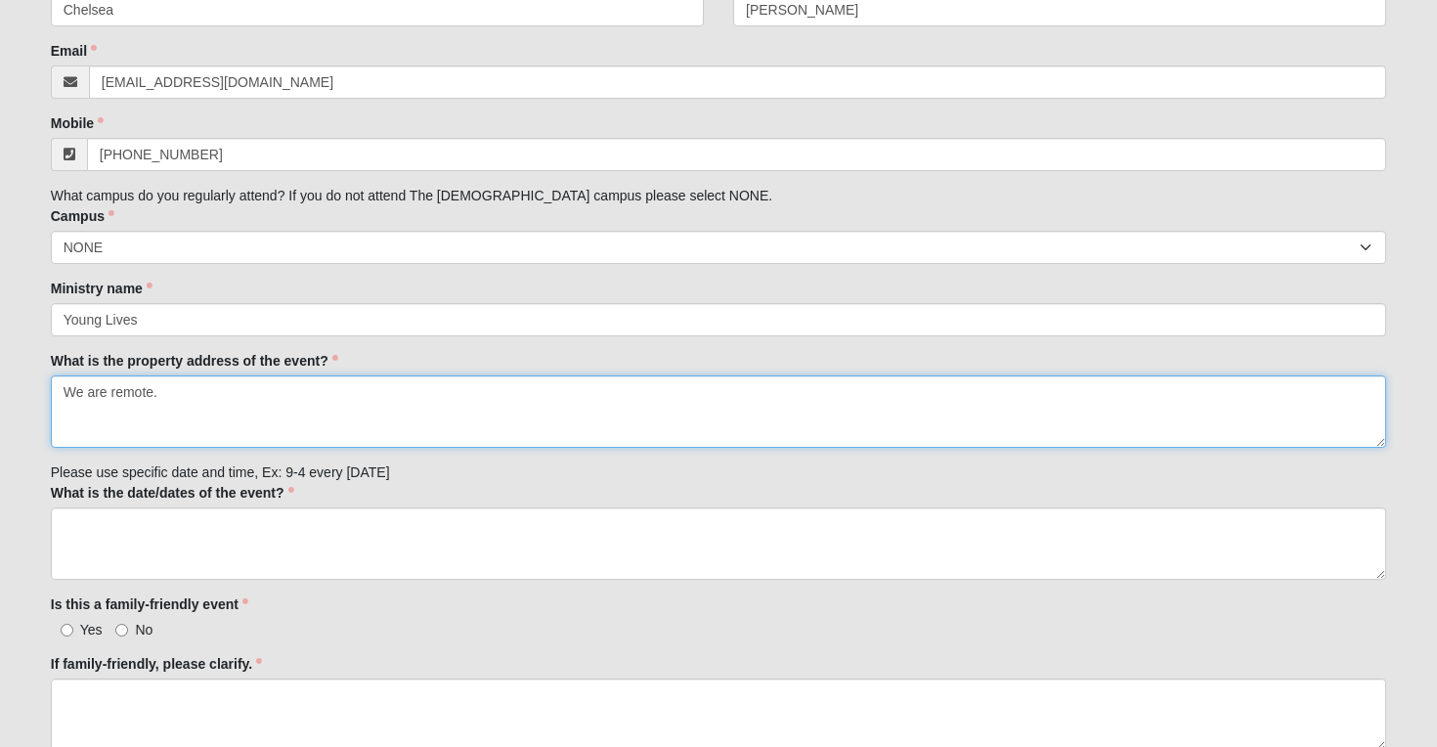
scroll to position [359, 0]
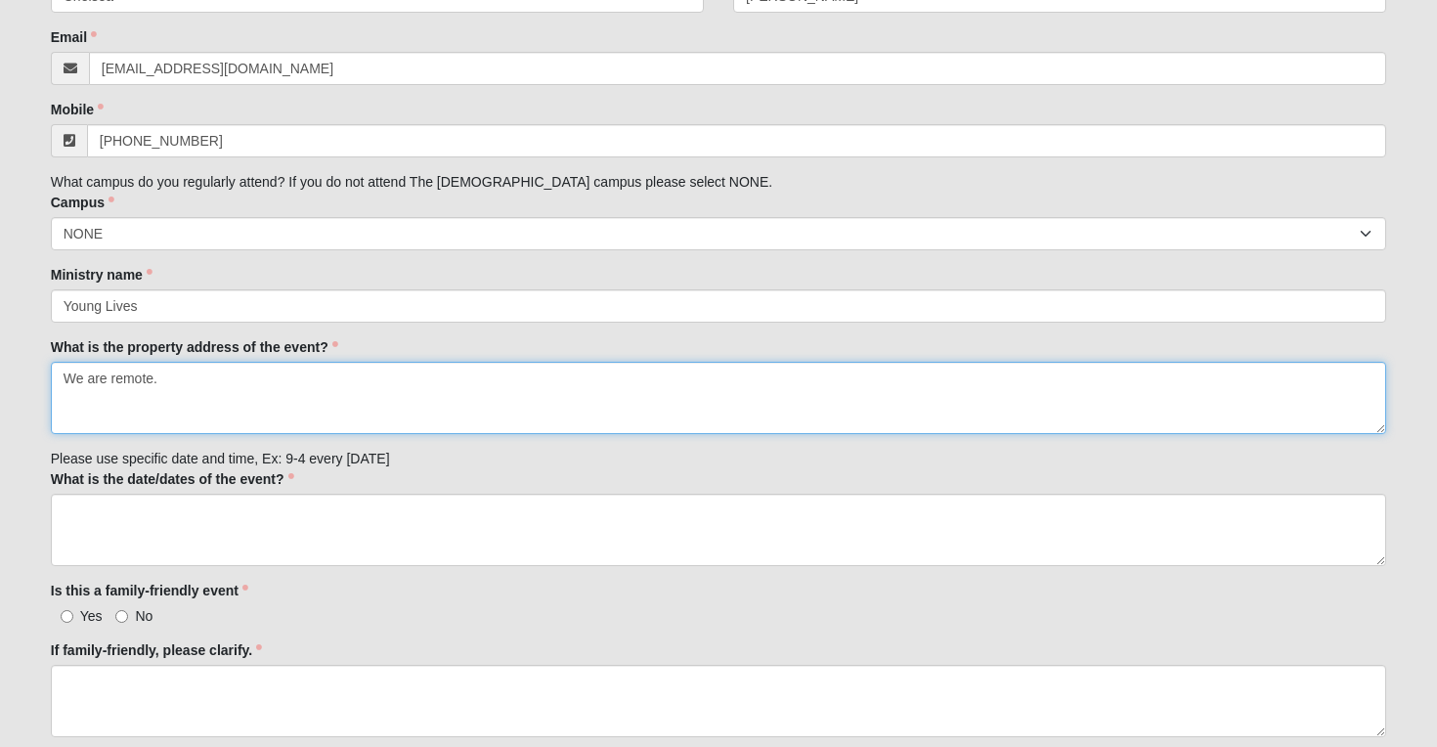
type textarea "We are remote."
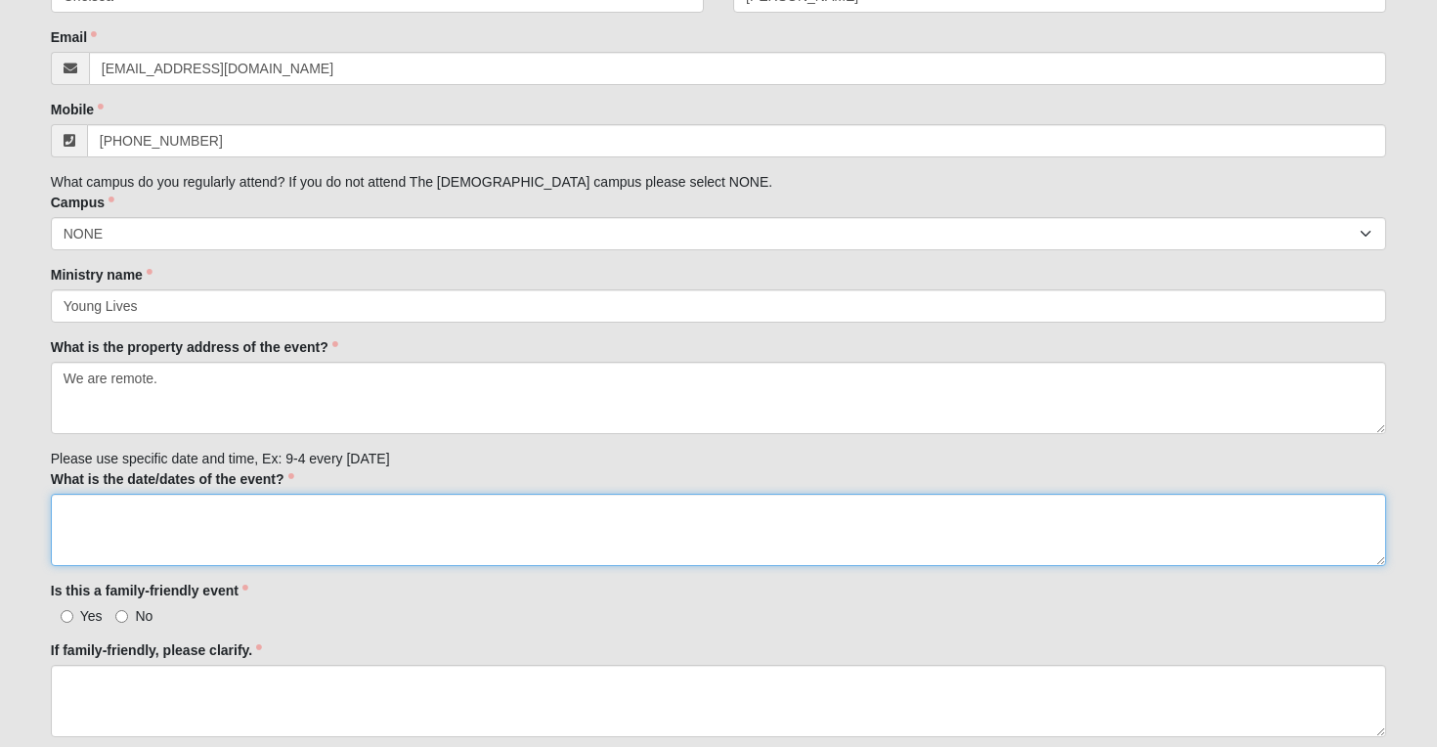
click at [270, 518] on textarea "What is the date/dates of the event?" at bounding box center [719, 530] width 1337 height 72
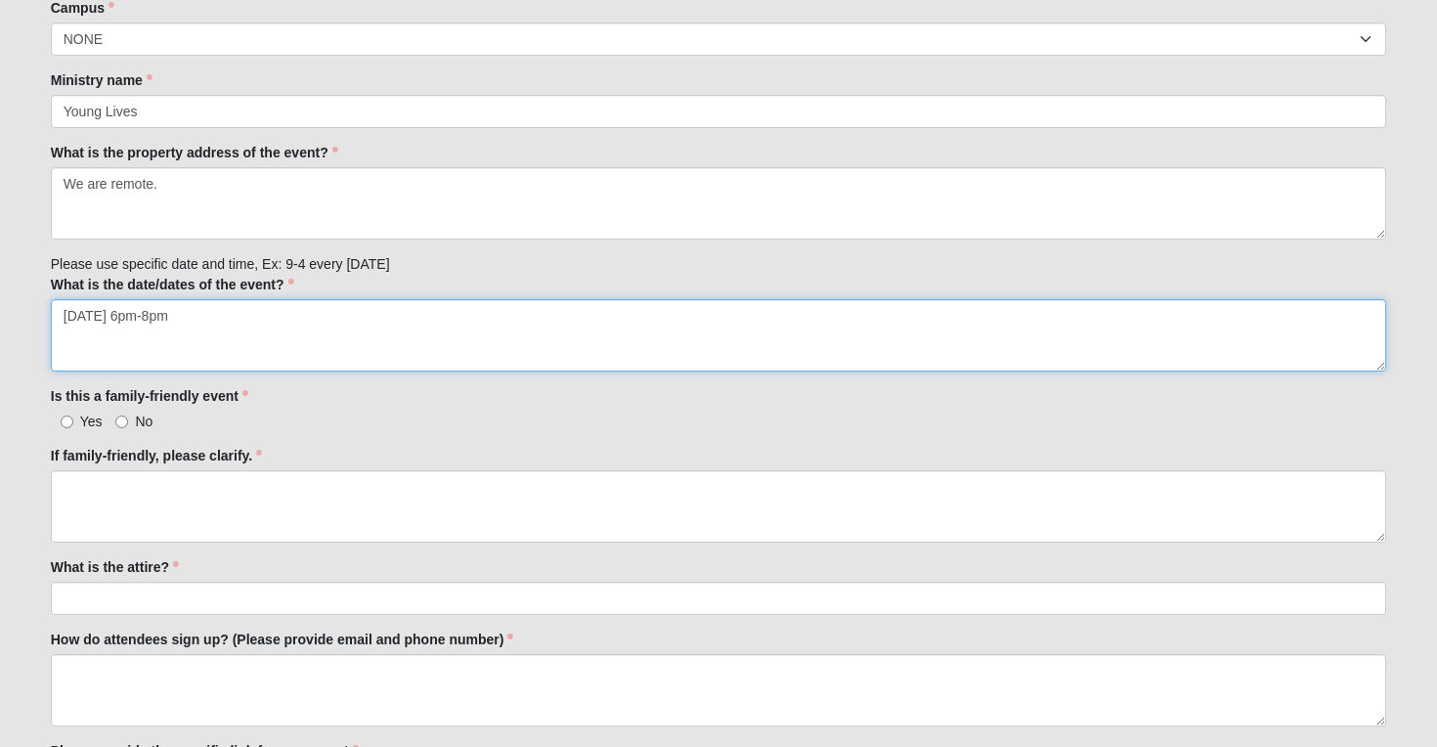
scroll to position [550, 0]
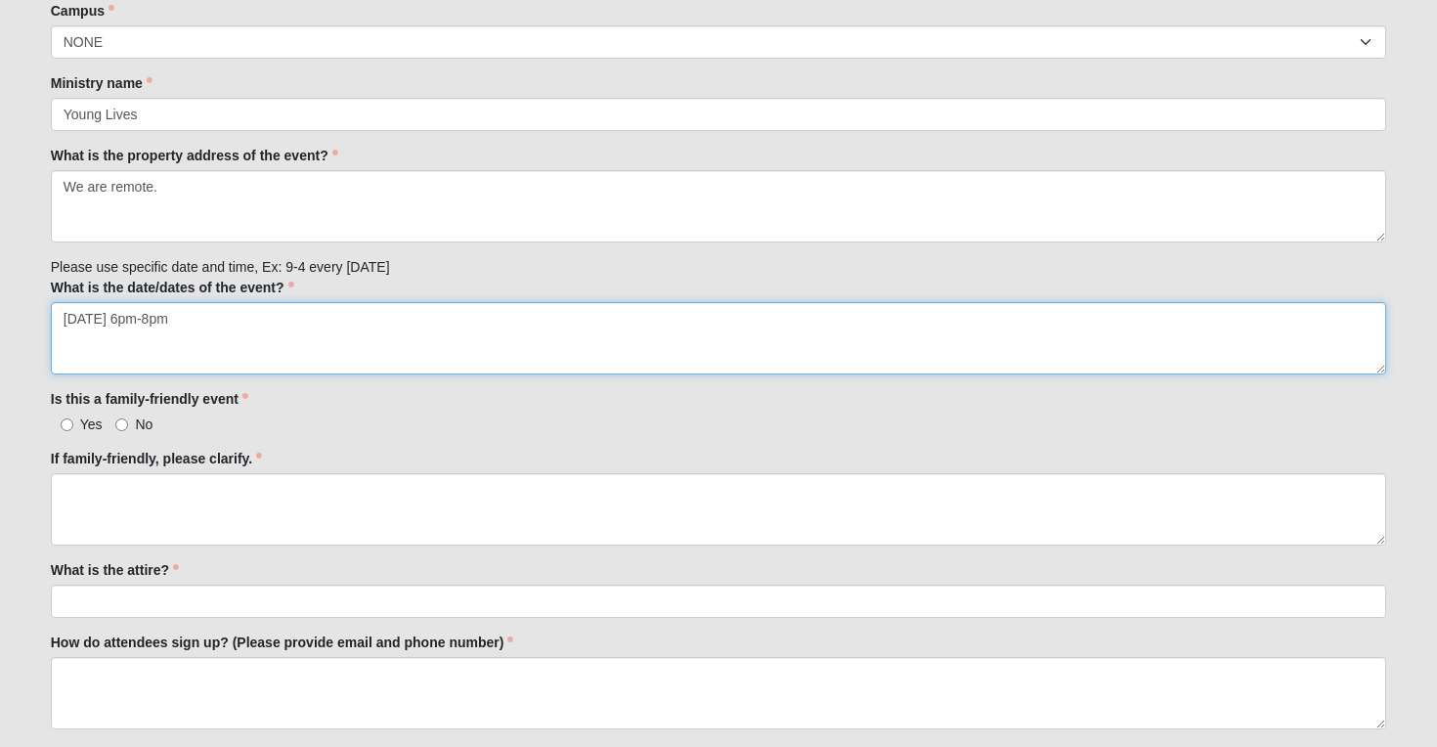
type textarea "[DATE] 6pm-8pm"
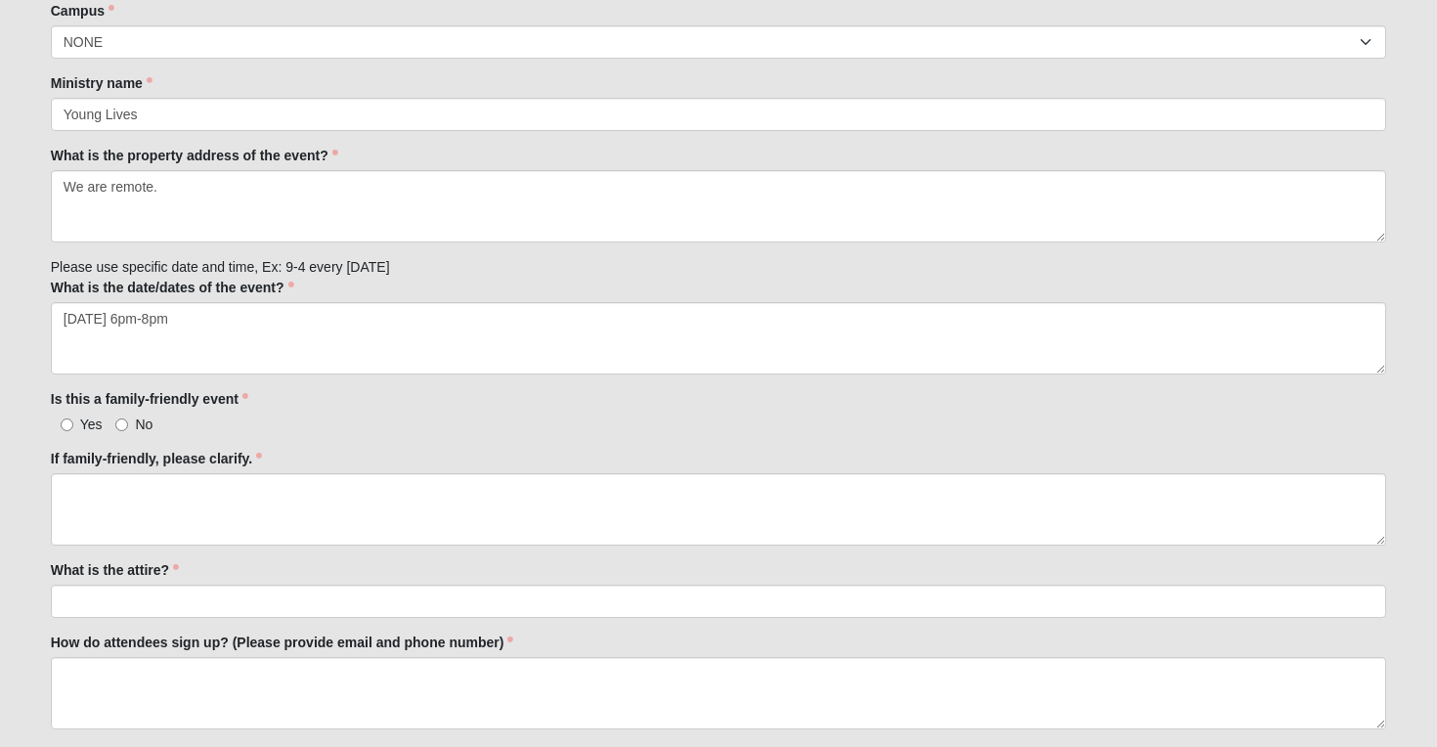
click at [83, 424] on span "Yes" at bounding box center [91, 425] width 22 height 16
click at [73, 424] on input "Yes" at bounding box center [67, 424] width 13 height 13
radio input "true"
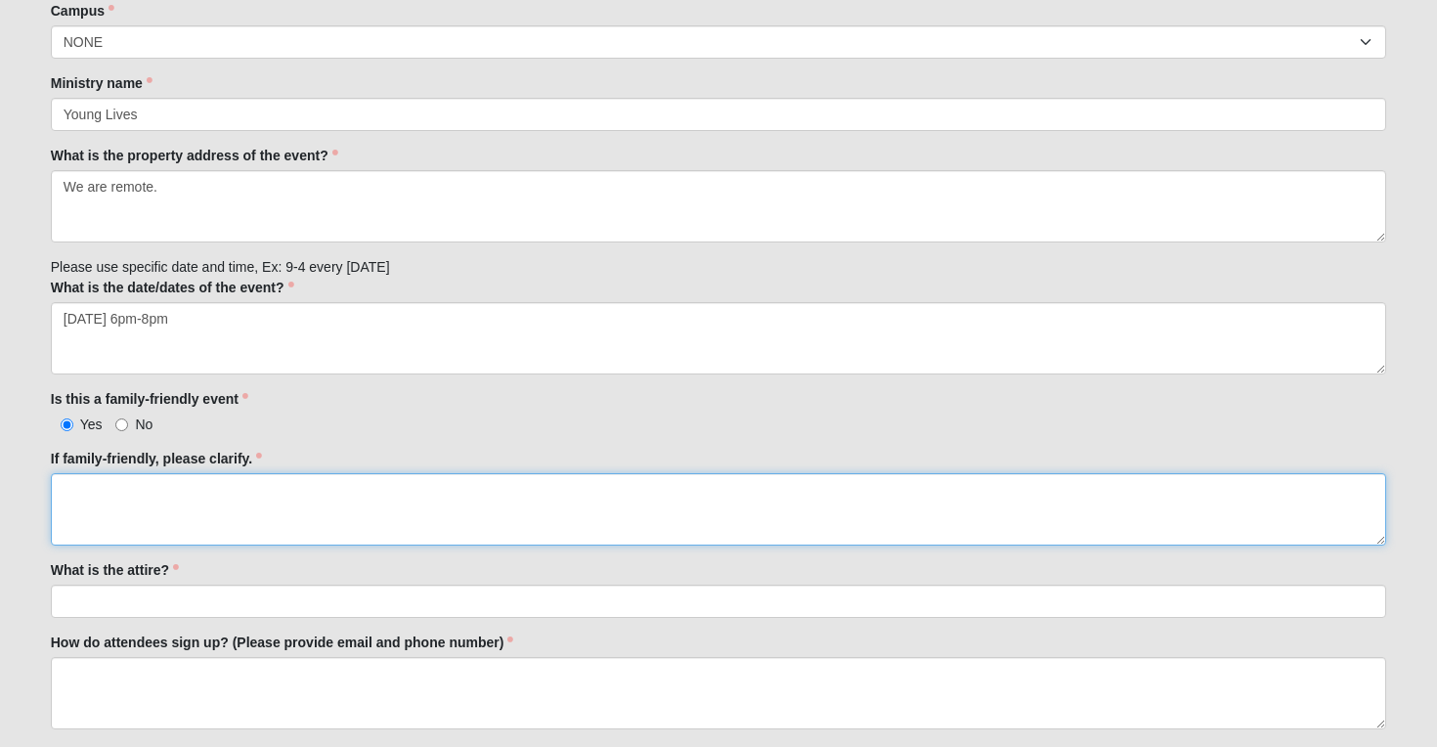
click at [93, 503] on textarea "If family-friendly, please clarify." at bounding box center [719, 509] width 1337 height 72
type textarea "We will be having a fundraiser and game for all."
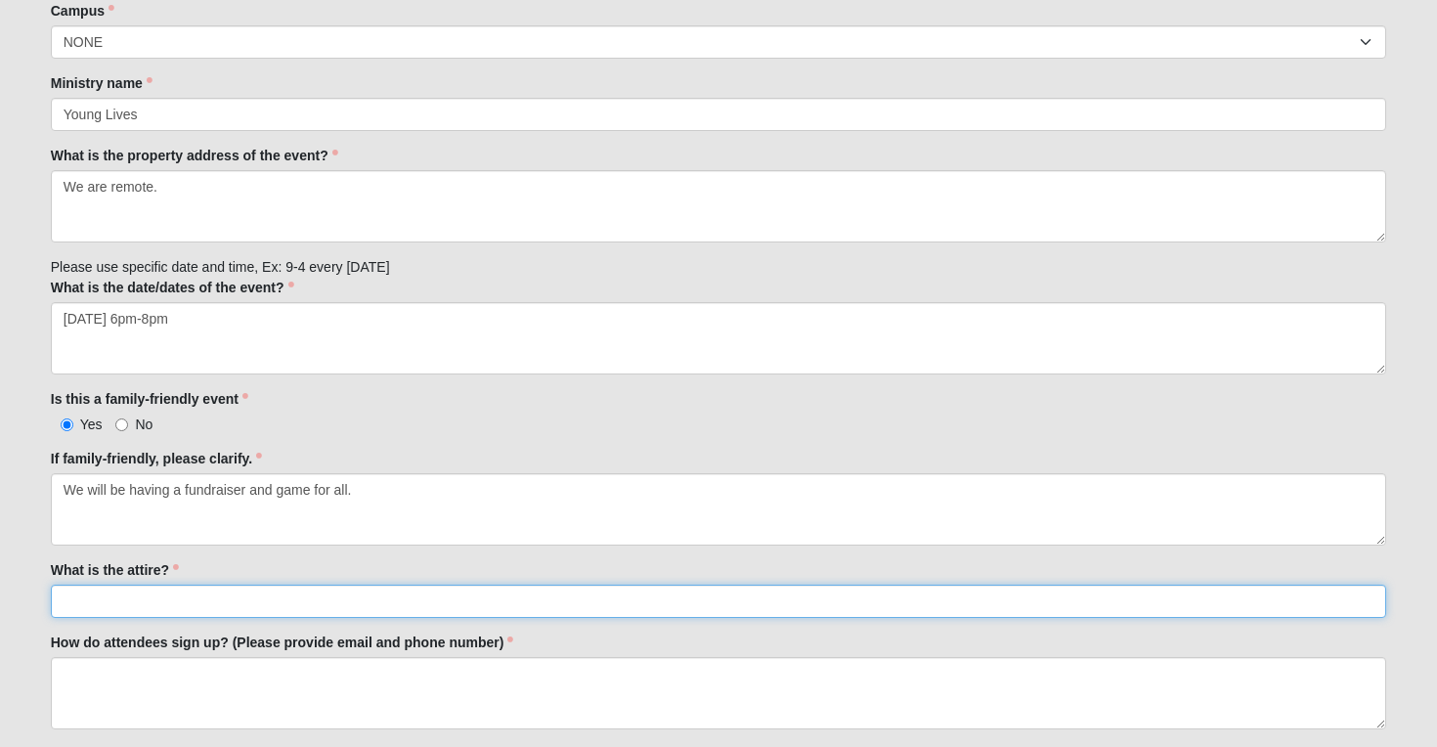
click at [103, 604] on input "What is the attire?" at bounding box center [719, 601] width 1337 height 33
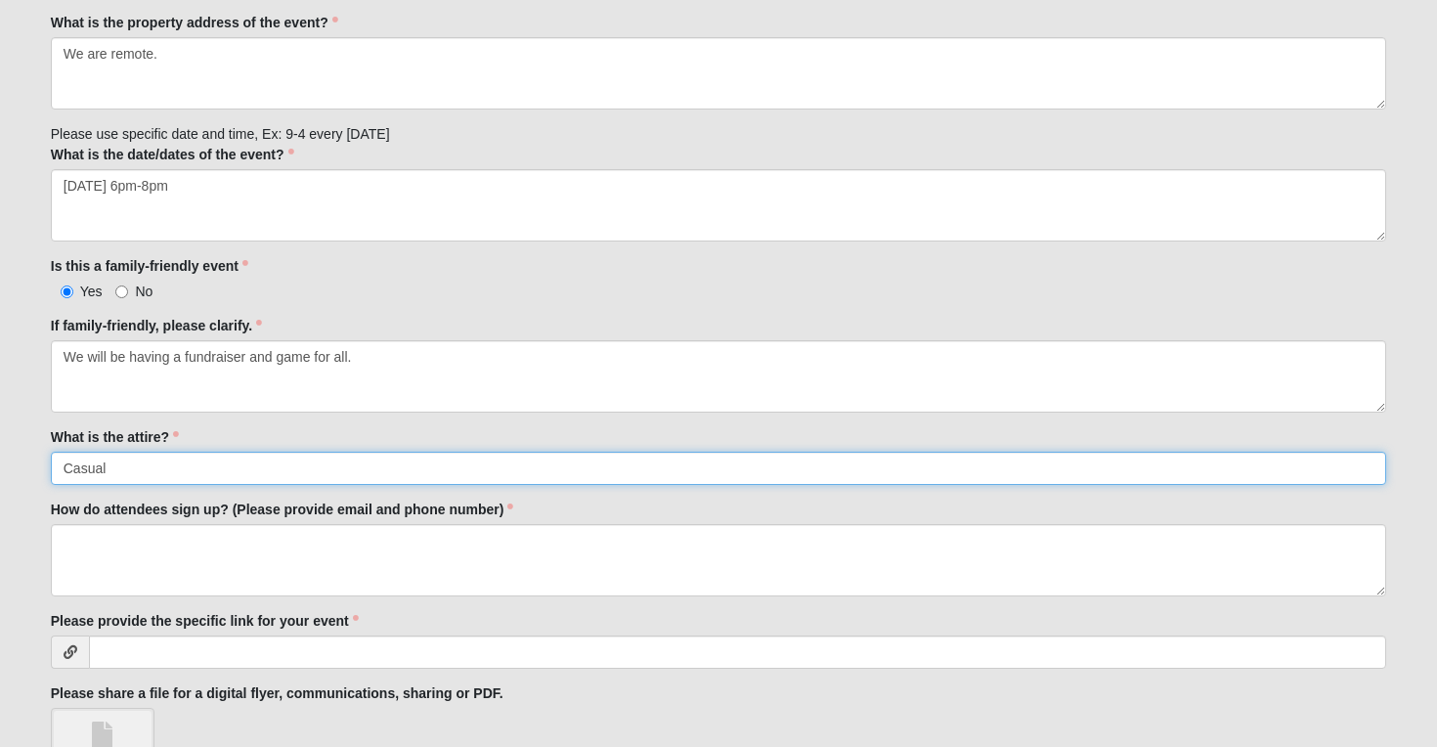
scroll to position [691, 0]
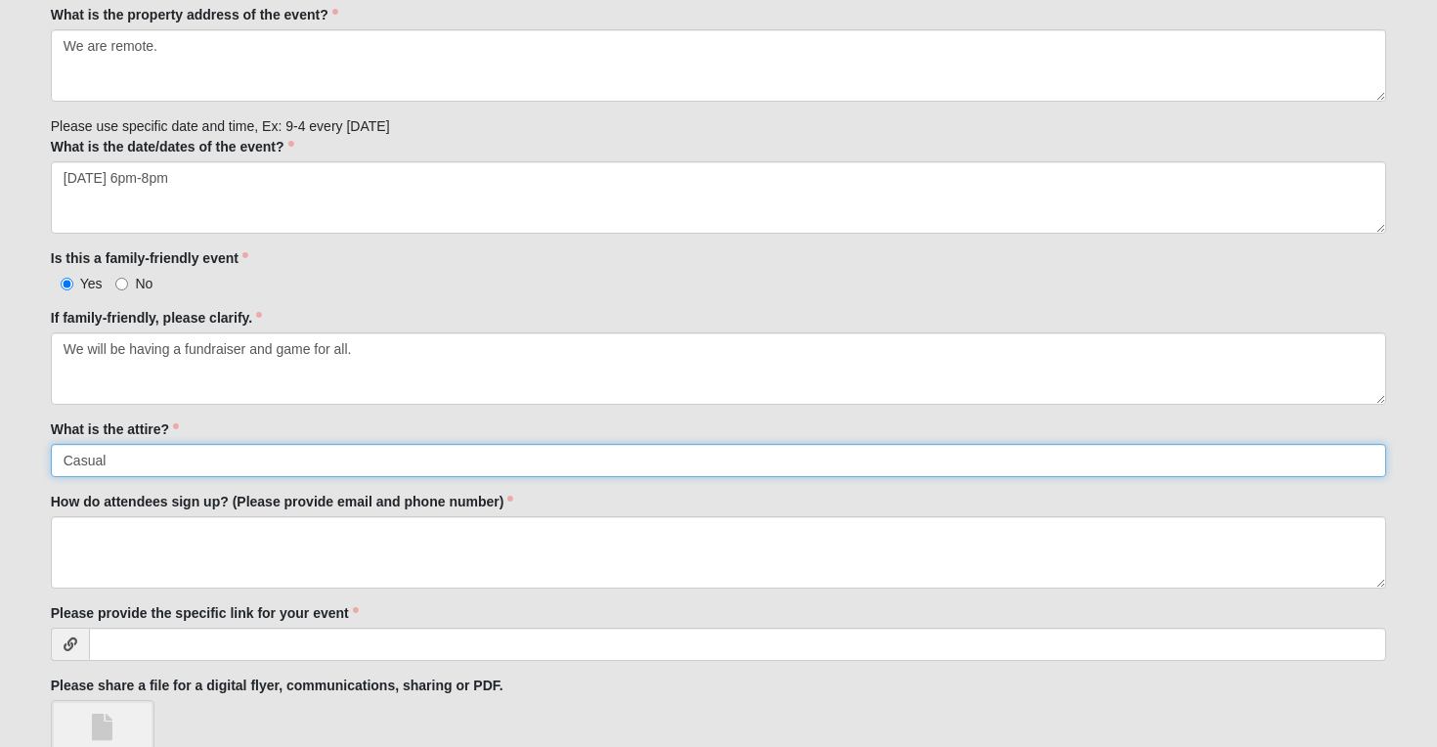
type input "Casual"
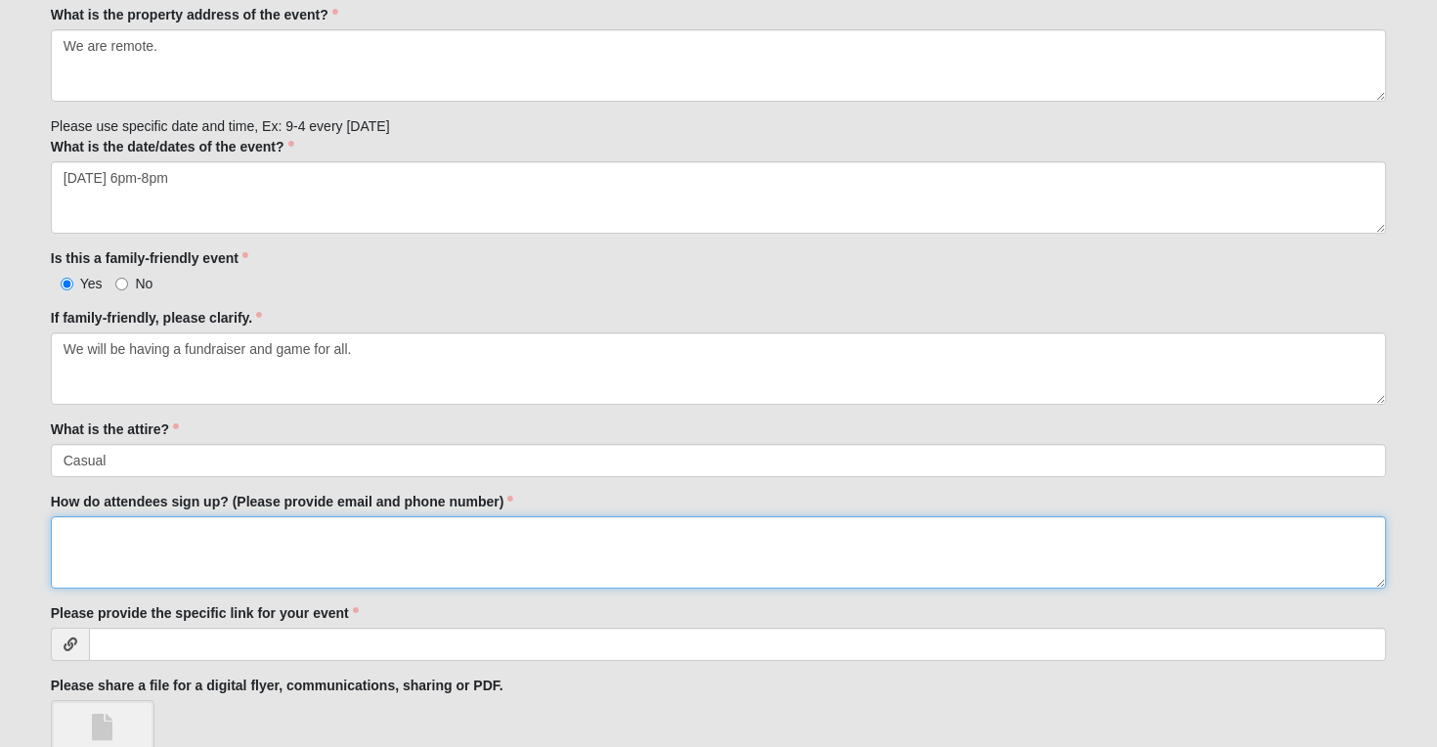
click at [280, 559] on textarea "How do attendees sign up? (Please provide email and phone number)" at bounding box center [719, 552] width 1337 height 72
type textarea "As we get closer, we will have a link. Until then, email to [EMAIL_ADDRESS][DOM…"
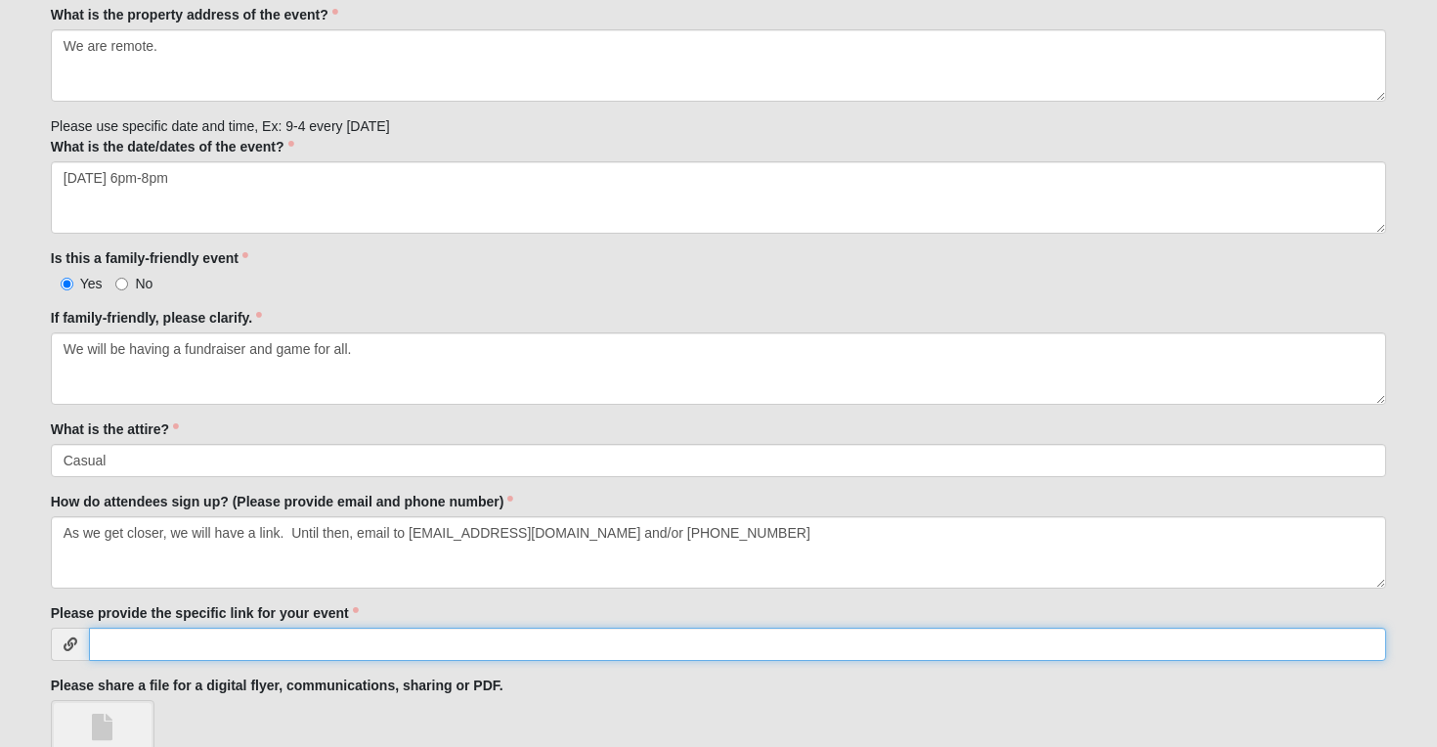
click at [189, 654] on input "Please provide the specific link for your event" at bounding box center [738, 644] width 1299 height 33
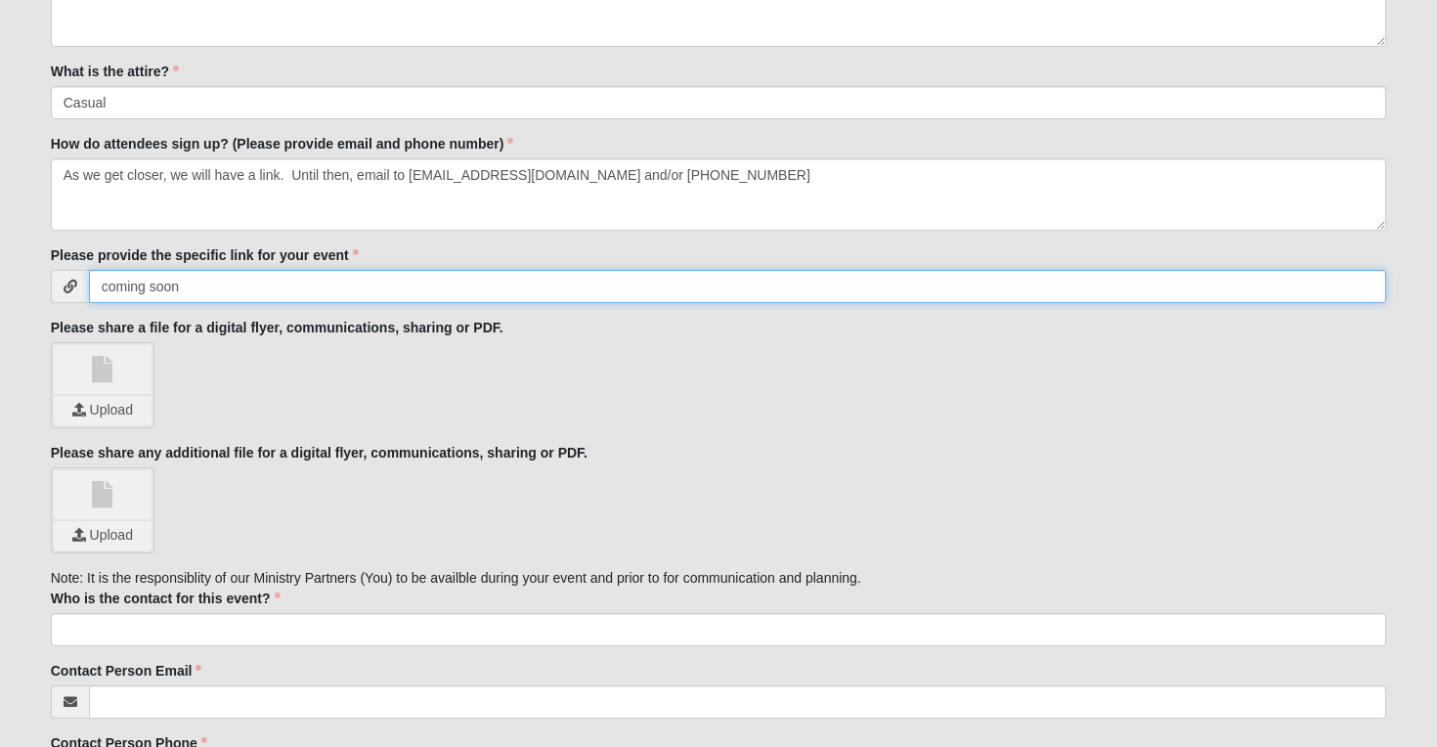
scroll to position [1054, 0]
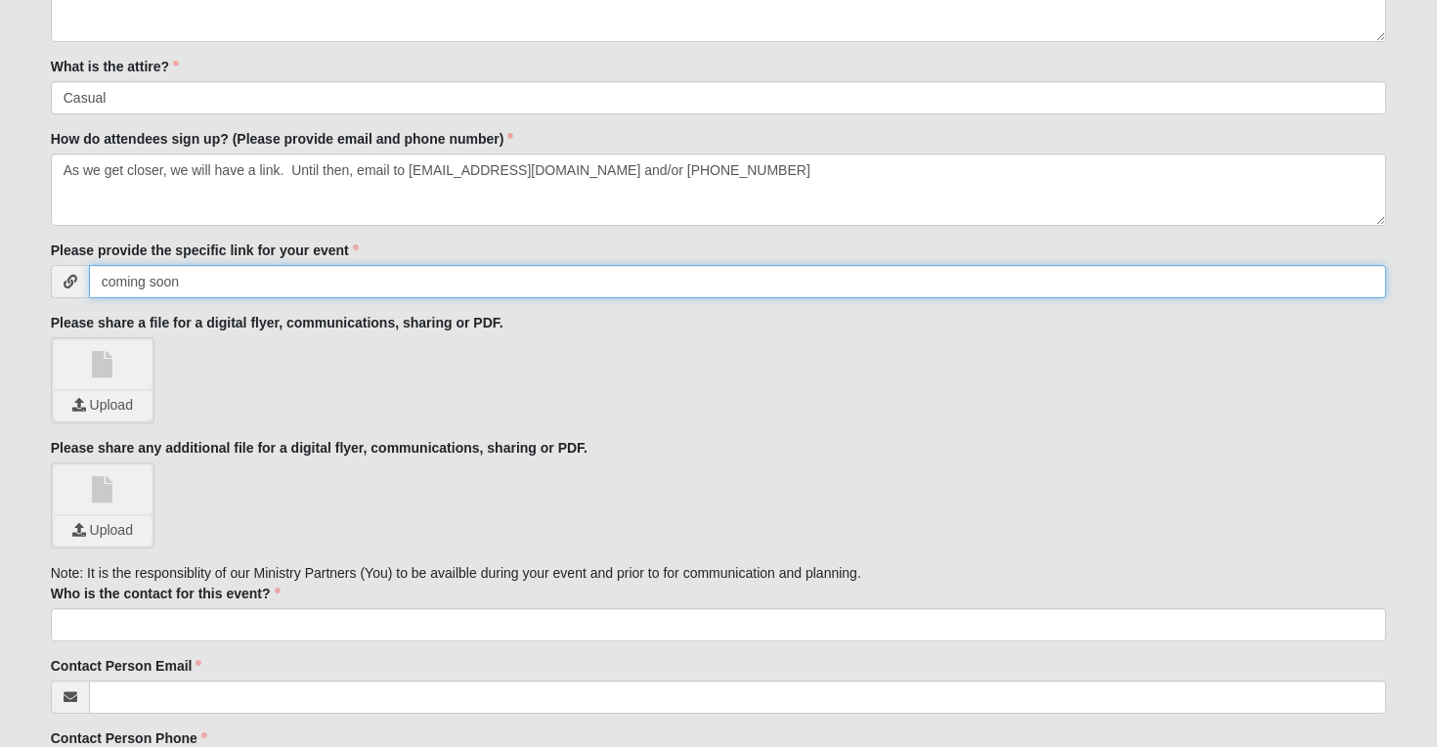
type input "coming soon"
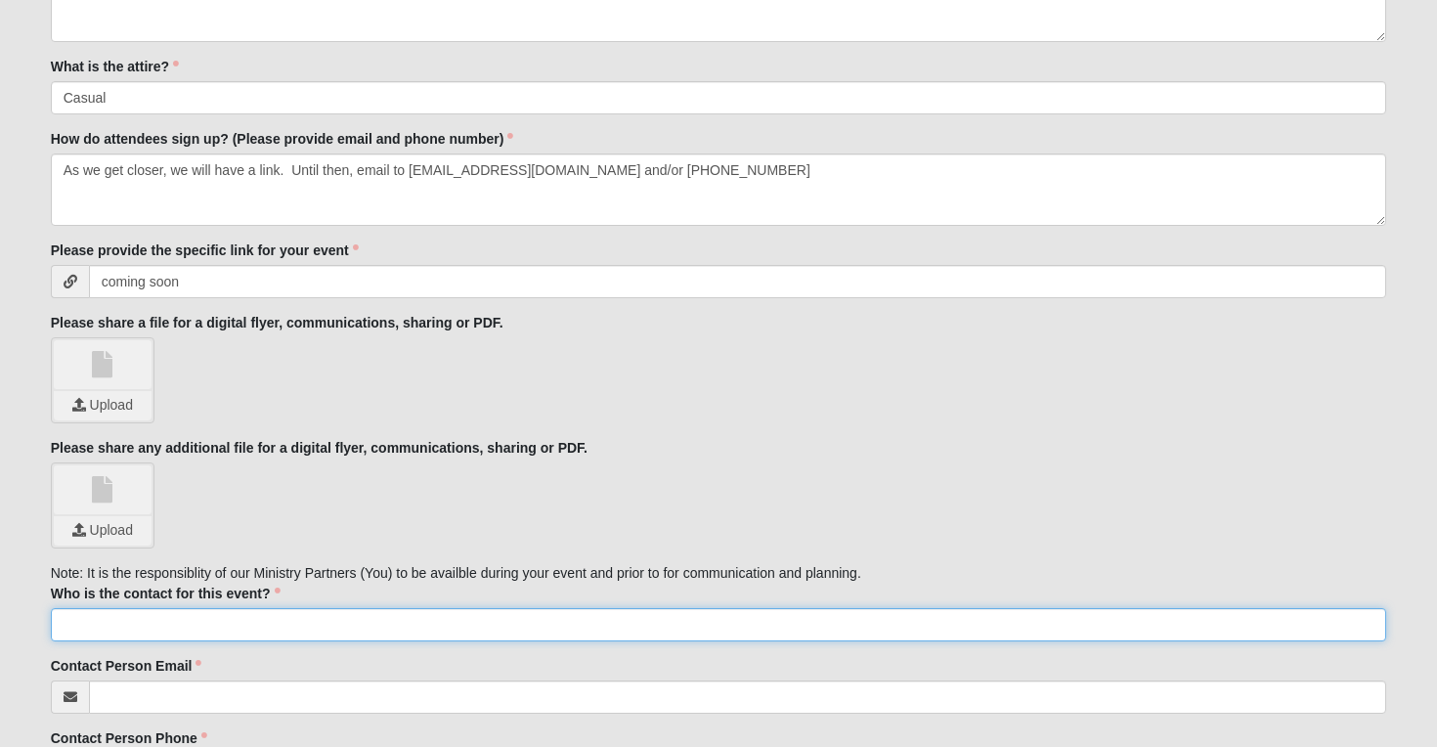
click at [175, 628] on input "Who is the contact for this event?" at bounding box center [719, 624] width 1337 height 33
type input "C"
type input "[PERSON_NAME]"
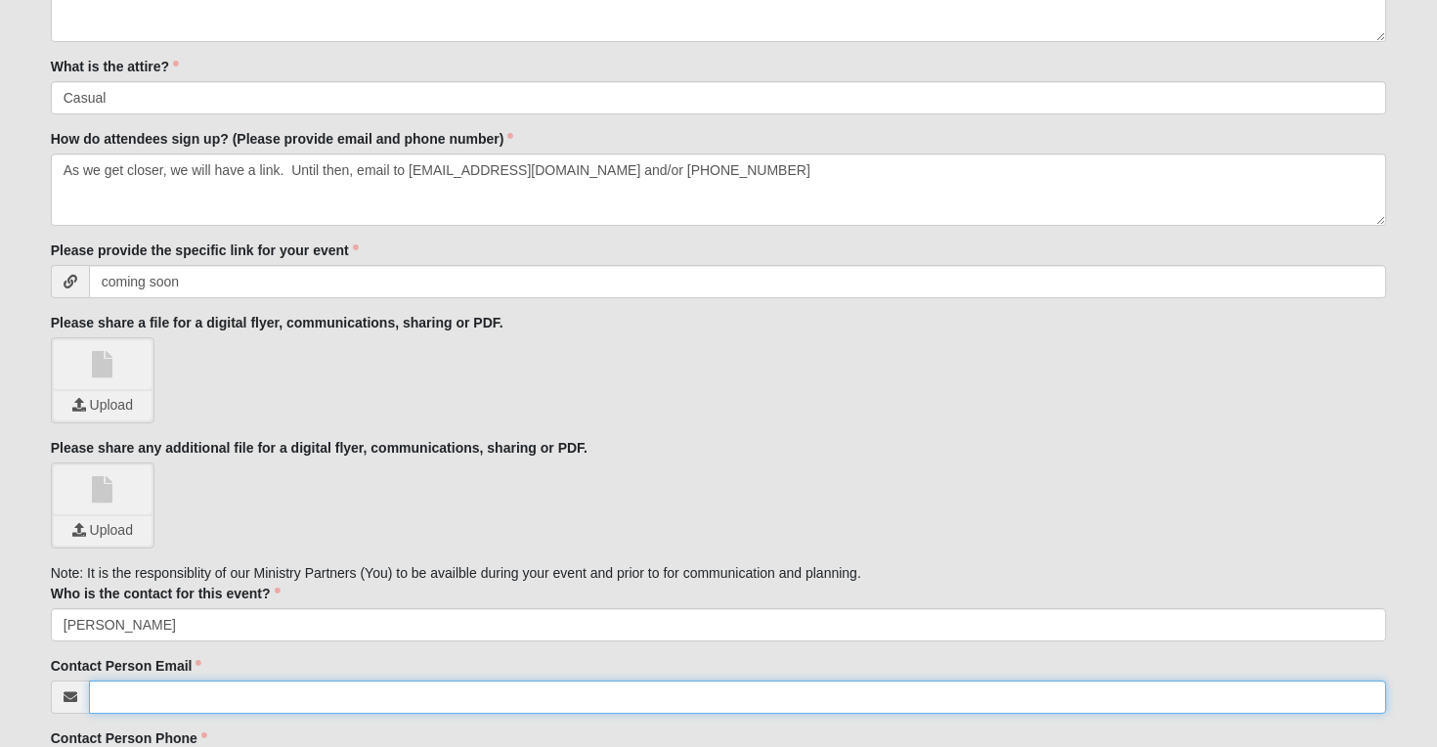
click at [270, 687] on input "Contact Person Email" at bounding box center [738, 697] width 1299 height 33
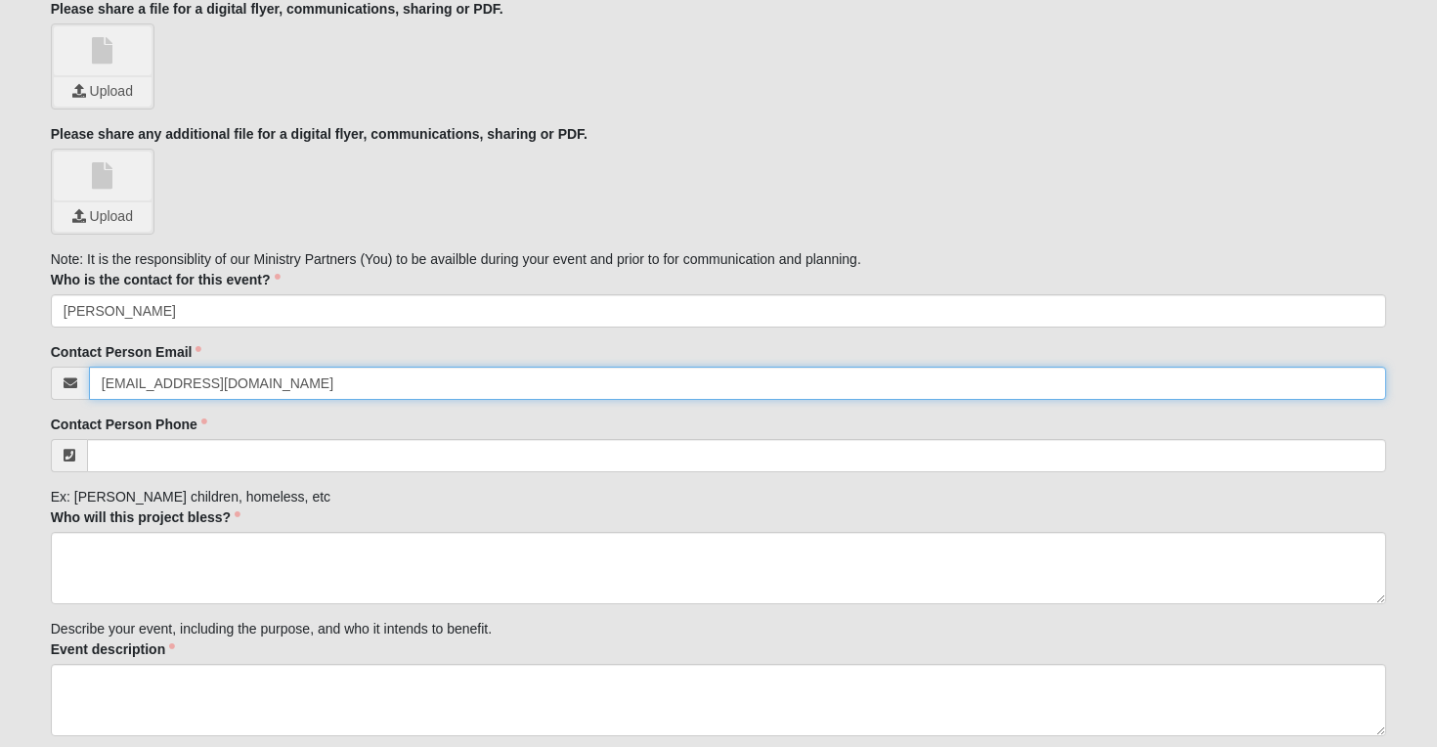
scroll to position [1367, 0]
type input "[EMAIL_ADDRESS][DOMAIN_NAME]"
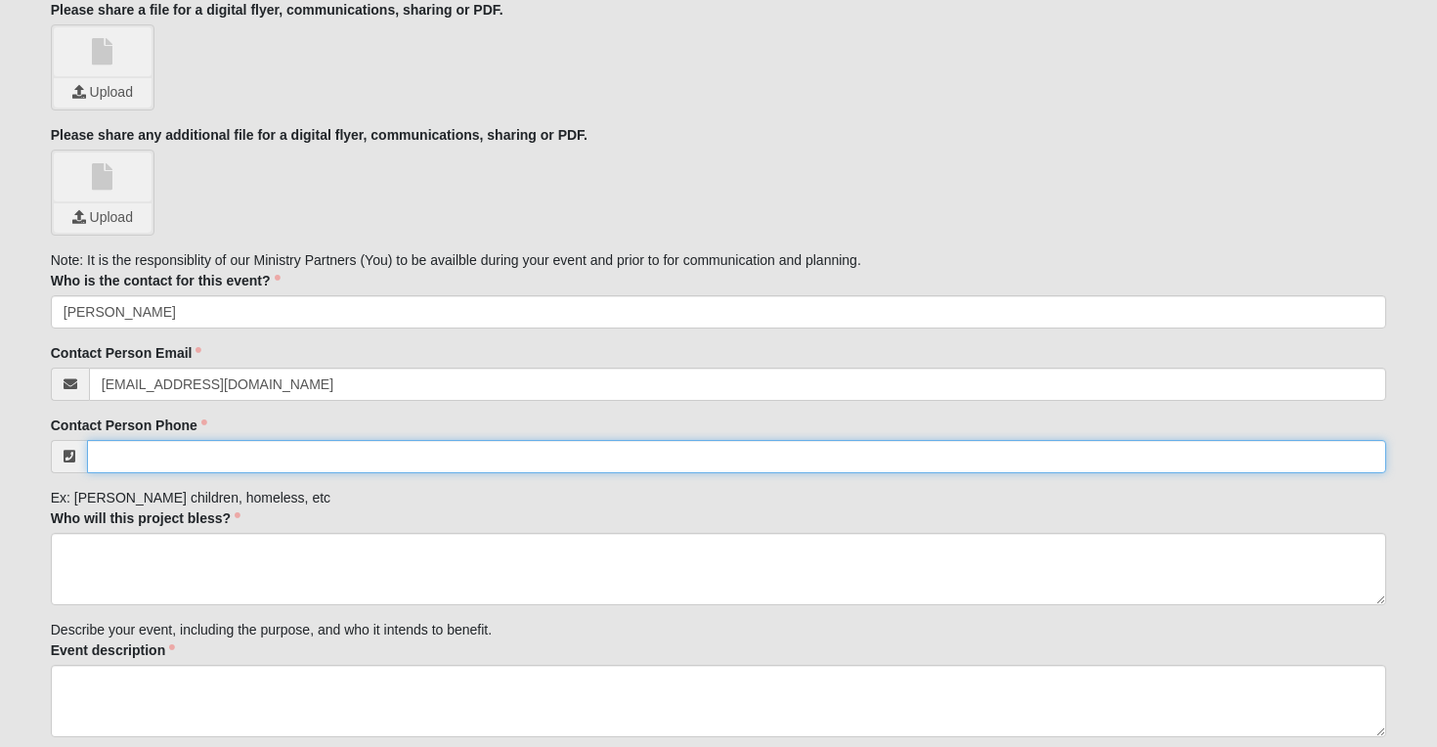
click at [305, 459] on input "Contact Person Phone" at bounding box center [737, 456] width 1300 height 33
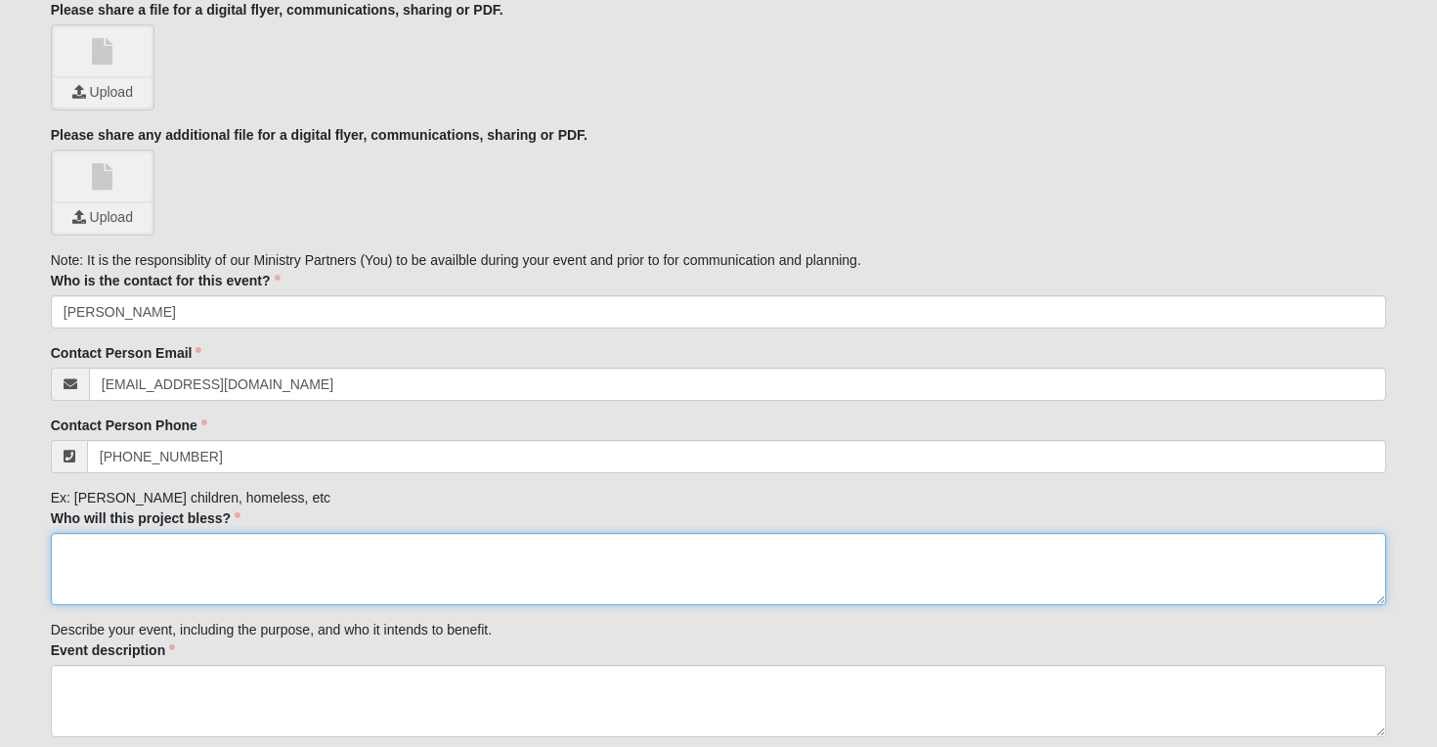
type input "[PHONE_NUMBER]"
click at [297, 585] on textarea "Who will this project bless?" at bounding box center [719, 569] width 1337 height 72
type textarea "Teen moms and their babies"
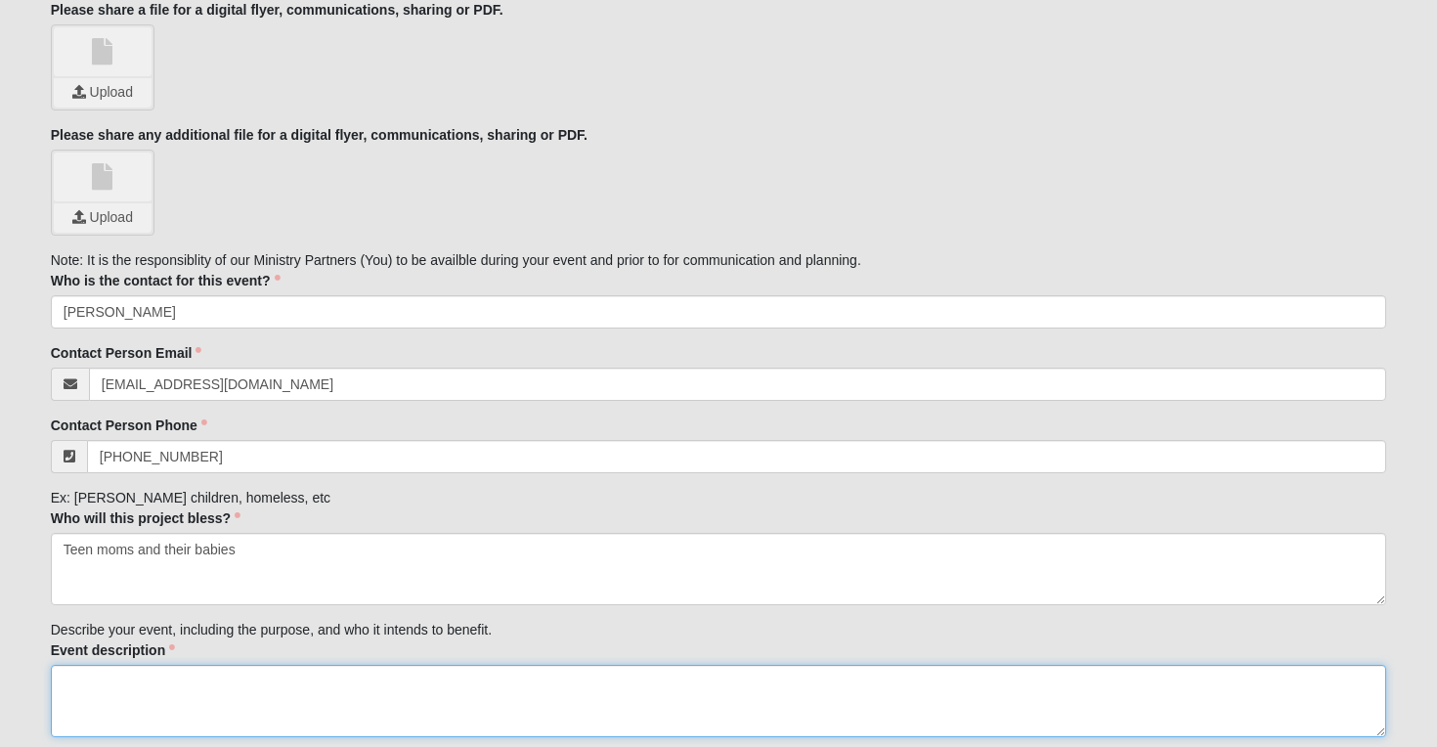
click at [257, 702] on textarea "Event description" at bounding box center [719, 701] width 1337 height 72
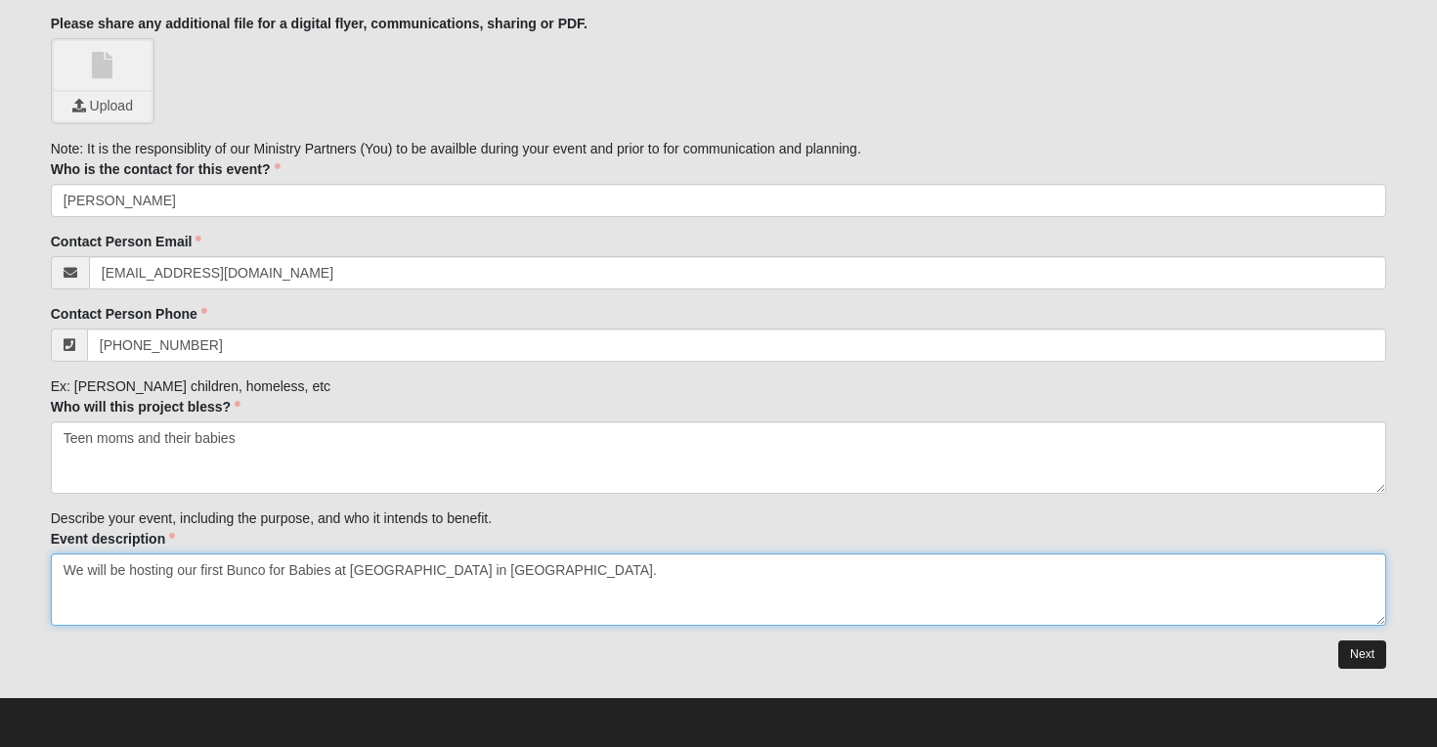
type textarea "We will be hosting our first Bunco for Babies at [GEOGRAPHIC_DATA] in [GEOGRAPH…"
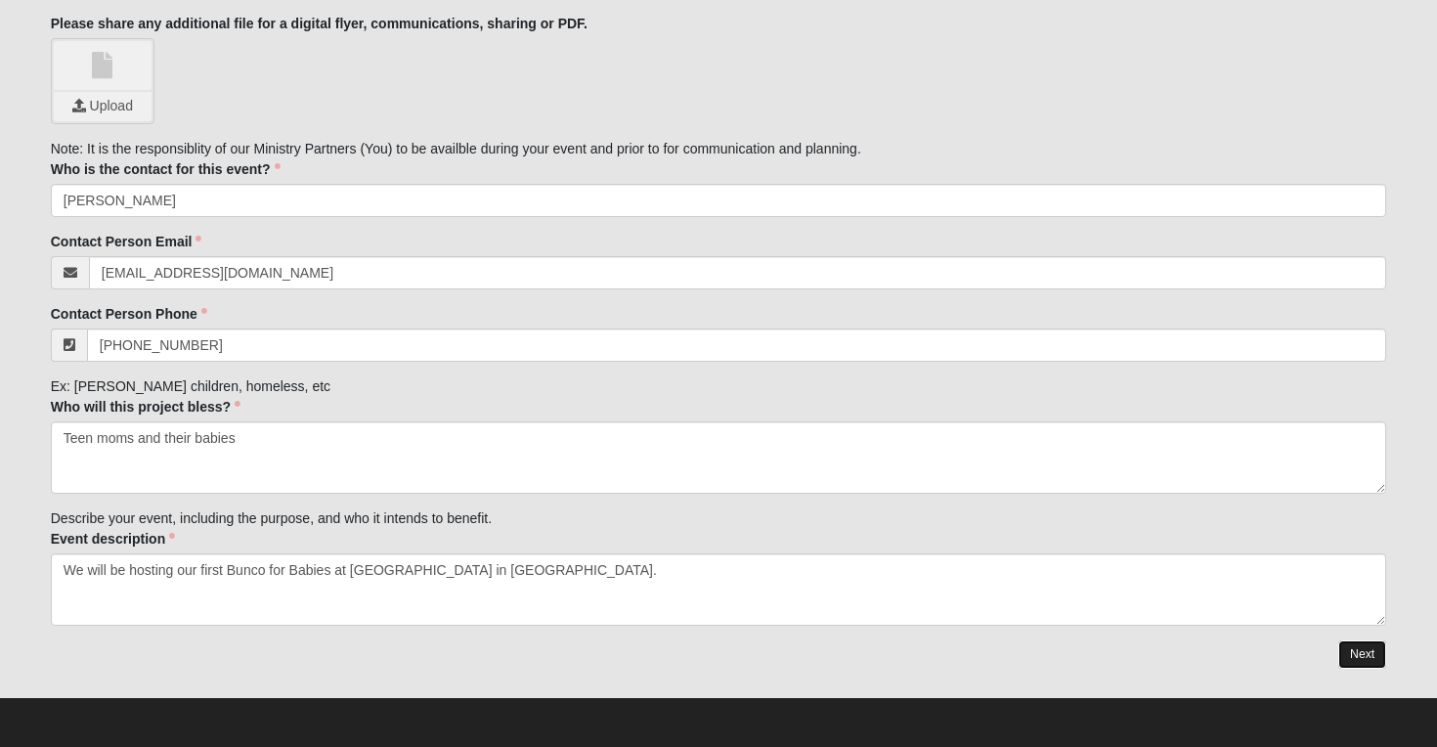
click at [1370, 657] on link "Next" at bounding box center [1363, 654] width 48 height 28
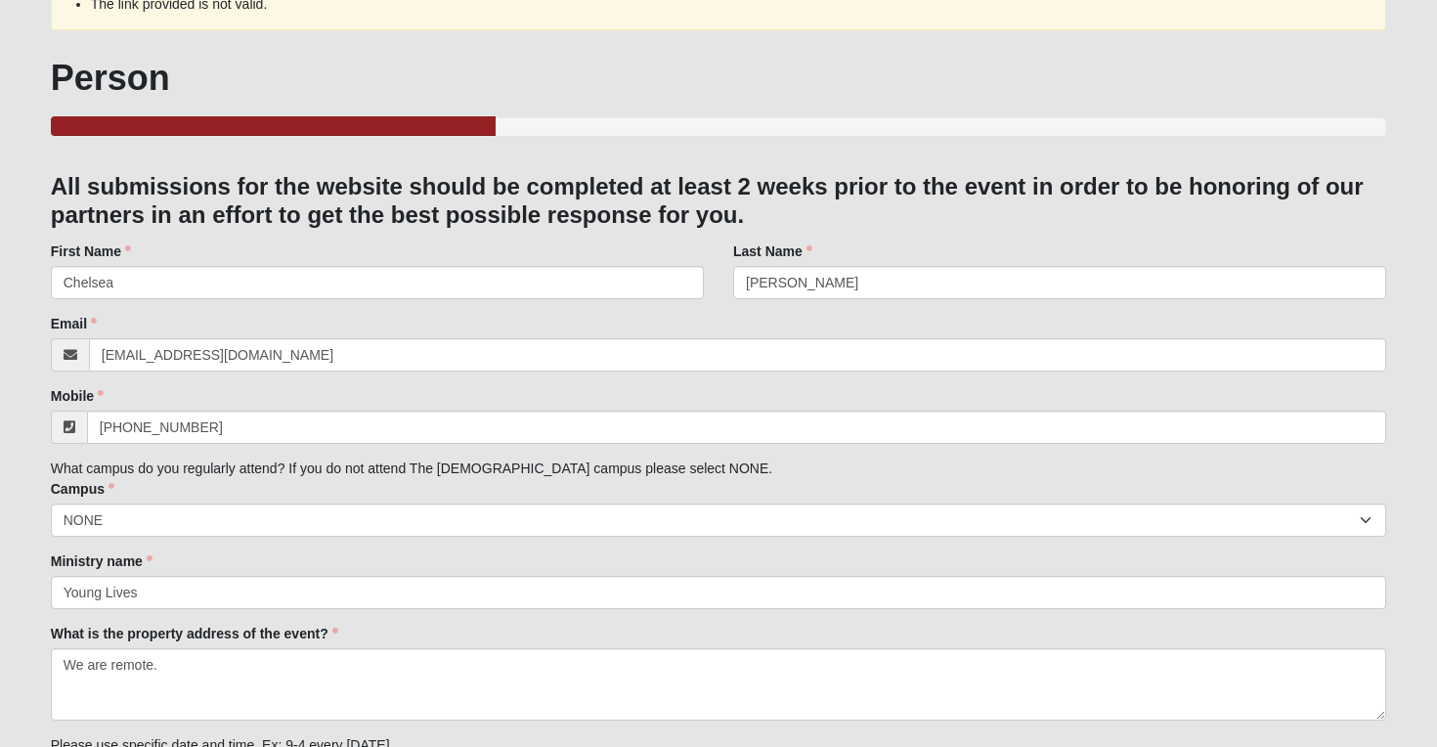
scroll to position [229, 0]
